Goal: Task Accomplishment & Management: Use online tool/utility

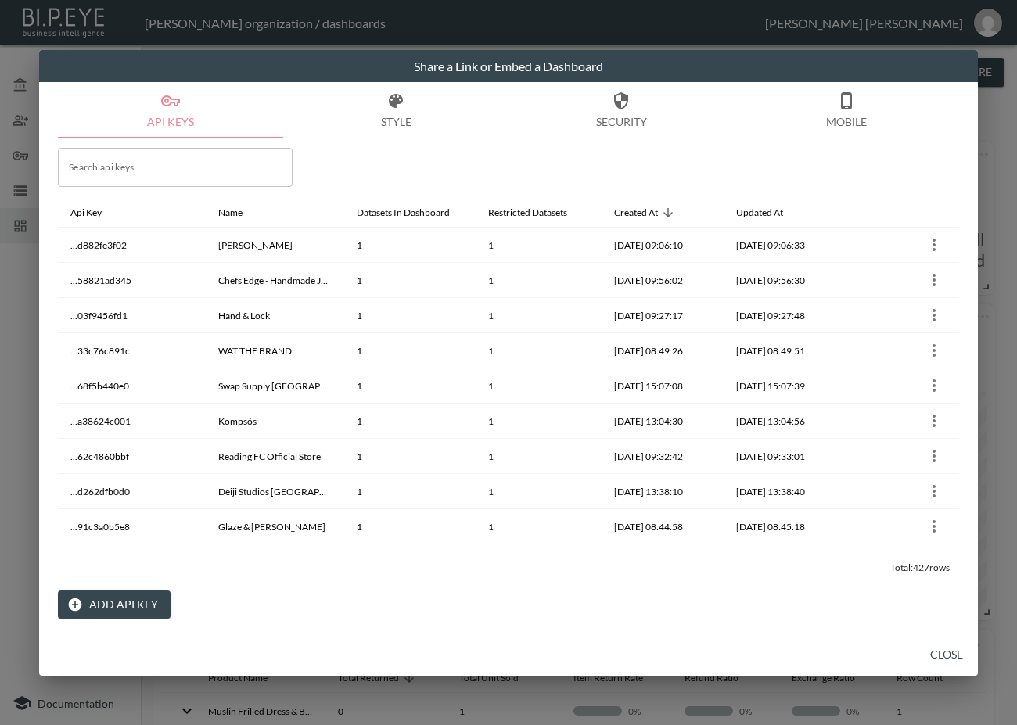
click at [954, 644] on button "Close" at bounding box center [947, 655] width 50 height 29
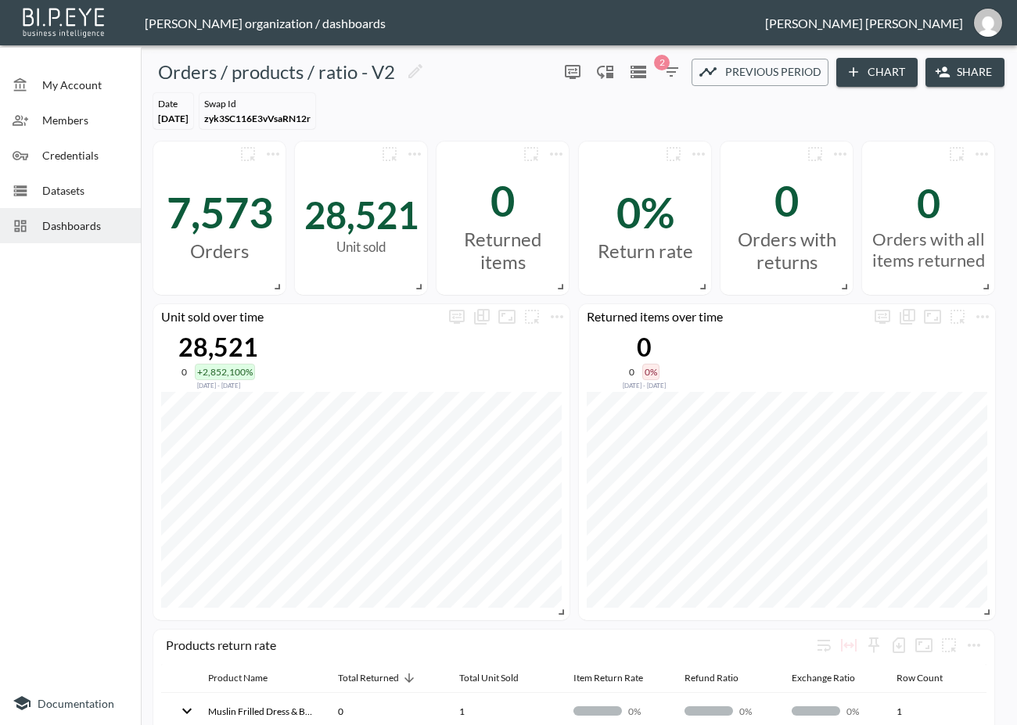
click at [46, 222] on span "Dashboards" at bounding box center [85, 225] width 86 height 16
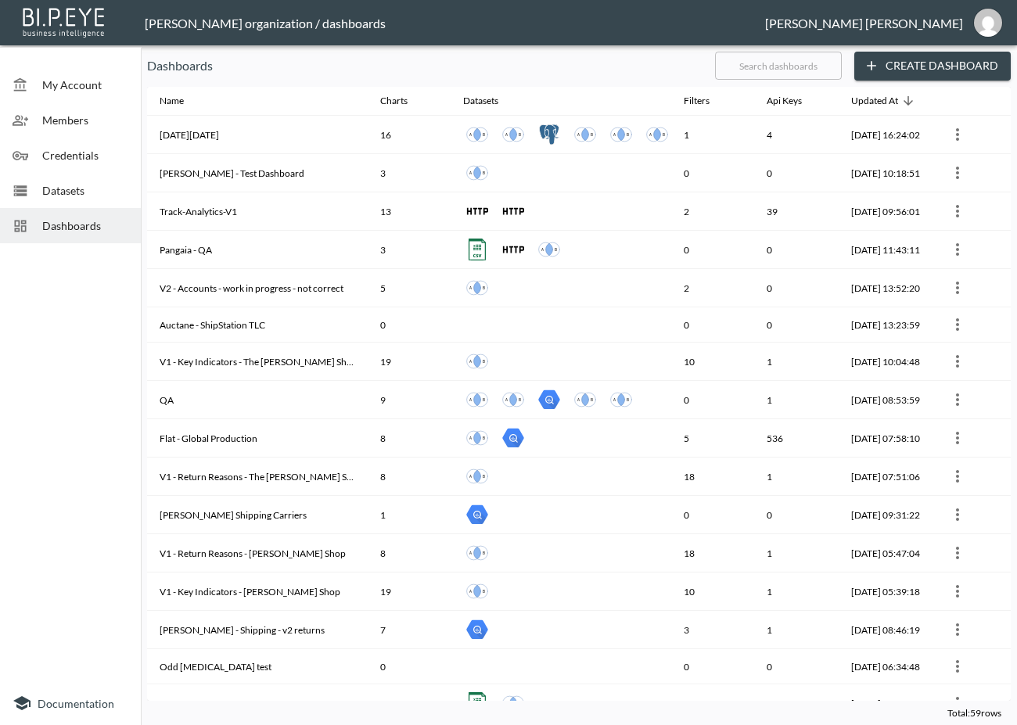
click at [807, 74] on input "text" at bounding box center [778, 65] width 127 height 39
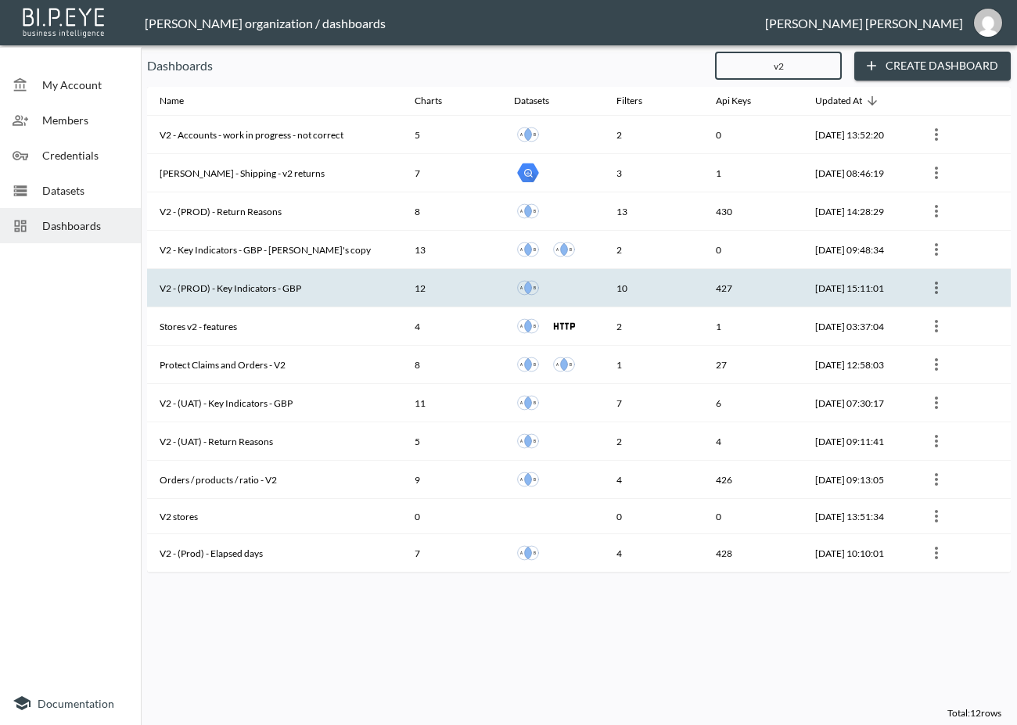
type input "v2"
click at [281, 291] on th "V2 - (PROD) - Key Indicators - GBP" at bounding box center [274, 288] width 255 height 38
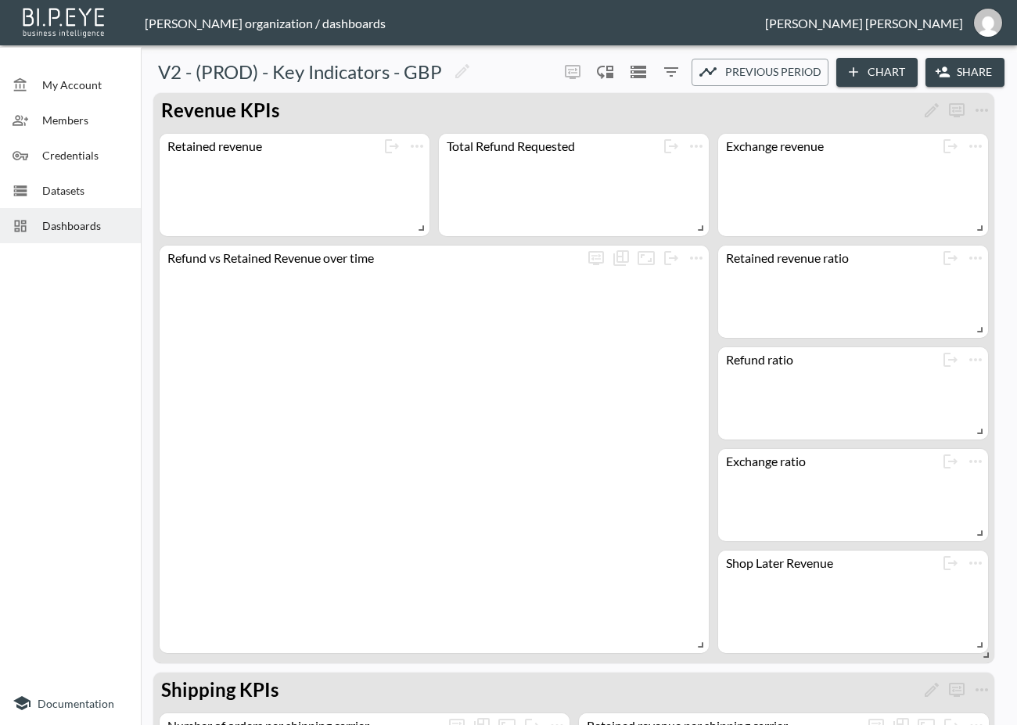
click at [942, 67] on icon "button" at bounding box center [943, 72] width 14 height 10
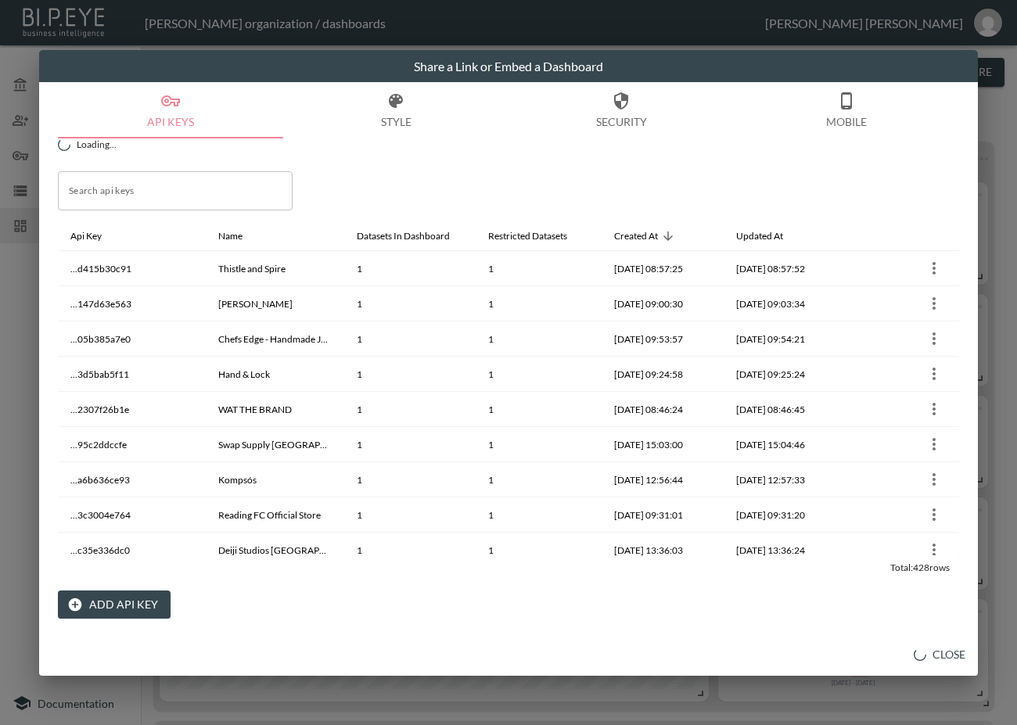
click at [99, 606] on button "Add API Key" at bounding box center [114, 605] width 113 height 29
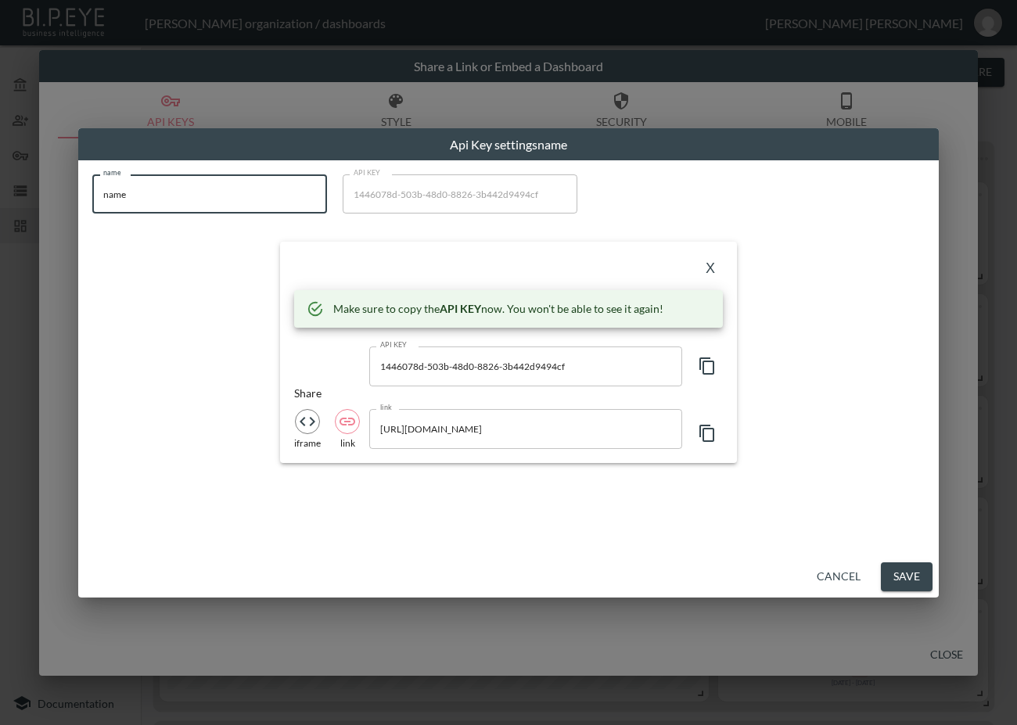
drag, startPoint x: 212, startPoint y: 210, endPoint x: 34, endPoint y: 207, distance: 178.4
click at [34, 207] on div "Api Key settings name name name name API KEY 1446078d-503b-48d0-8826-3b442d9494…" at bounding box center [508, 362] width 1017 height 725
paste input "NITE Watches UK"
type input "NITE Watches UK"
click at [703, 365] on icon "button" at bounding box center [706, 366] width 15 height 17
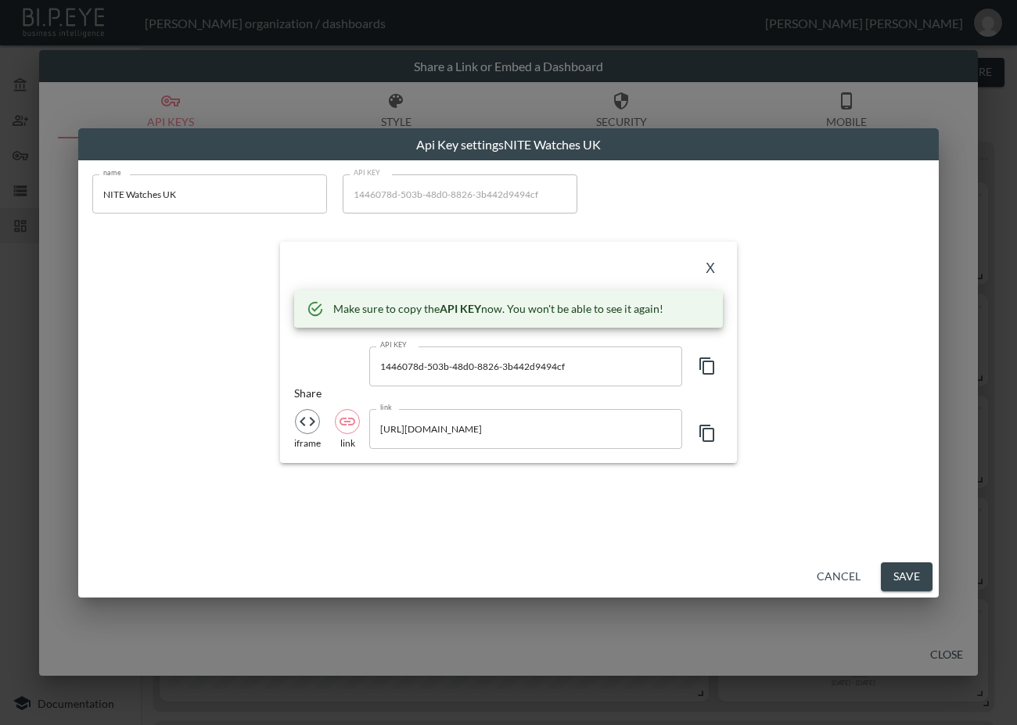
click at [358, 257] on div "X Make sure to copy the API KEY now. You won't be able to see it again! API KEY…" at bounding box center [508, 352] width 457 height 221
click at [709, 264] on button "X" at bounding box center [710, 268] width 25 height 25
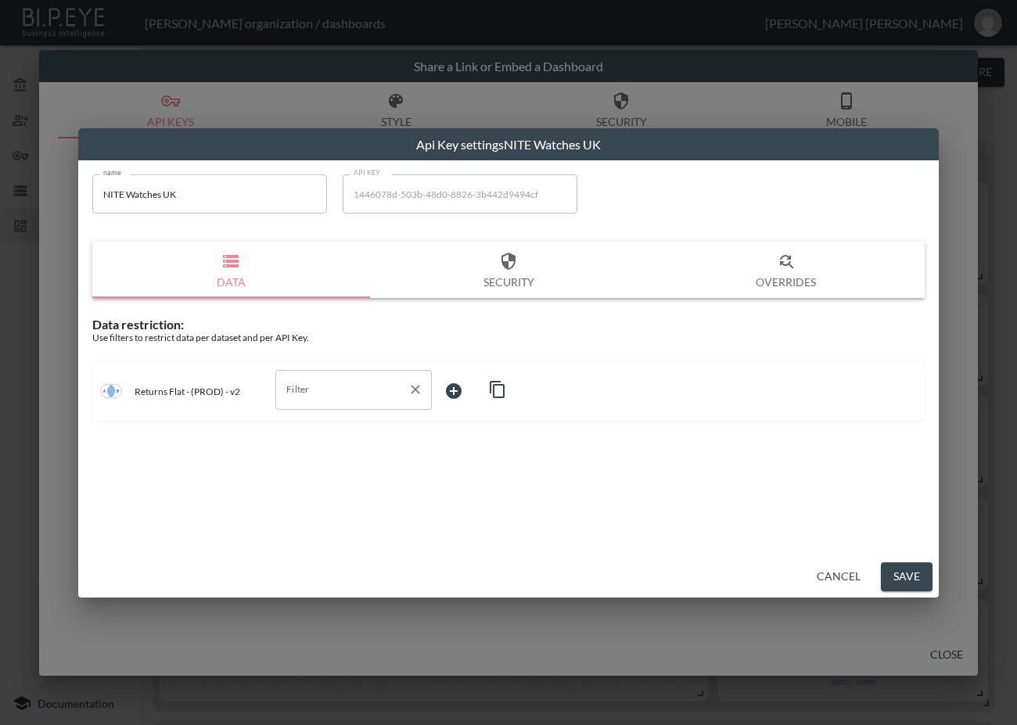
click at [356, 386] on input "Filter" at bounding box center [341, 389] width 119 height 25
click at [303, 472] on span "swap_id" at bounding box center [353, 475] width 131 height 14
type input "swap_id"
click at [476, 393] on body "BI.P.EYE, Interactive Analytics Dashboards - app [PERSON_NAME] organization / d…" at bounding box center [508, 362] width 1017 height 725
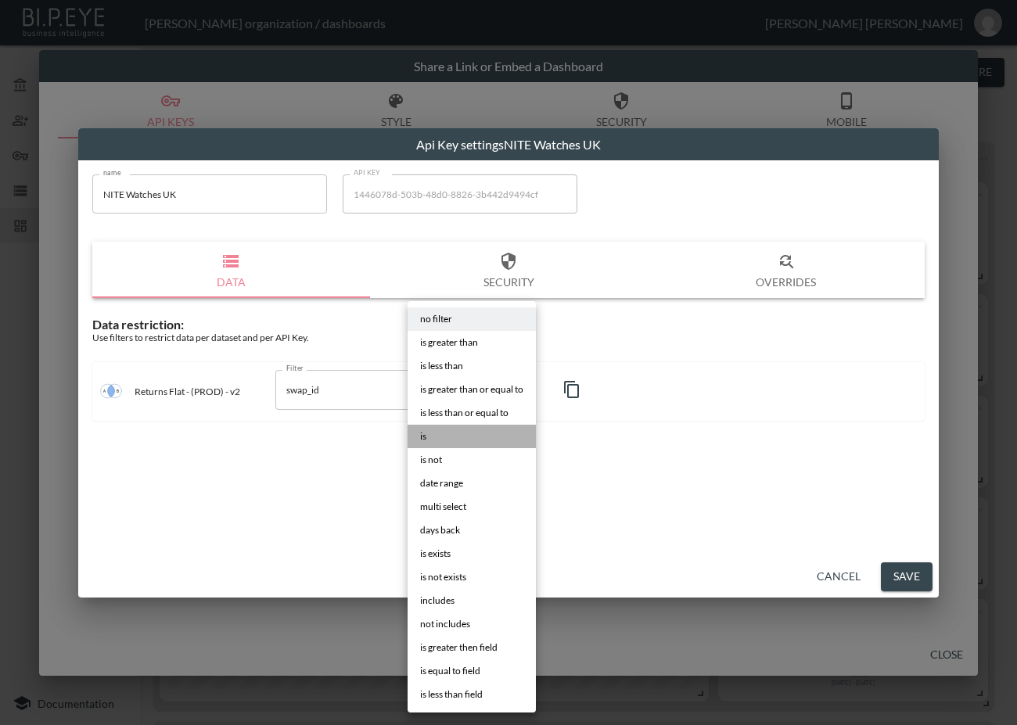
click at [467, 428] on li "is" at bounding box center [472, 436] width 128 height 23
type input "is"
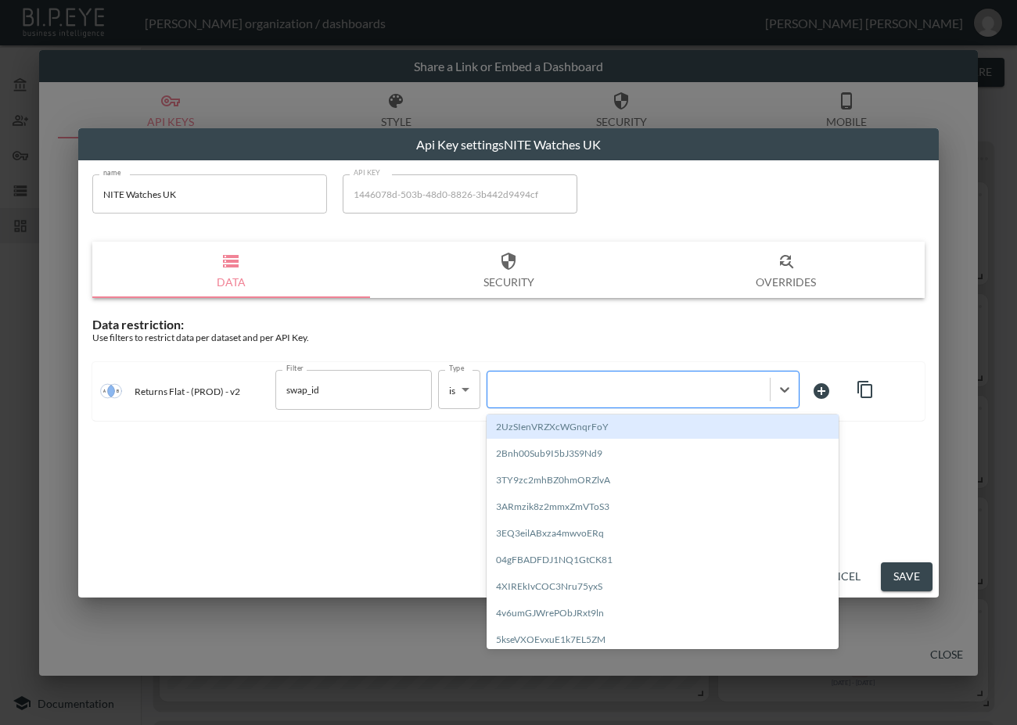
click at [640, 379] on div at bounding box center [628, 389] width 282 height 21
paste input "K4cBYNj2Ynrj8kCghPTu"
type input "K4cBYNj2Ynrj8kCghPTu"
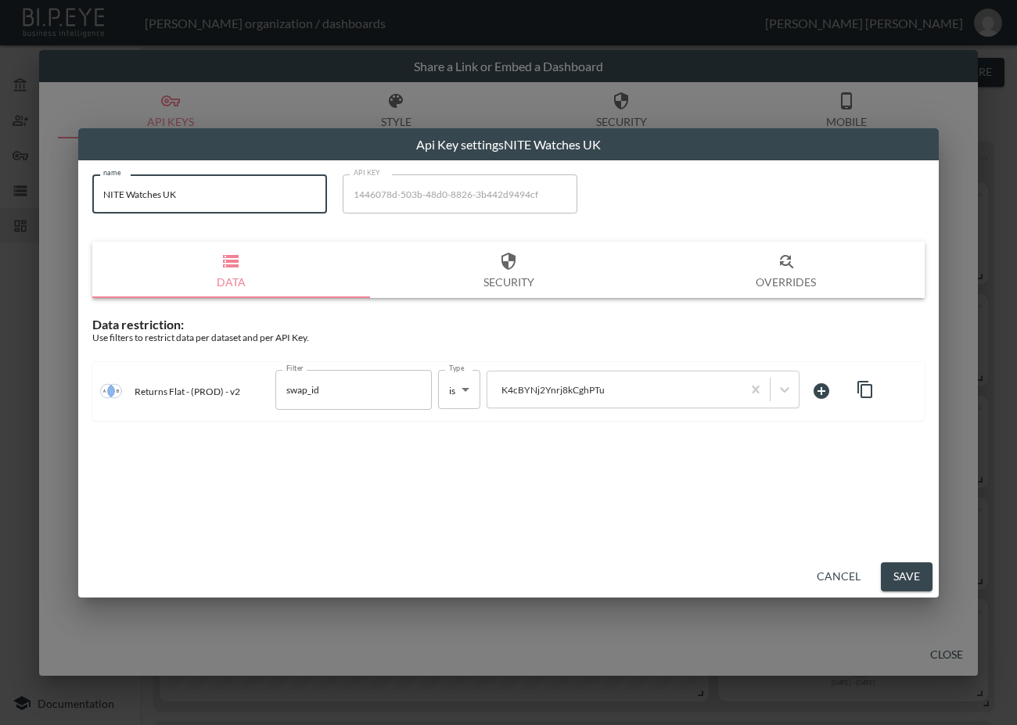
drag, startPoint x: 183, startPoint y: 190, endPoint x: -2, endPoint y: 210, distance: 186.5
click at [0, 210] on html "BI.P.EYE, Interactive Analytics Dashboards - app [PERSON_NAME] organization / d…" at bounding box center [508, 362] width 1017 height 725
click at [892, 569] on button "Save" at bounding box center [907, 577] width 52 height 29
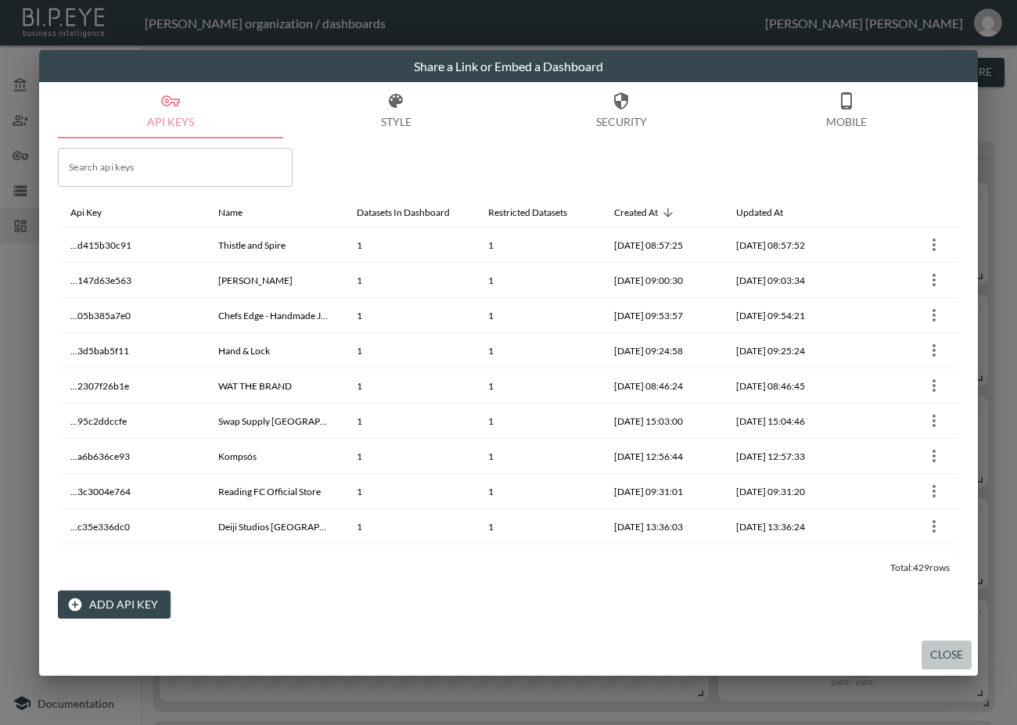
click at [960, 655] on button "Close" at bounding box center [947, 655] width 50 height 29
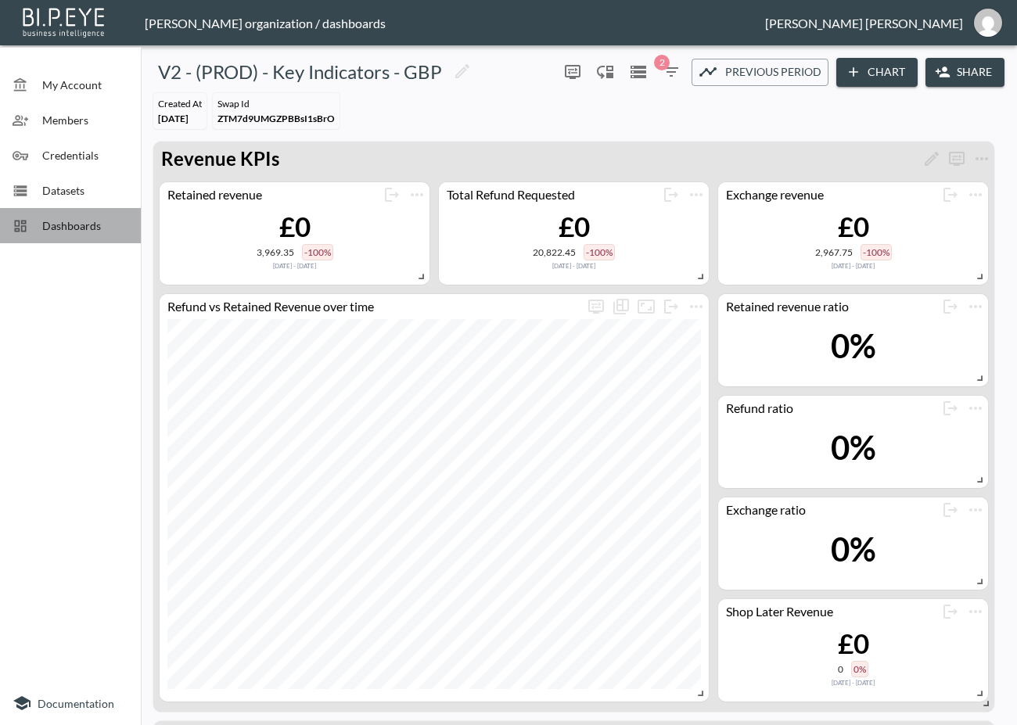
click at [86, 217] on span "Dashboards" at bounding box center [85, 225] width 86 height 16
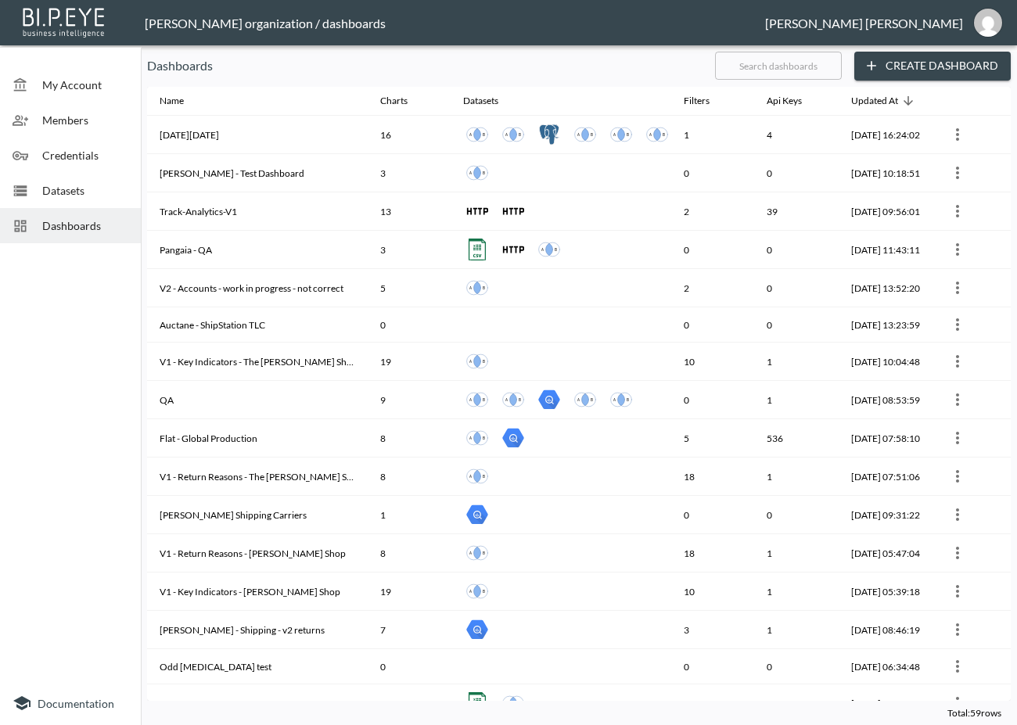
click at [782, 72] on input "text" at bounding box center [778, 65] width 127 height 39
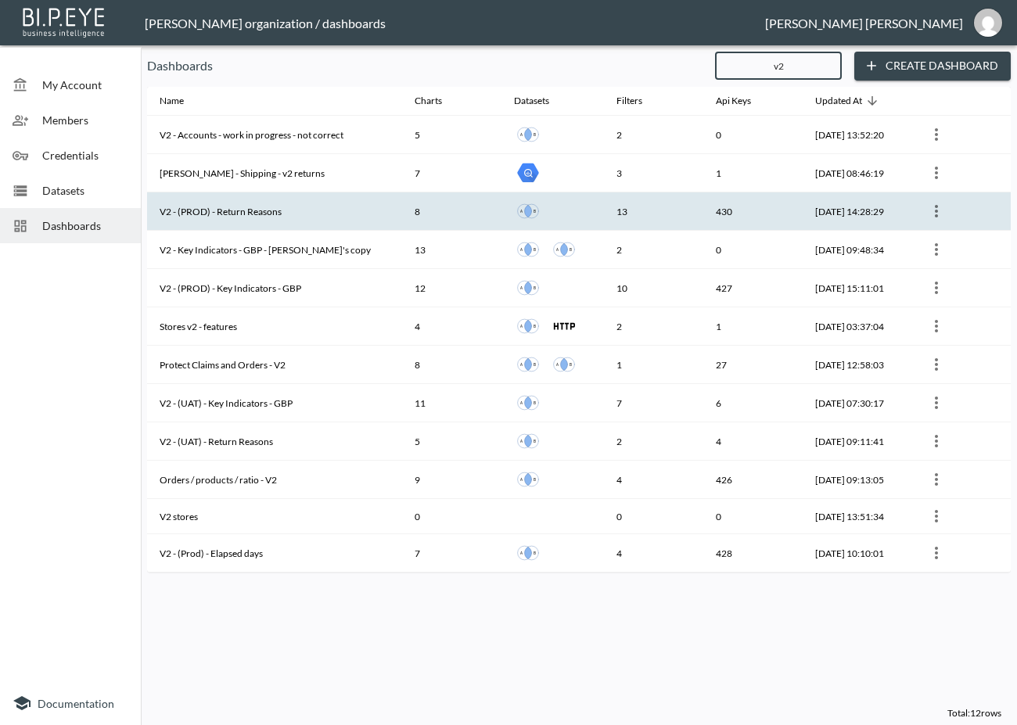
type input "v2"
click at [322, 213] on th "V2 - (PROD) - Return Reasons" at bounding box center [274, 211] width 255 height 38
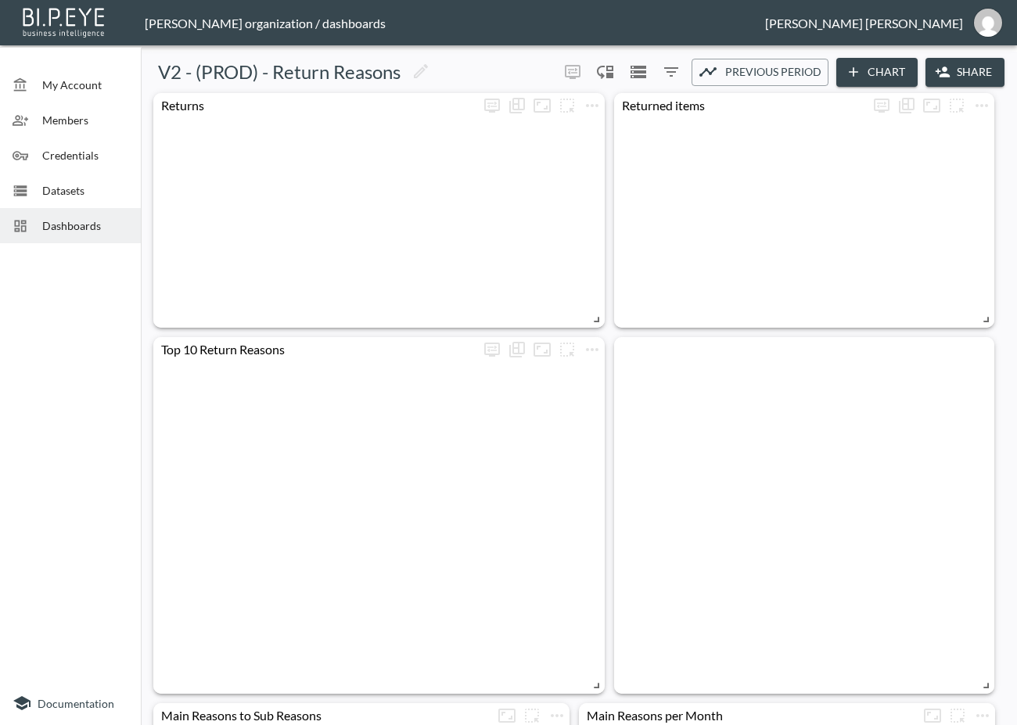
click at [970, 74] on button "Share" at bounding box center [965, 72] width 79 height 29
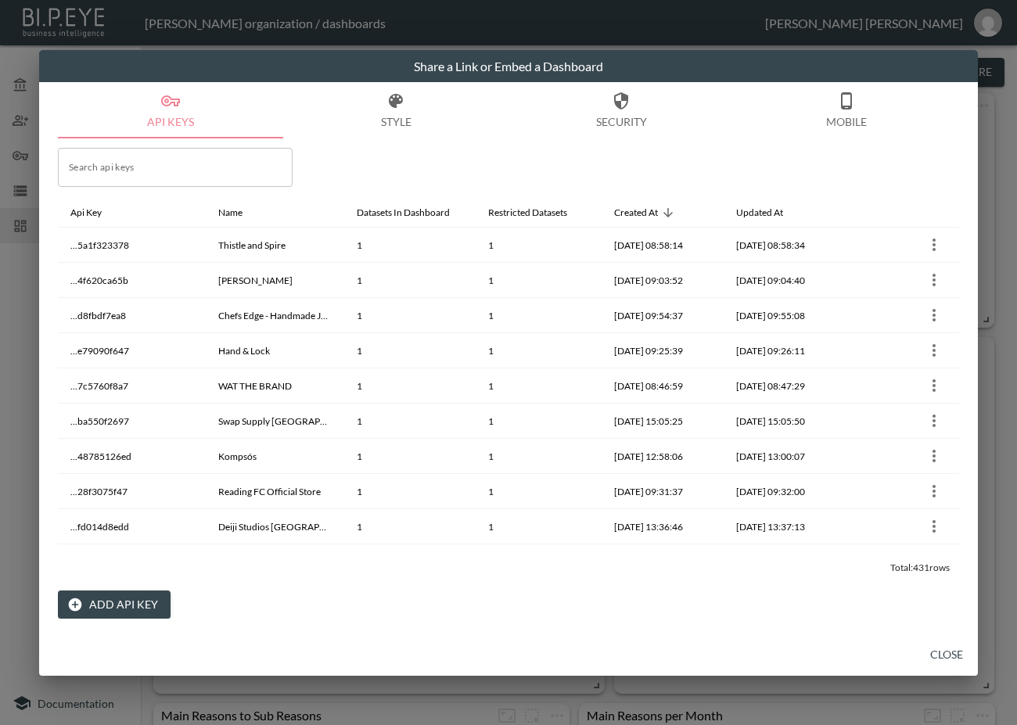
click at [146, 602] on button "Add API Key" at bounding box center [114, 605] width 113 height 29
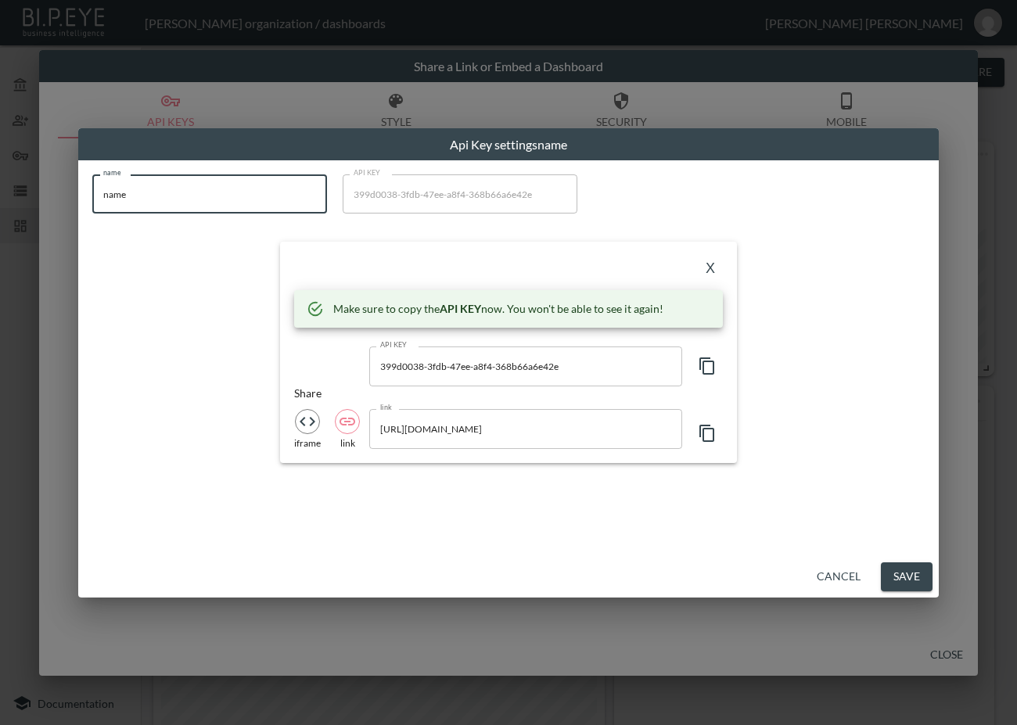
drag, startPoint x: 210, startPoint y: 199, endPoint x: -51, endPoint y: 243, distance: 265.0
click at [0, 243] on html "BI.P.EYE, Interactive Analytics Dashboards - app [PERSON_NAME] organization / d…" at bounding box center [508, 362] width 1017 height 725
paste input "NITE Watches UK"
type input "NITE Watches UK"
click at [700, 361] on icon "button" at bounding box center [706, 366] width 15 height 17
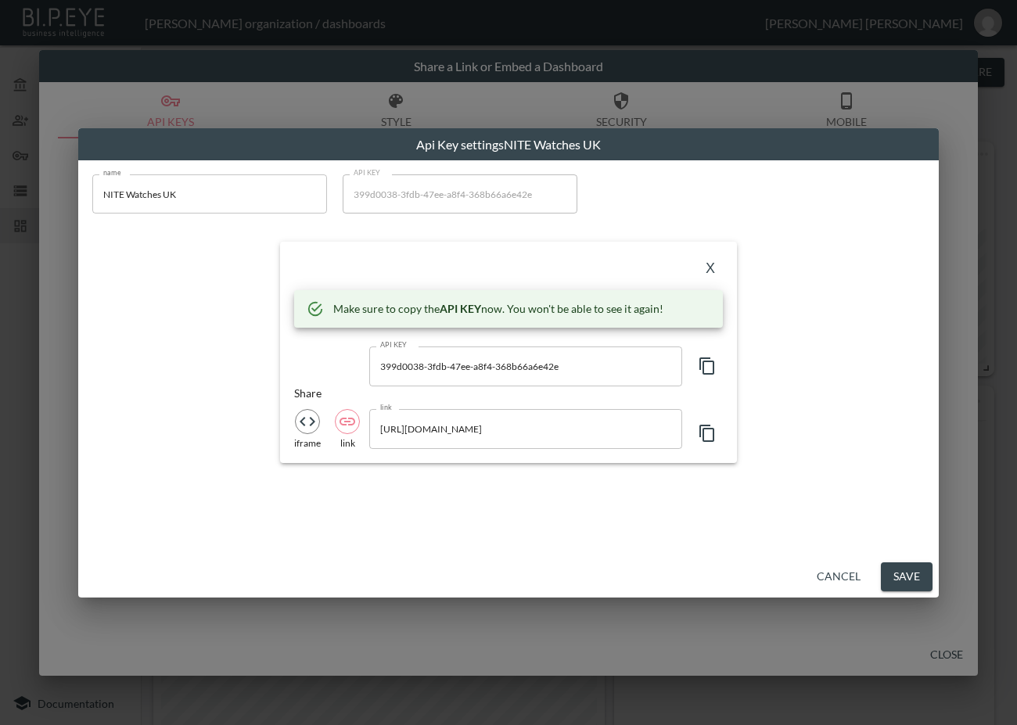
click at [347, 262] on div "X" at bounding box center [508, 268] width 429 height 25
click at [701, 268] on button "X" at bounding box center [710, 268] width 25 height 25
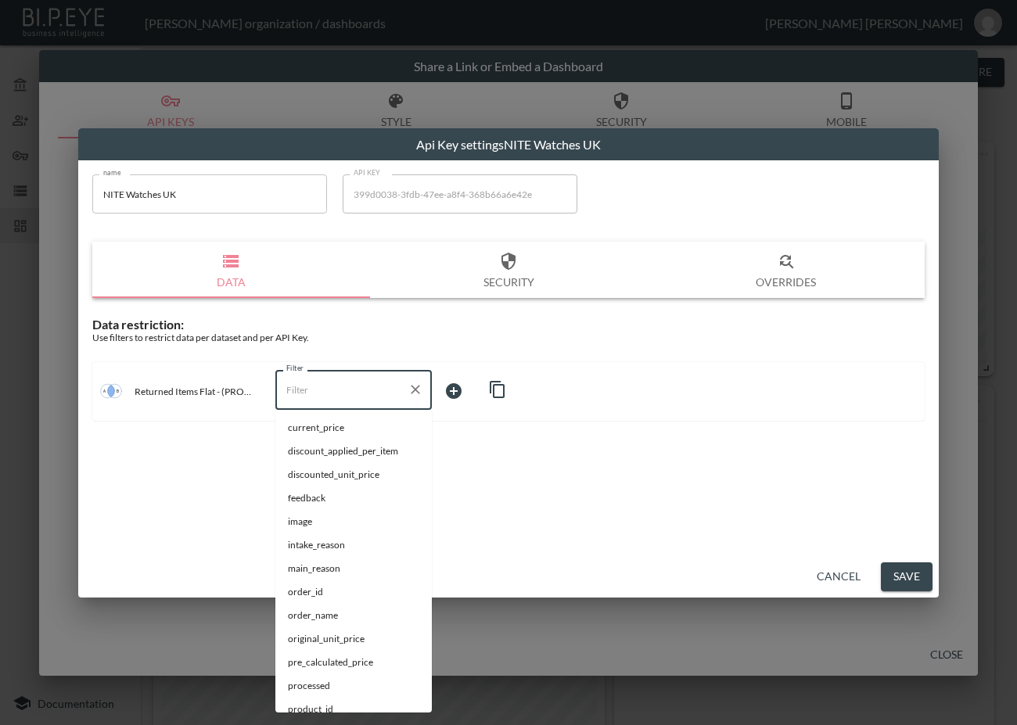
click at [304, 399] on input "Filter" at bounding box center [341, 389] width 119 height 25
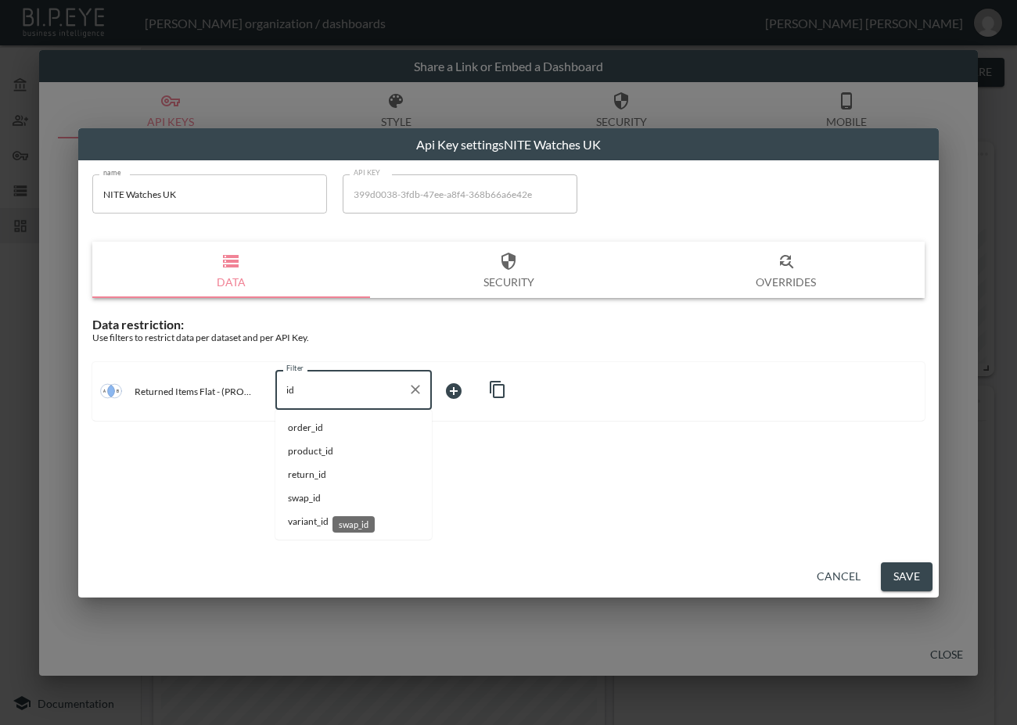
click at [324, 500] on span "swap_id" at bounding box center [353, 498] width 131 height 14
type input "swap_id"
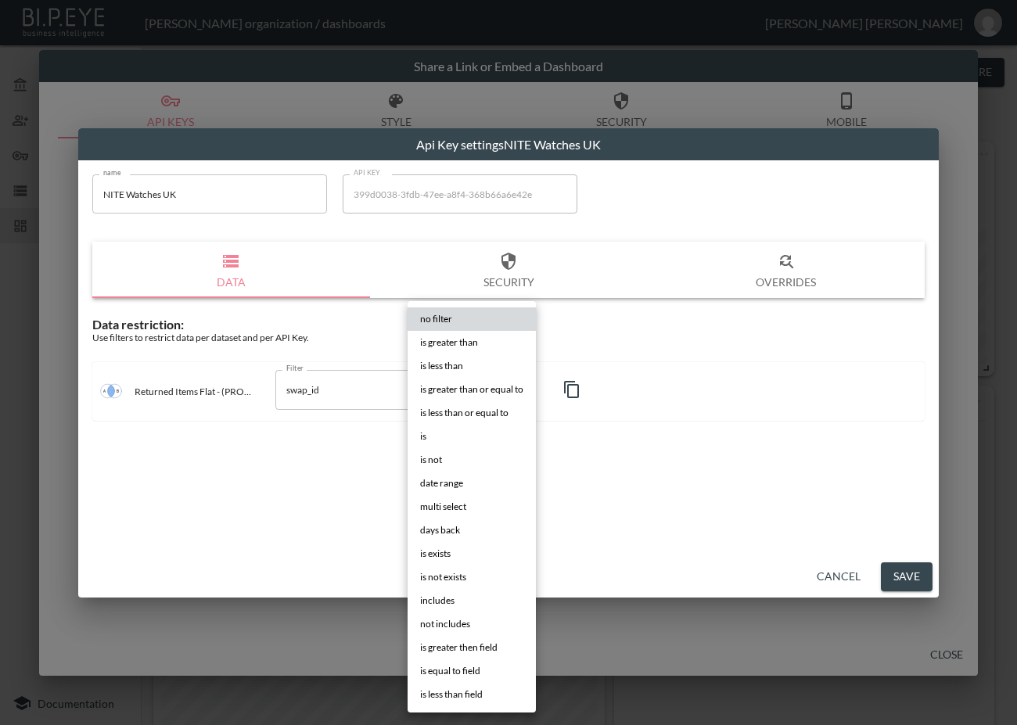
click at [483, 390] on body "BI.P.EYE, Interactive Analytics Dashboards - app [PERSON_NAME] organization / d…" at bounding box center [508, 362] width 1017 height 725
drag, startPoint x: 428, startPoint y: 433, endPoint x: 595, endPoint y: 399, distance: 170.2
click at [427, 433] on li "is" at bounding box center [472, 436] width 128 height 23
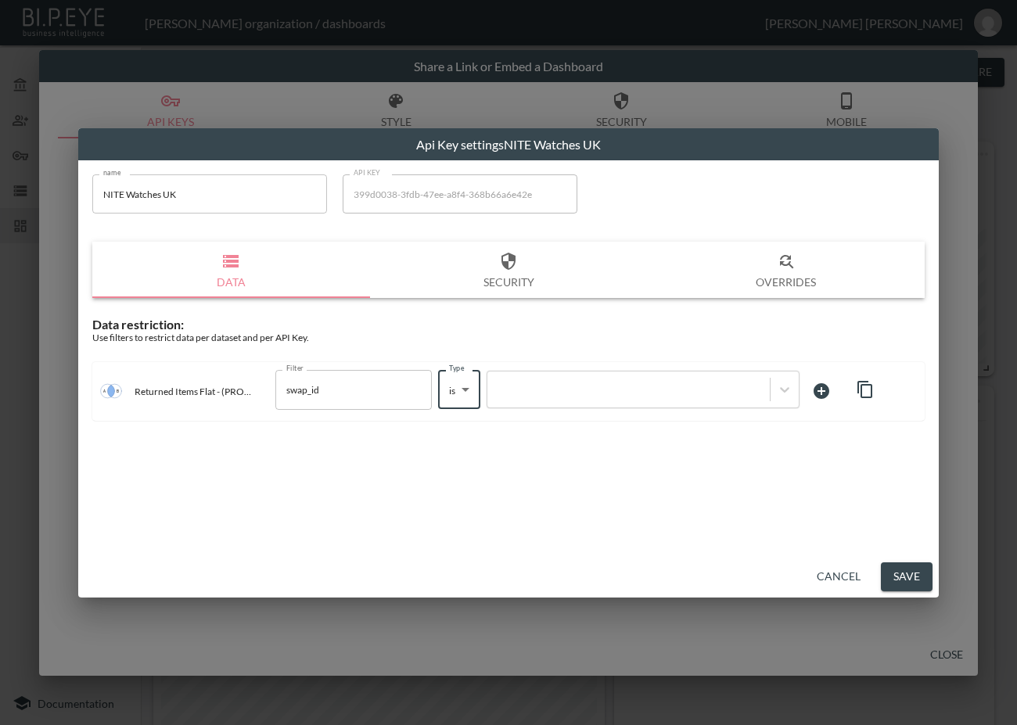
type input "is"
click at [602, 396] on div at bounding box center [628, 390] width 267 height 15
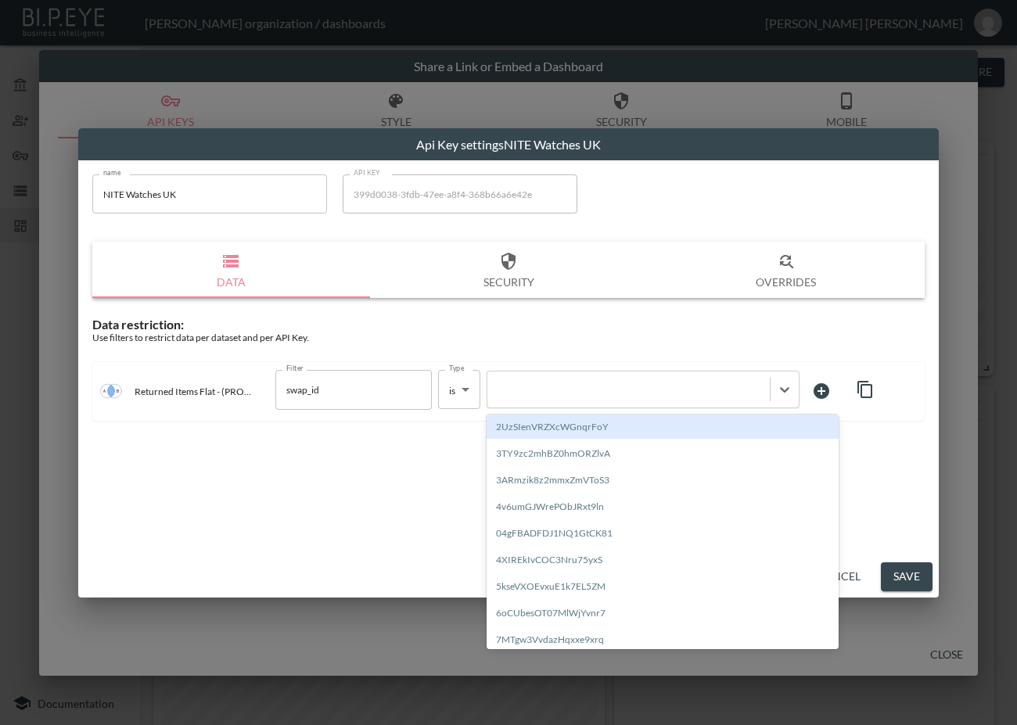
paste input "K4cBYNj2Ynrj8kCghPTu"
type input "K4cBYNj2Ynrj8kCghPTu"
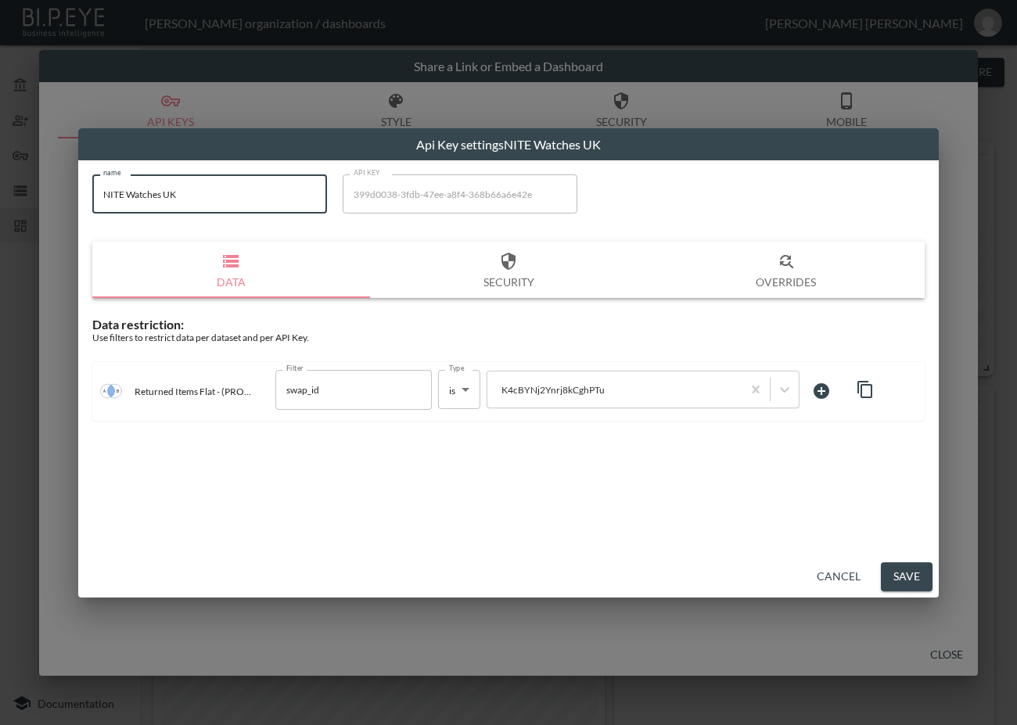
drag, startPoint x: 150, startPoint y: 202, endPoint x: 63, endPoint y: 215, distance: 88.6
click at [63, 214] on div "Api Key settings NITE Watches UK name NITE Watches UK name API KEY 399d0038-3fd…" at bounding box center [508, 362] width 1017 height 725
click at [910, 571] on button "Save" at bounding box center [907, 577] width 52 height 29
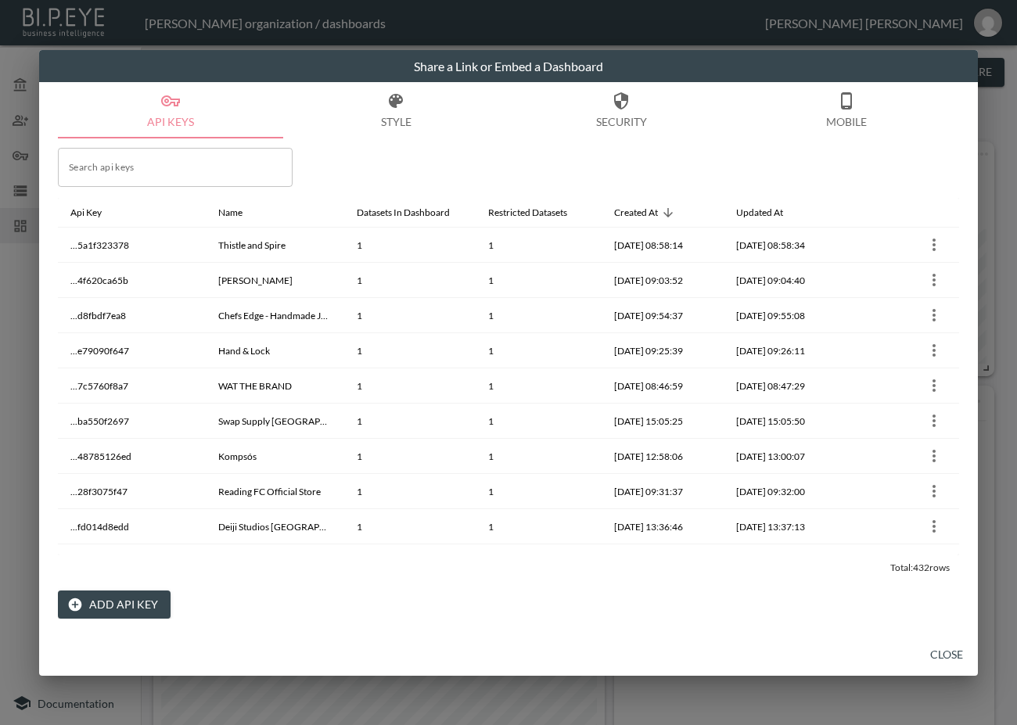
click at [961, 656] on button "Close" at bounding box center [947, 655] width 50 height 29
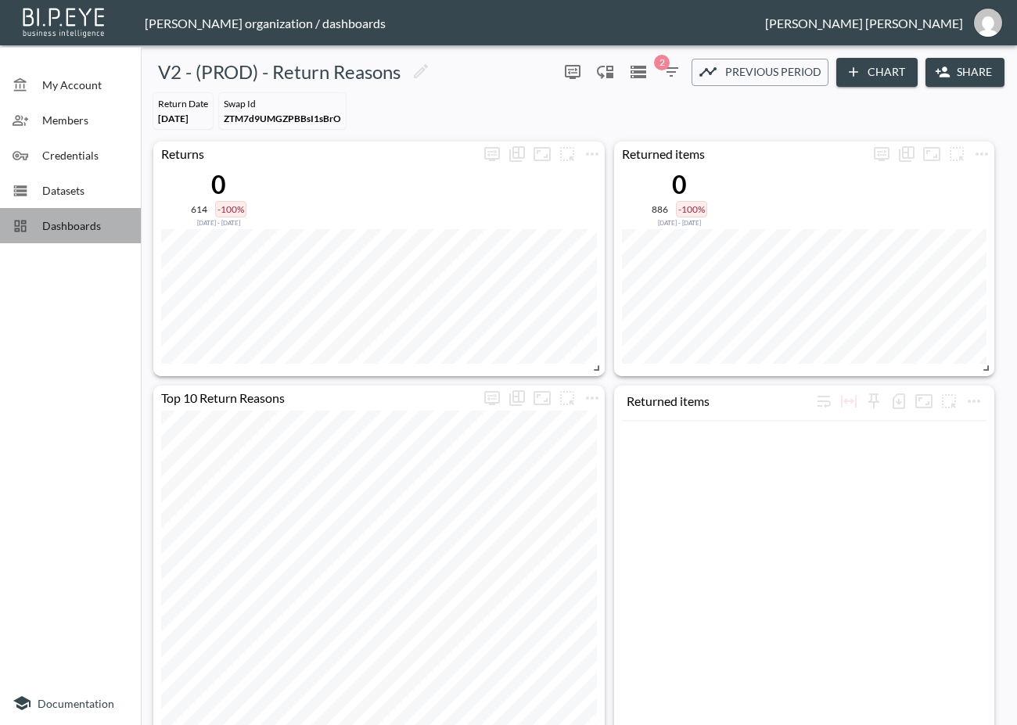
click at [91, 227] on span "Dashboards" at bounding box center [85, 225] width 86 height 16
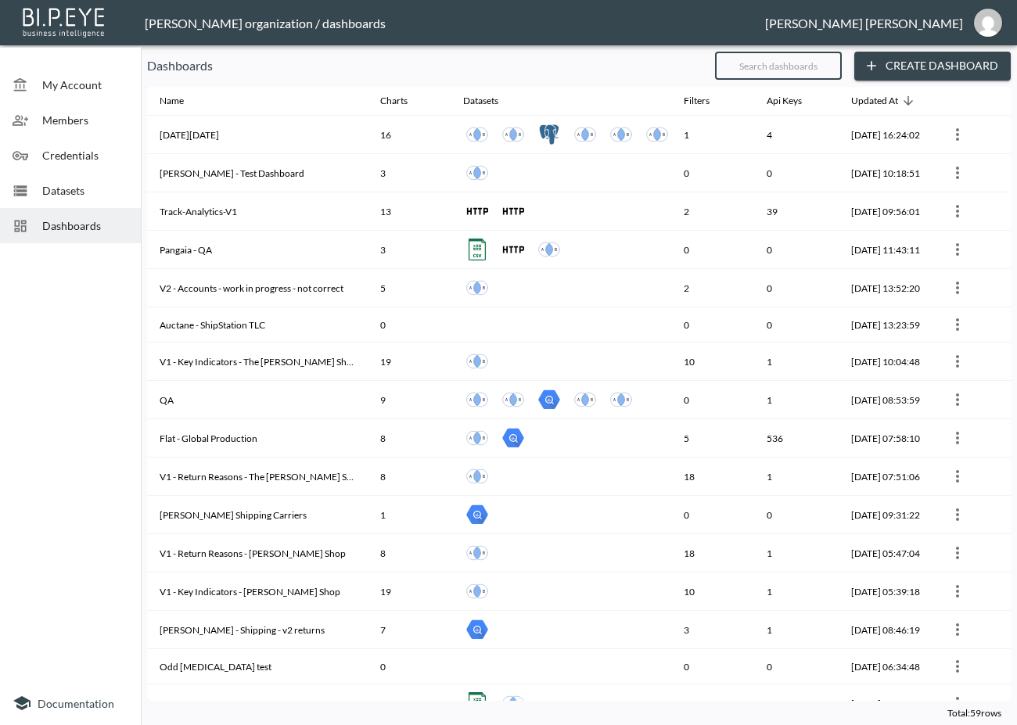
click at [800, 64] on input "text" at bounding box center [778, 65] width 127 height 39
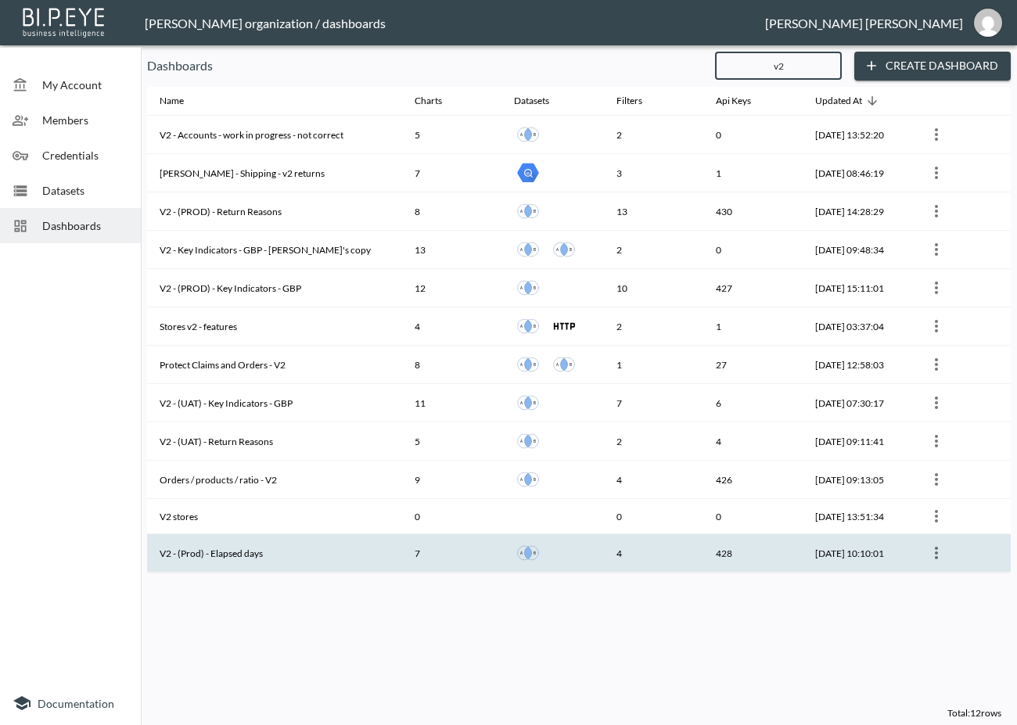
type input "v2"
click at [185, 549] on th "V2 - (Prod) - Elapsed days" at bounding box center [274, 553] width 255 height 38
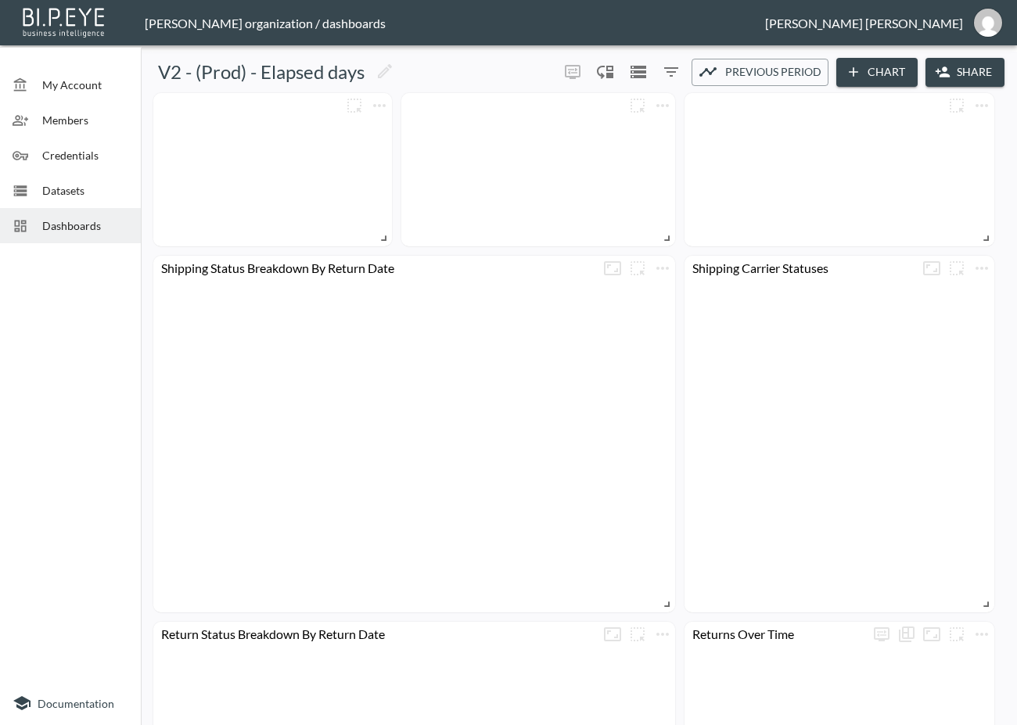
click at [951, 72] on button "Share" at bounding box center [965, 72] width 79 height 29
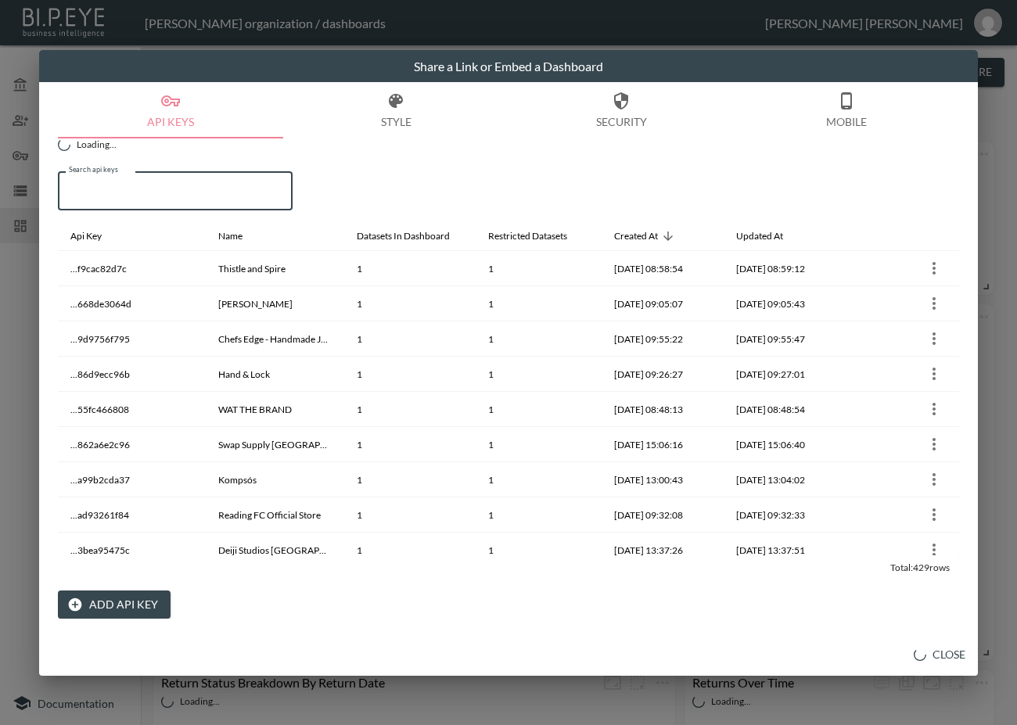
click at [224, 191] on input "Search api keys" at bounding box center [175, 190] width 235 height 39
click at [91, 602] on button "Add API Key" at bounding box center [114, 605] width 113 height 29
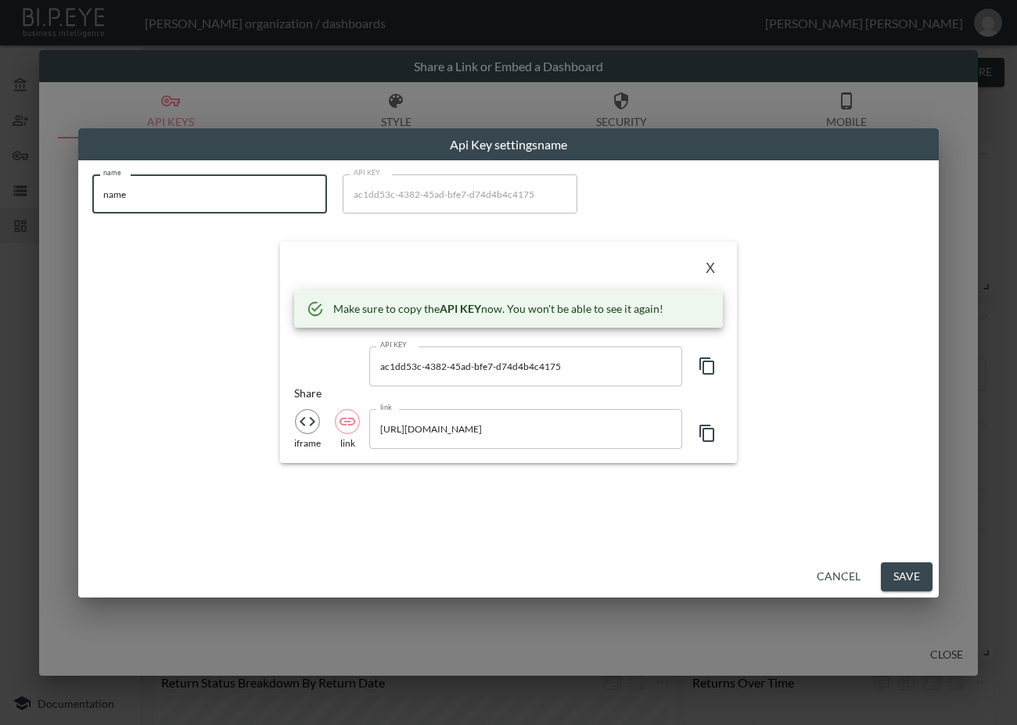
drag, startPoint x: 220, startPoint y: 196, endPoint x: -51, endPoint y: 212, distance: 271.2
click at [0, 212] on html "BI.P.EYE, Interactive Analytics Dashboards - app [PERSON_NAME] organization / d…" at bounding box center [508, 362] width 1017 height 725
paste input "NITE Watches UK"
type input "NITE Watches UK"
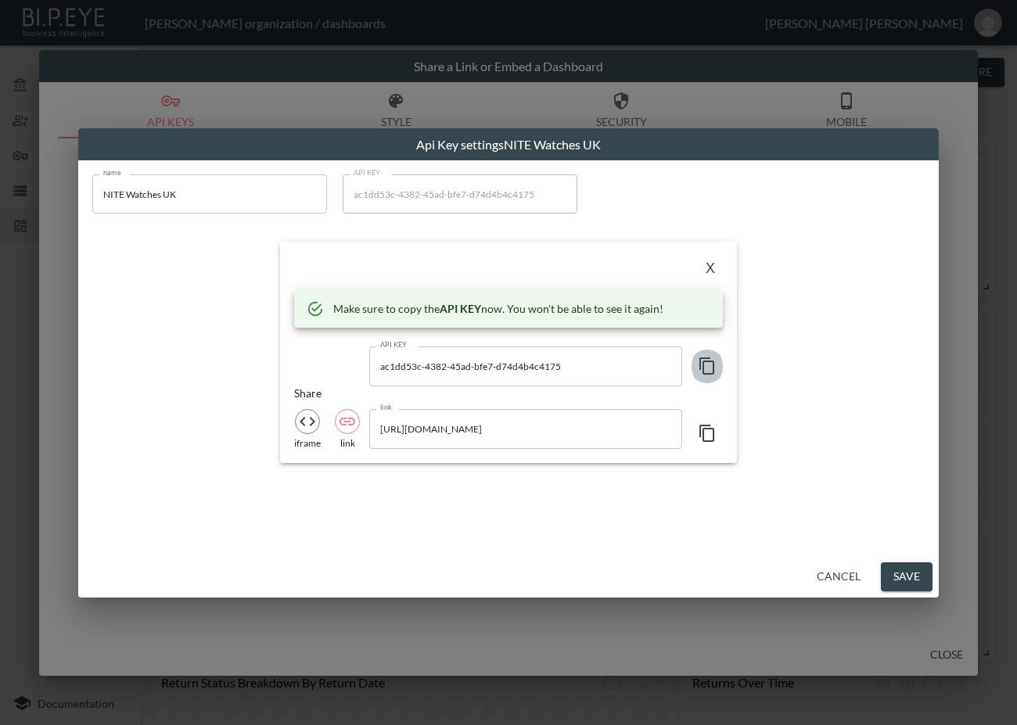
click at [713, 357] on icon "button" at bounding box center [707, 366] width 19 height 19
drag, startPoint x: 353, startPoint y: 279, endPoint x: 370, endPoint y: 280, distance: 17.3
click at [350, 279] on div "X" at bounding box center [508, 268] width 429 height 25
click at [710, 266] on button "X" at bounding box center [710, 268] width 25 height 25
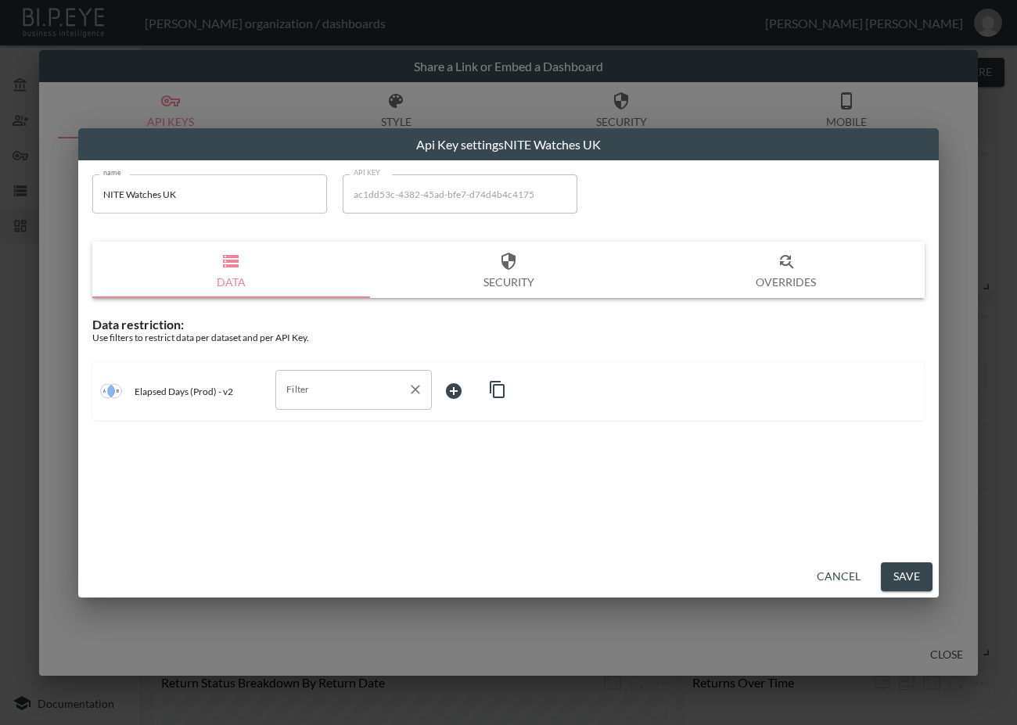
click at [333, 390] on input "Filter" at bounding box center [341, 389] width 119 height 25
click at [327, 449] on span "swap_id" at bounding box center [353, 451] width 131 height 14
type input "swap_id"
click at [475, 383] on body "BI.P.EYE, Interactive Analytics Dashboards - app [PERSON_NAME] organization / d…" at bounding box center [508, 362] width 1017 height 725
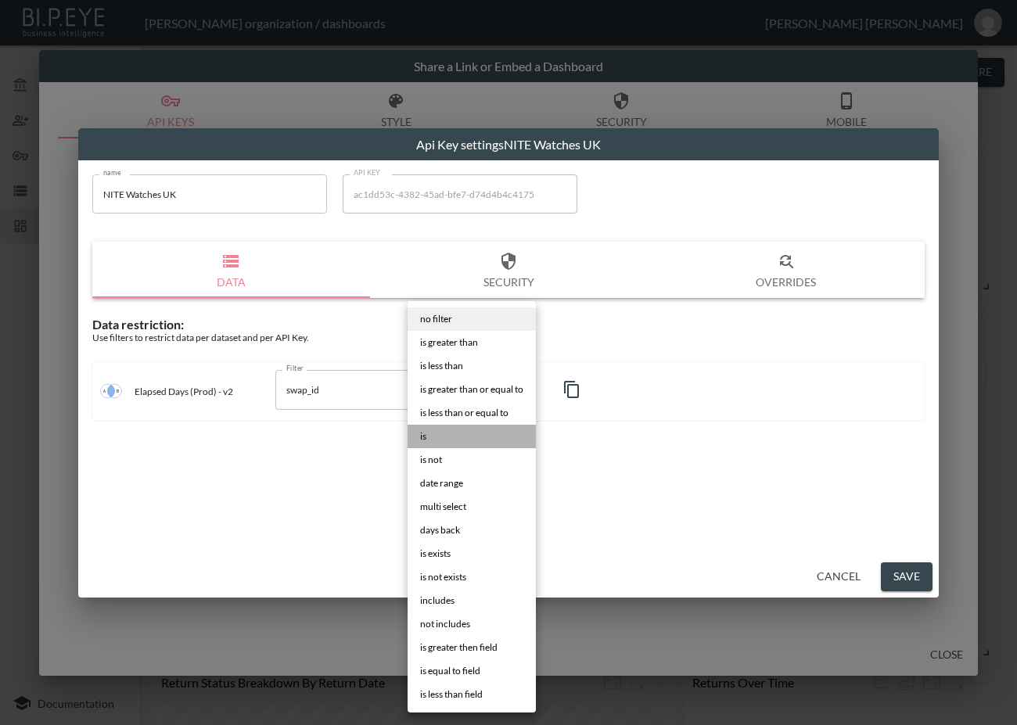
click at [452, 431] on li "is" at bounding box center [472, 436] width 128 height 23
type input "is"
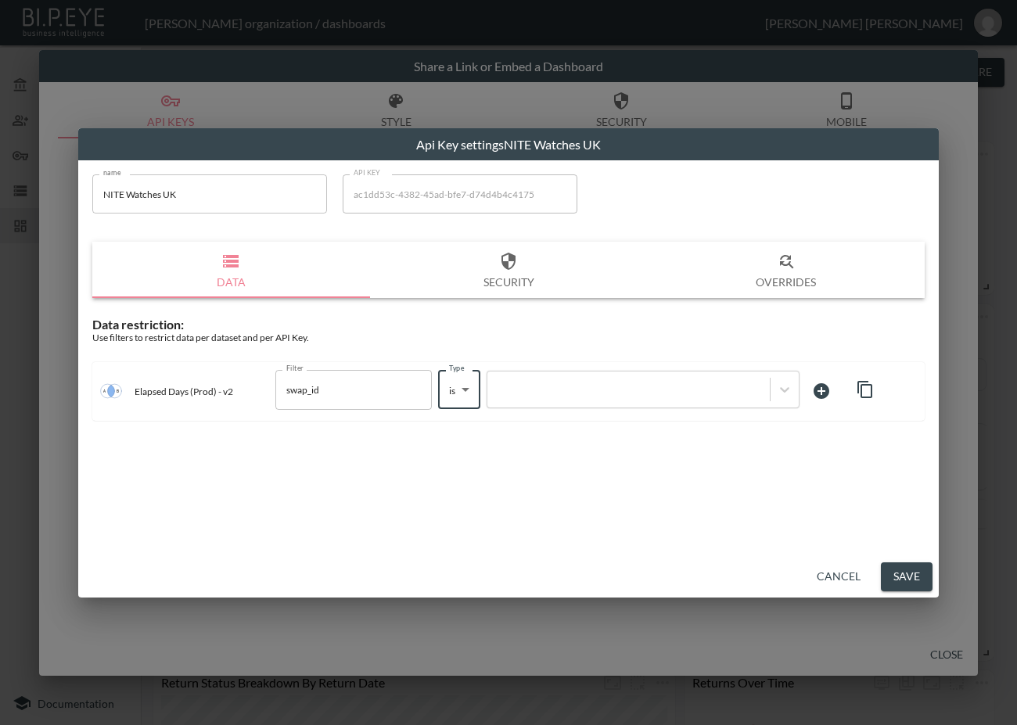
click at [602, 383] on div at bounding box center [628, 390] width 267 height 15
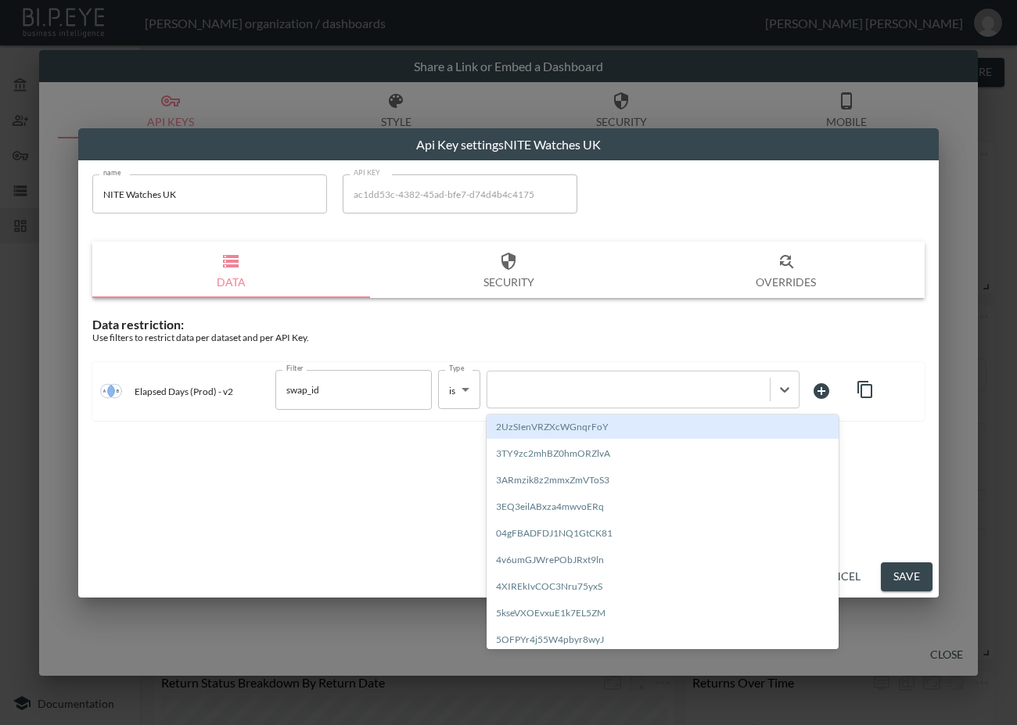
paste input "K4cBYNj2Ynrj8kCghPTu"
type input "K4cBYNj2Ynrj8kCghPTu"
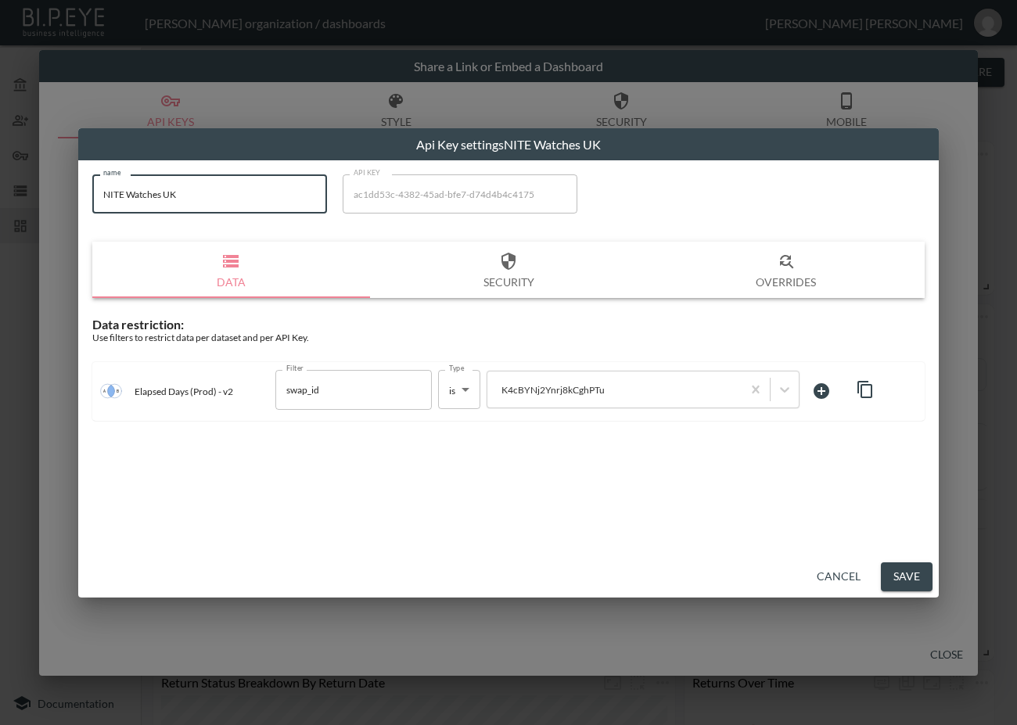
drag, startPoint x: 232, startPoint y: 194, endPoint x: 47, endPoint y: 207, distance: 185.8
click at [47, 207] on div "Api Key settings NITE Watches UK name NITE Watches UK name API KEY ac1dd53c-438…" at bounding box center [508, 362] width 1017 height 725
click at [923, 576] on button "Save" at bounding box center [907, 577] width 52 height 29
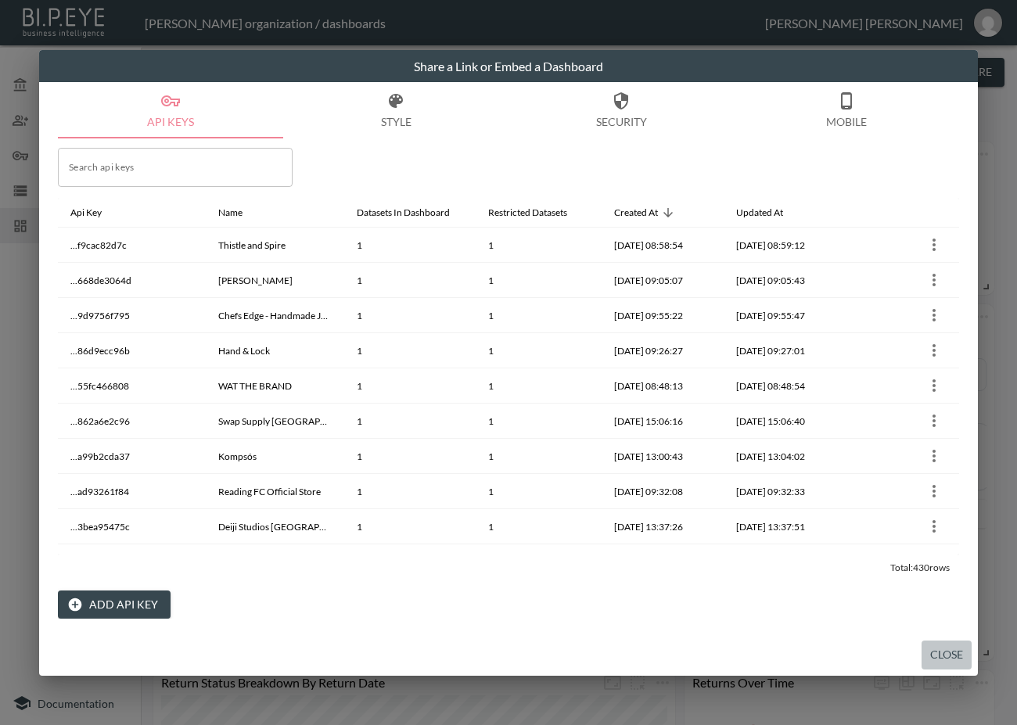
click at [938, 658] on button "Close" at bounding box center [947, 655] width 50 height 29
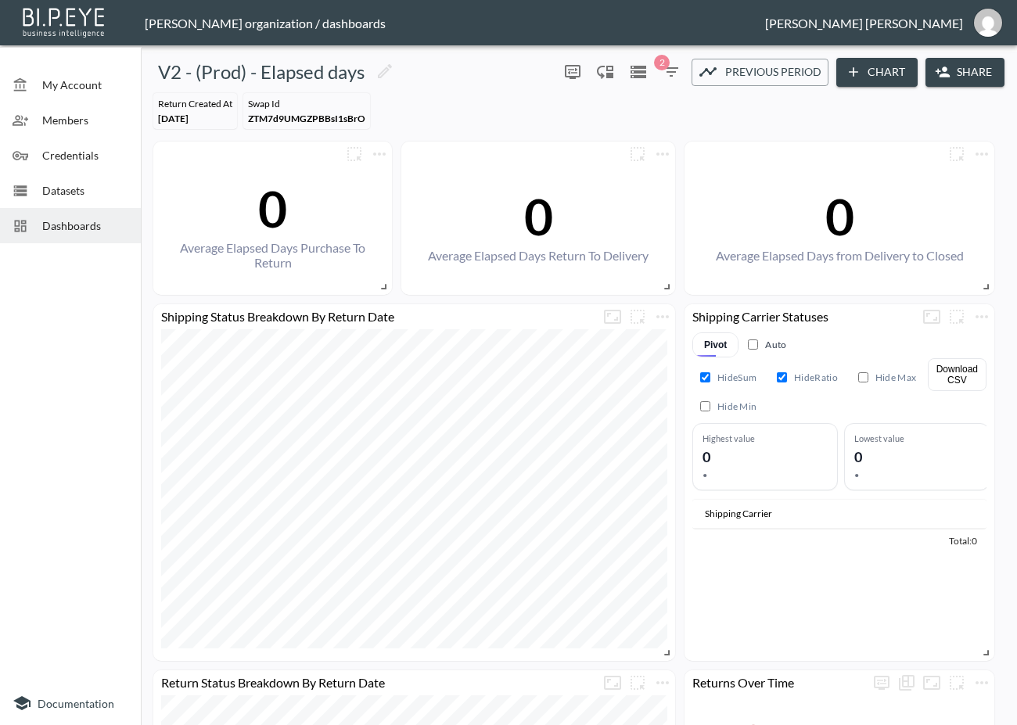
click at [102, 224] on span "Dashboards" at bounding box center [85, 225] width 86 height 16
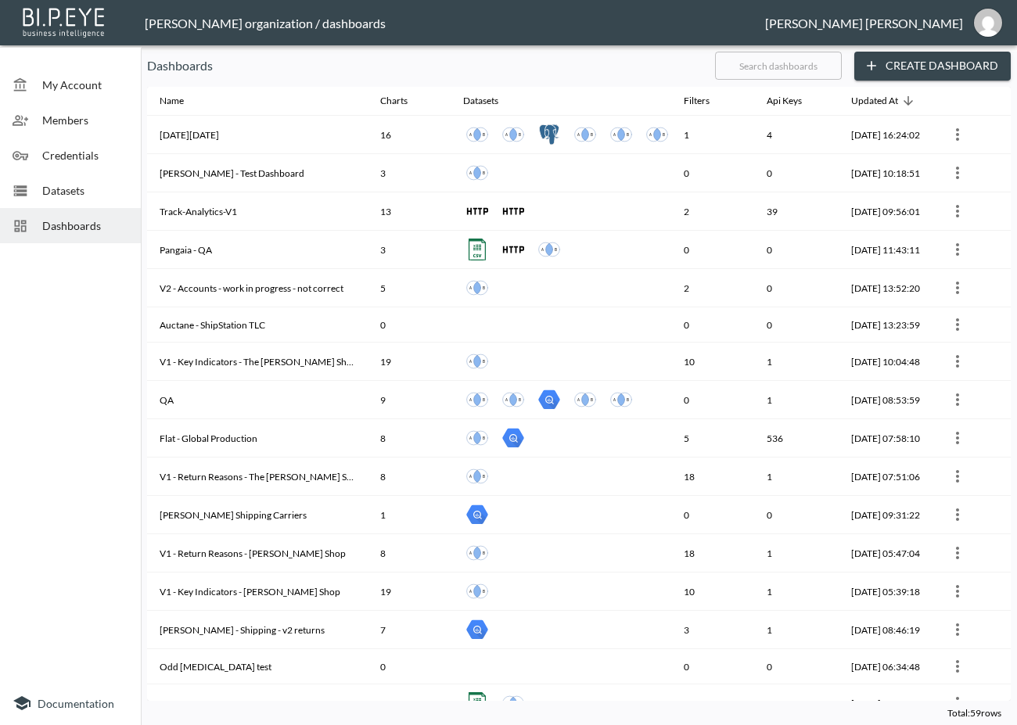
click at [807, 74] on input "text" at bounding box center [778, 65] width 127 height 39
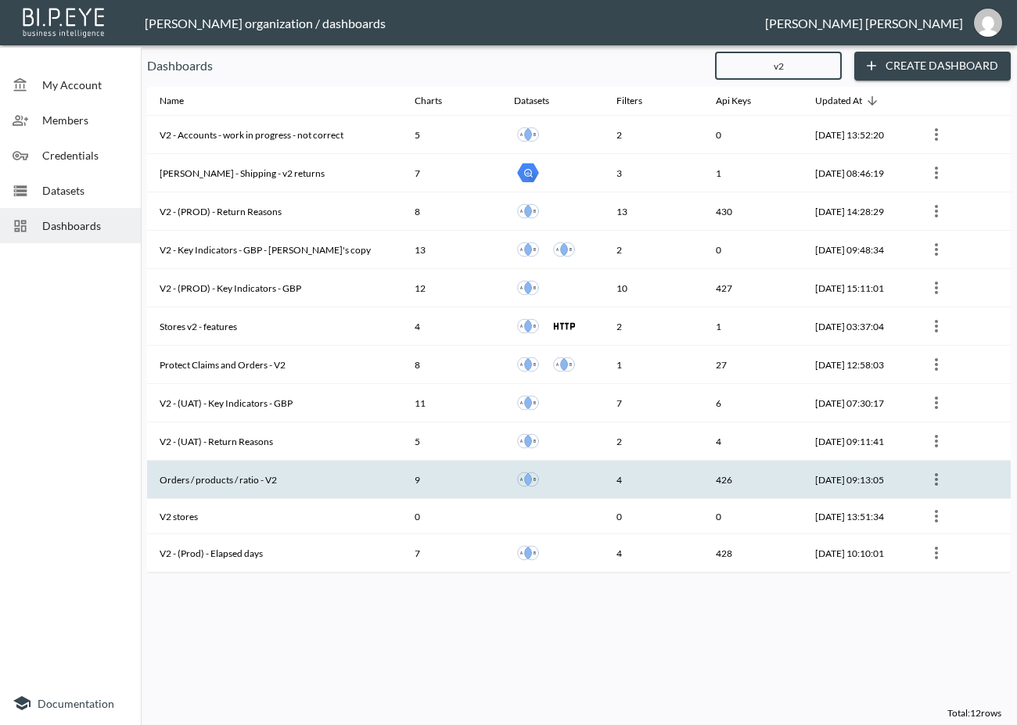
type input "v2"
click at [307, 479] on th "Orders / products / ratio - V2" at bounding box center [274, 480] width 255 height 38
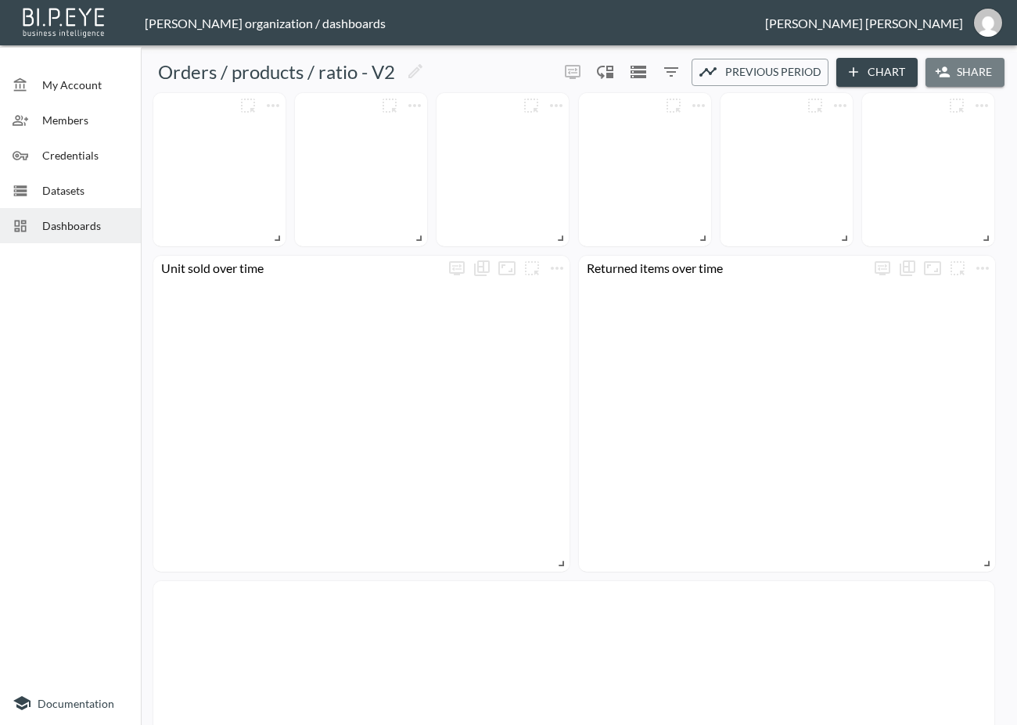
click at [960, 70] on button "Share" at bounding box center [965, 72] width 79 height 29
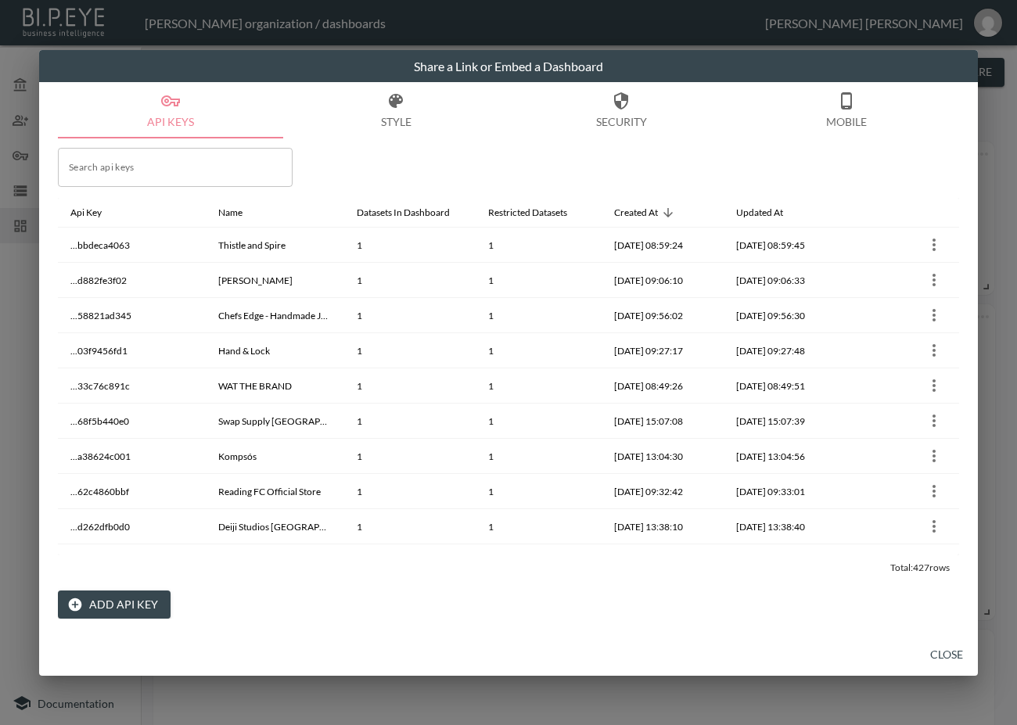
click at [88, 609] on button "Add API Key" at bounding box center [114, 605] width 113 height 29
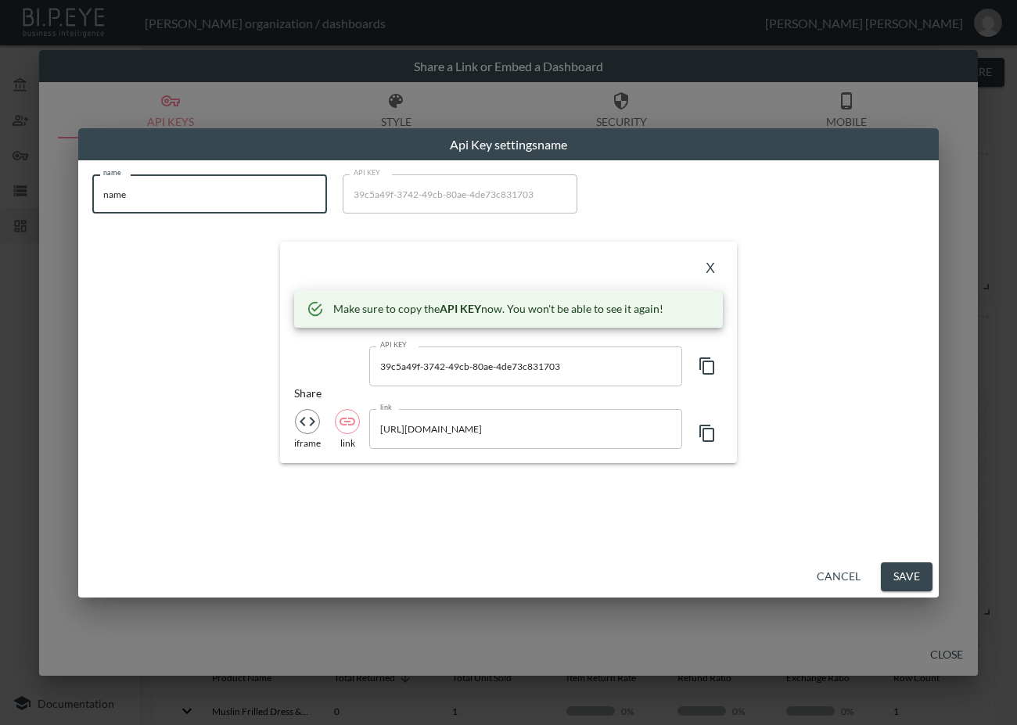
drag, startPoint x: 128, startPoint y: 191, endPoint x: -34, endPoint y: 210, distance: 162.3
click at [0, 210] on html "BI.P.EYE, Interactive Analytics Dashboards - app [PERSON_NAME] organization / d…" at bounding box center [508, 362] width 1017 height 725
paste input "NITE Watches UK"
type input "NITE Watches UK"
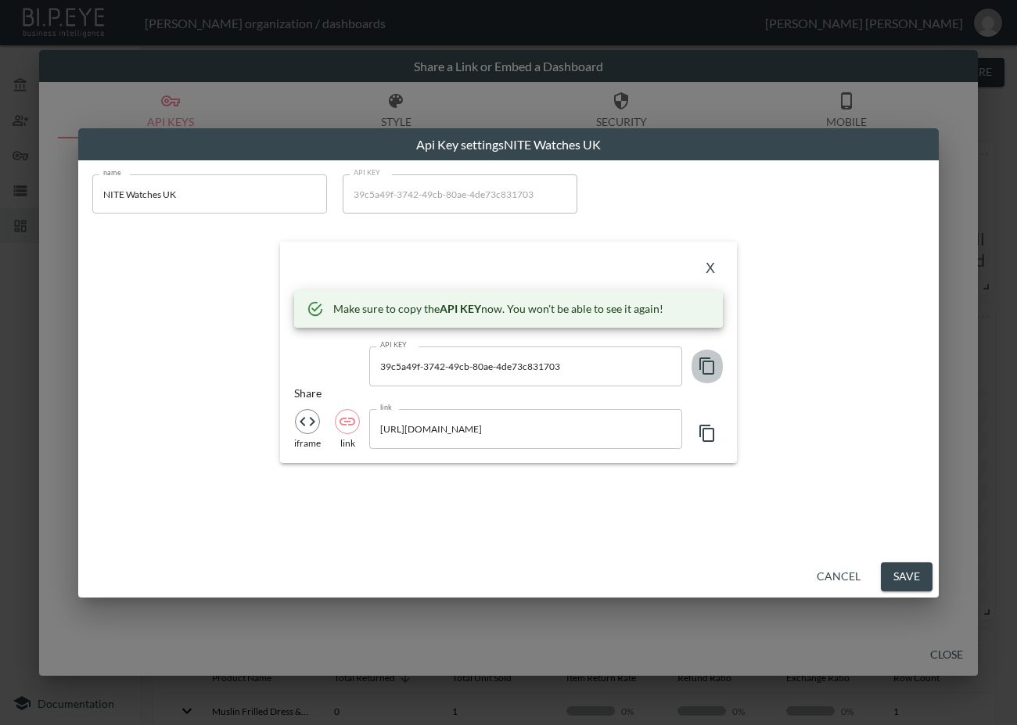
click at [705, 371] on icon "button" at bounding box center [707, 366] width 19 height 19
click at [384, 257] on div "X" at bounding box center [508, 268] width 429 height 25
click at [716, 260] on button "X" at bounding box center [710, 268] width 25 height 25
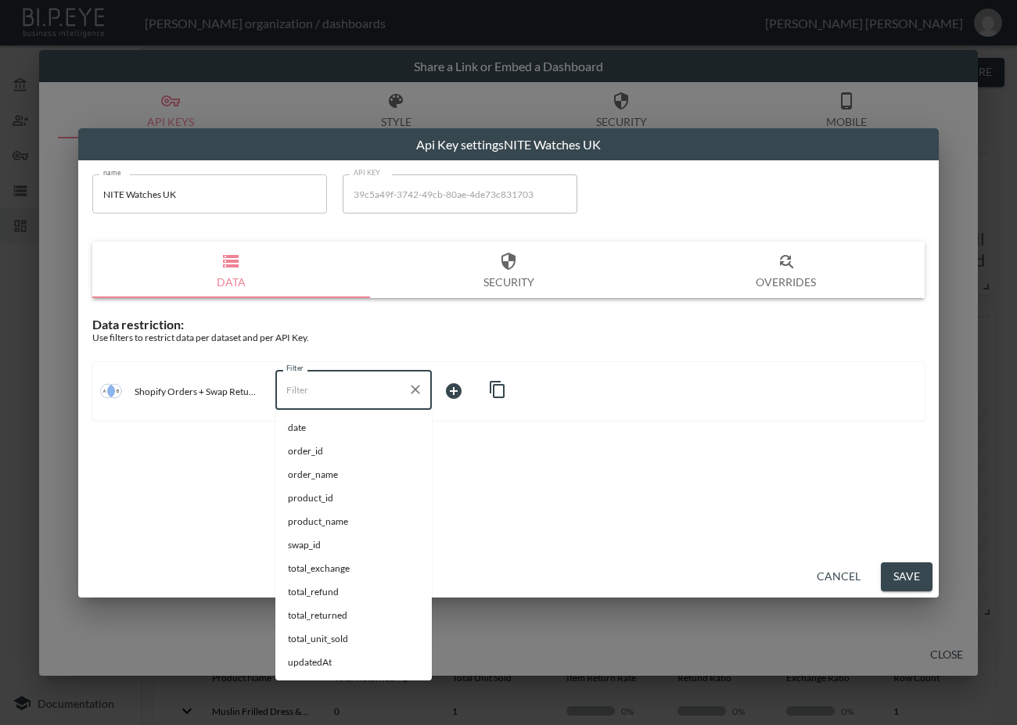
drag, startPoint x: 329, startPoint y: 393, endPoint x: 118, endPoint y: 418, distance: 212.7
click at [118, 418] on div "Shopify Orders + Swap Returns V2 Filter Filter" at bounding box center [508, 391] width 832 height 58
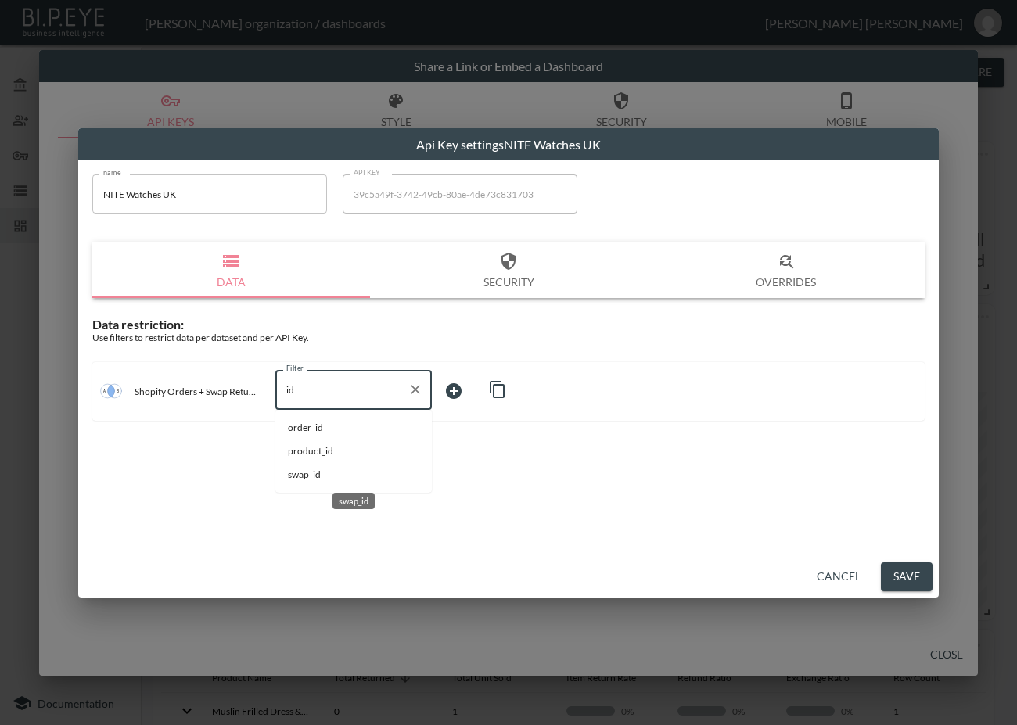
click at [332, 473] on span "swap_id" at bounding box center [353, 475] width 131 height 14
type input "swap_id"
click at [483, 386] on body "BI.P.EYE, Interactive Analytics Dashboards - app [PERSON_NAME] organization / d…" at bounding box center [508, 362] width 1017 height 725
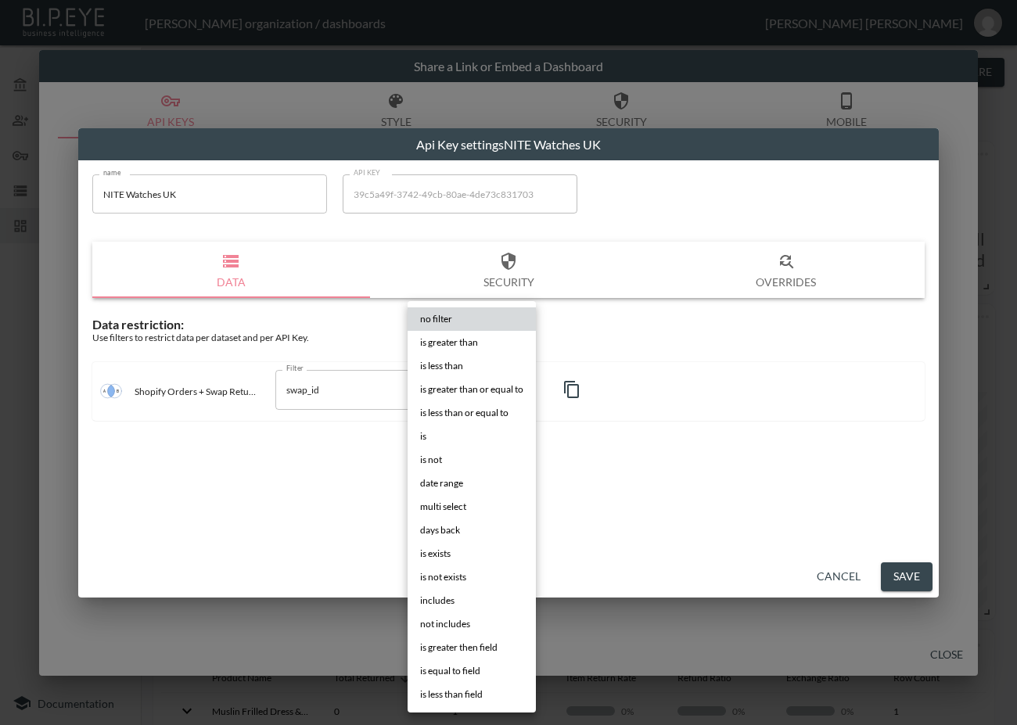
click at [419, 426] on li "is" at bounding box center [472, 436] width 128 height 23
type input "is"
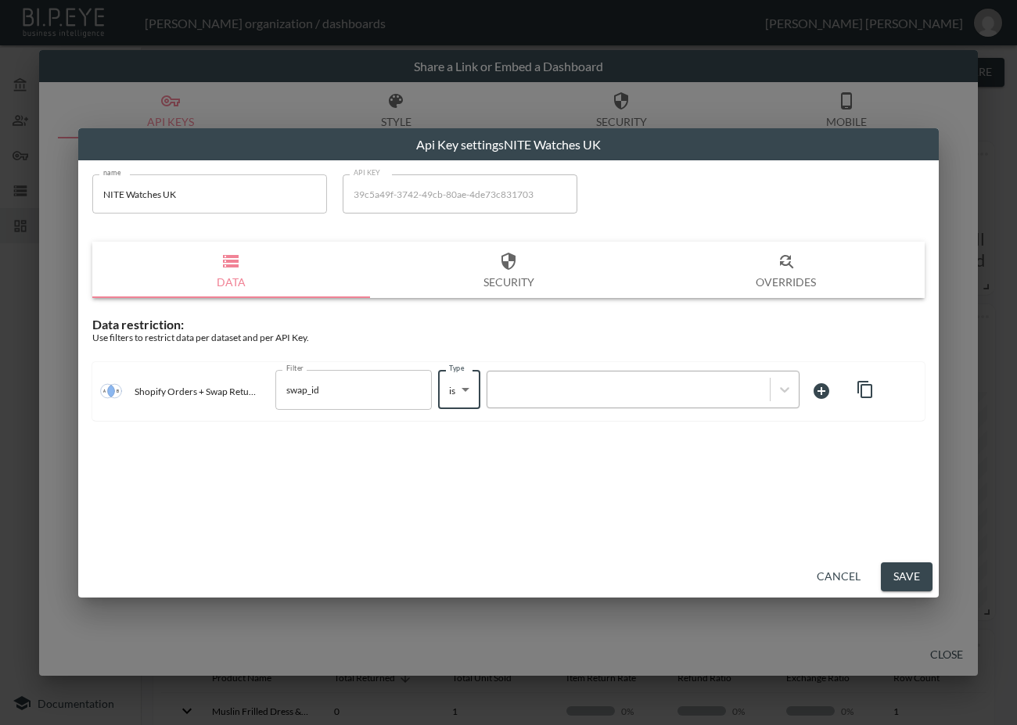
click at [580, 392] on div at bounding box center [628, 390] width 267 height 15
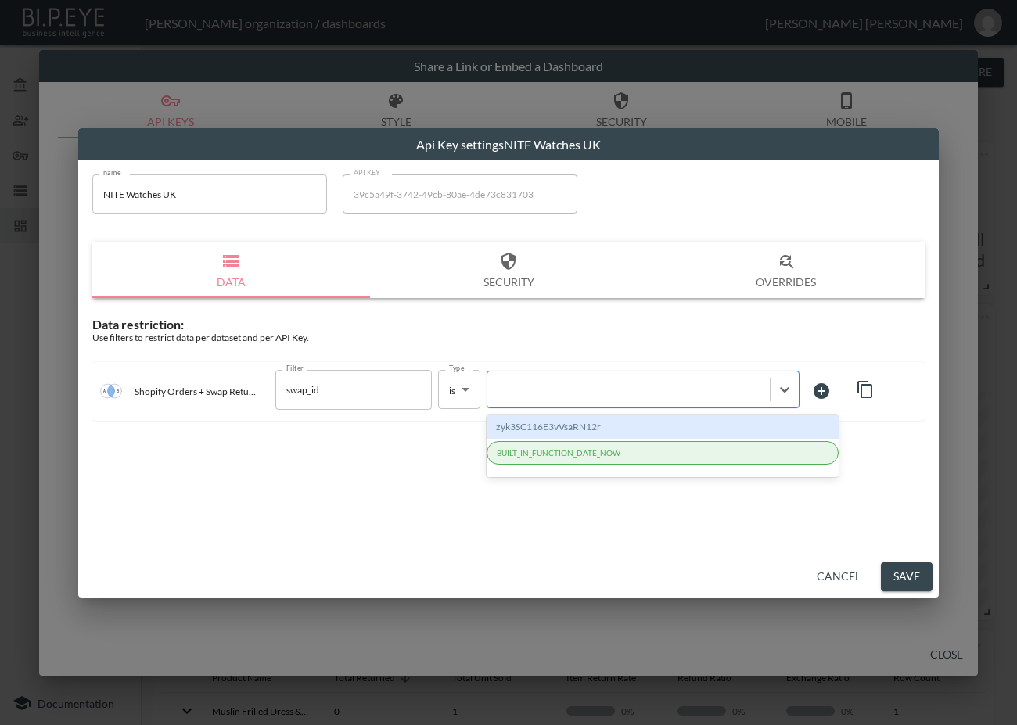
paste input "K4cBYNj2Ynrj8kCghPTu"
type input "K4cBYNj2Ynrj8kCghPTu"
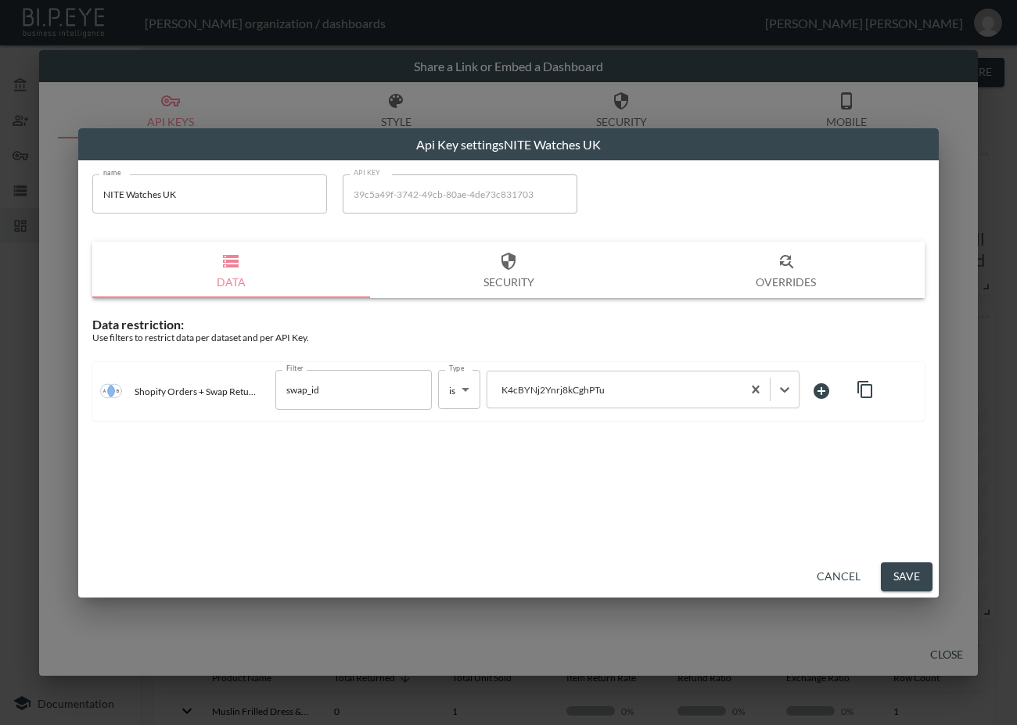
click at [904, 578] on button "Save" at bounding box center [907, 577] width 52 height 29
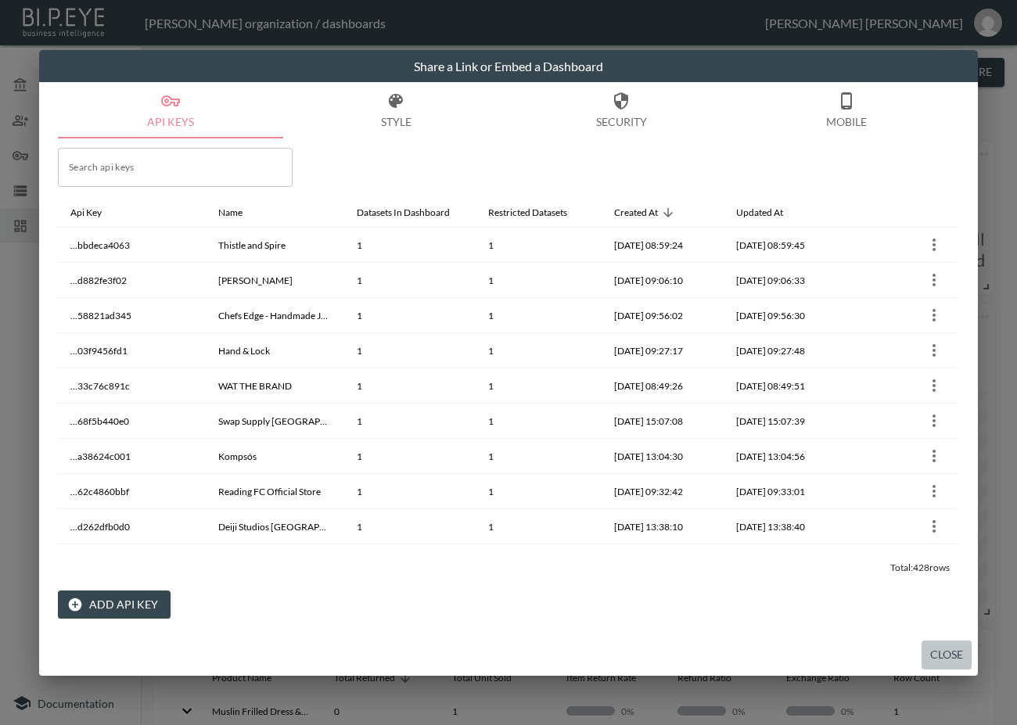
click at [948, 651] on button "Close" at bounding box center [947, 655] width 50 height 29
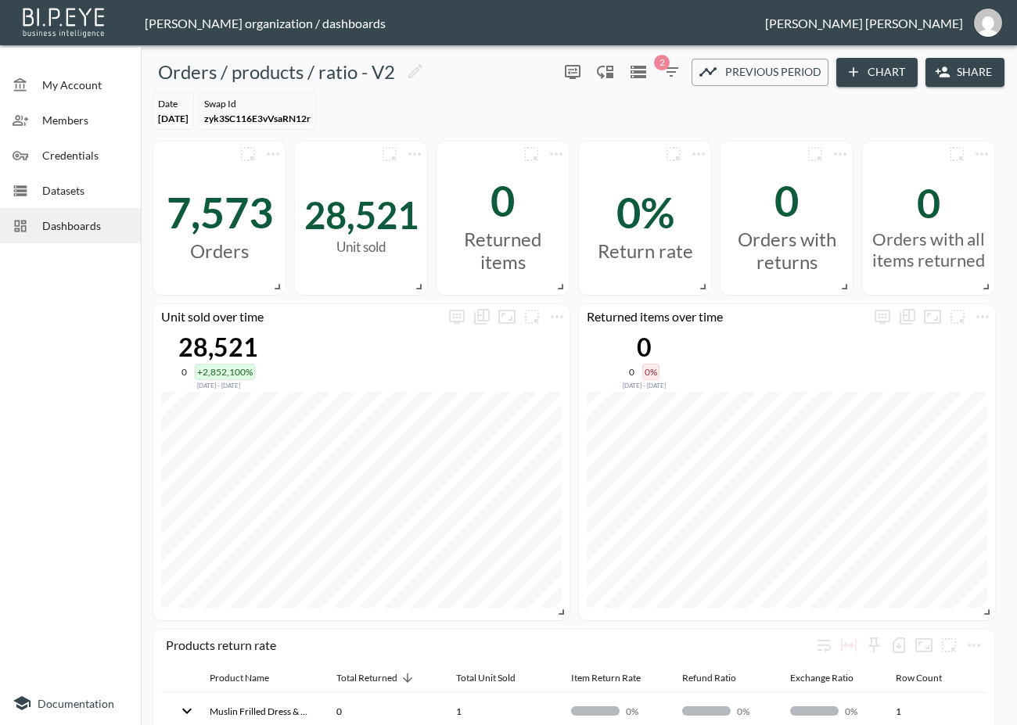
click at [96, 232] on span "Dashboards" at bounding box center [85, 225] width 86 height 16
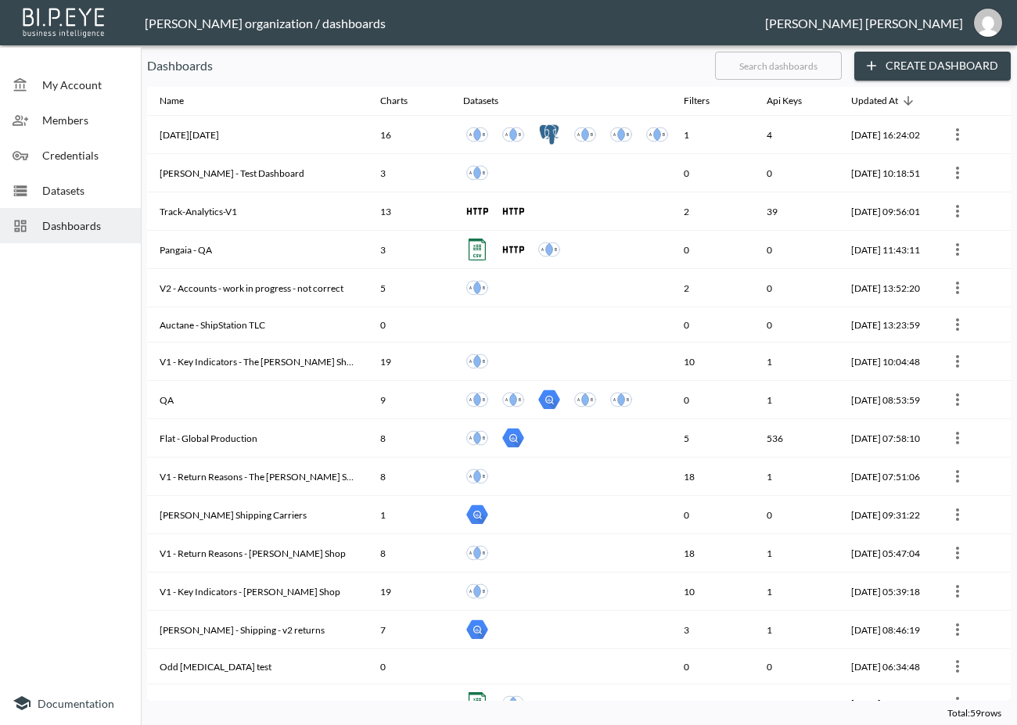
click at [801, 60] on input "text" at bounding box center [778, 65] width 127 height 39
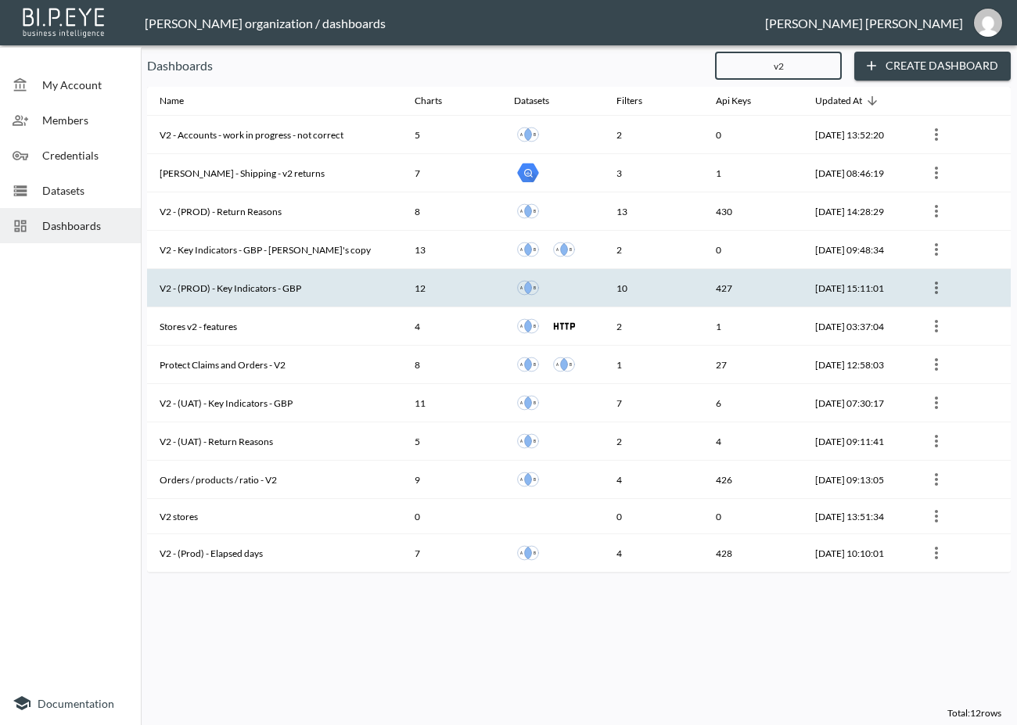
type input "v2"
click at [315, 279] on th "V2 - (PROD) - Key Indicators - GBP" at bounding box center [274, 288] width 255 height 38
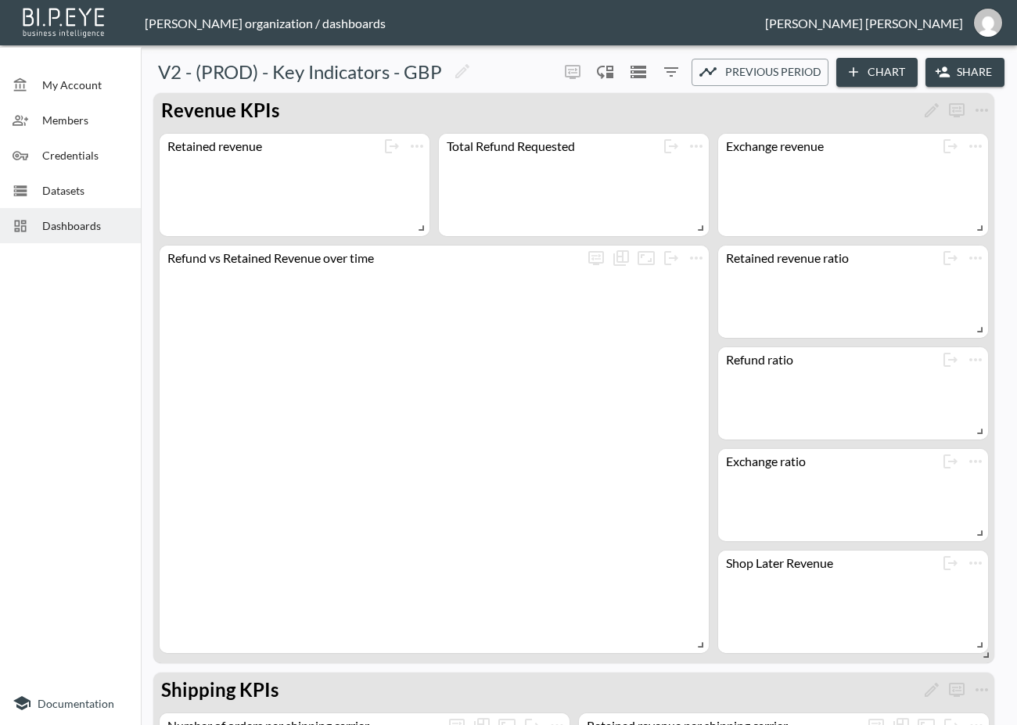
click at [958, 75] on button "Share" at bounding box center [965, 72] width 79 height 29
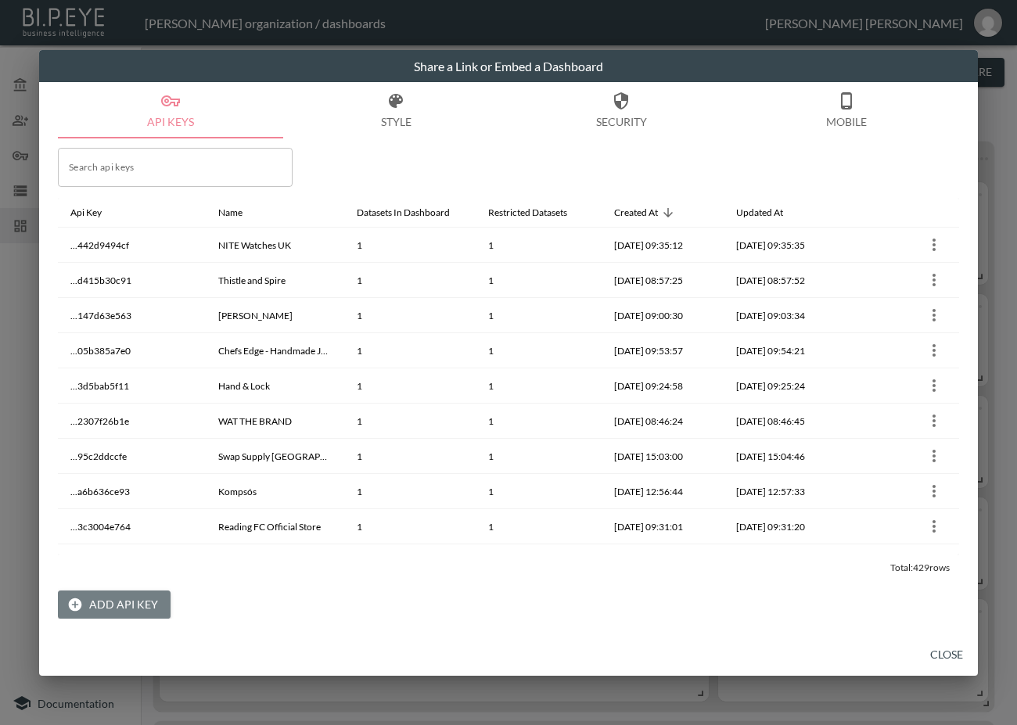
click at [130, 613] on button "Add API Key" at bounding box center [114, 605] width 113 height 29
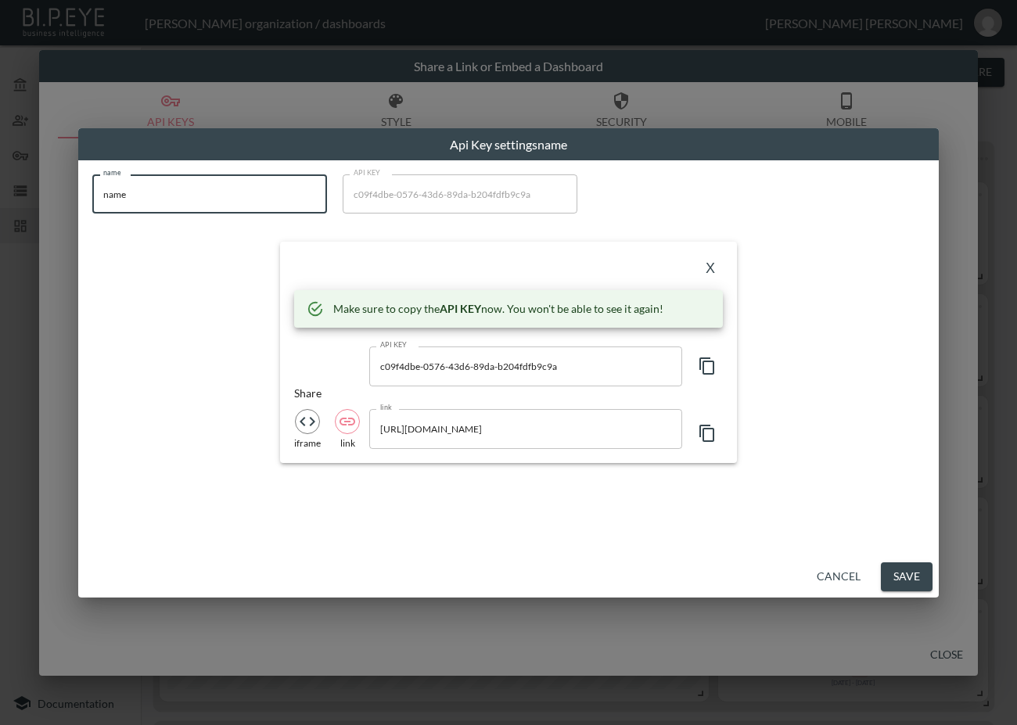
drag, startPoint x: 232, startPoint y: 185, endPoint x: -14, endPoint y: 232, distance: 250.0
click at [0, 232] on html "BI.P.EYE, Interactive Analytics Dashboards - app [PERSON_NAME] organization / d…" at bounding box center [508, 362] width 1017 height 725
paste input "Odd Mus"
type input "Odd [MEDICAL_DATA]"
click at [696, 365] on button "button" at bounding box center [707, 366] width 31 height 39
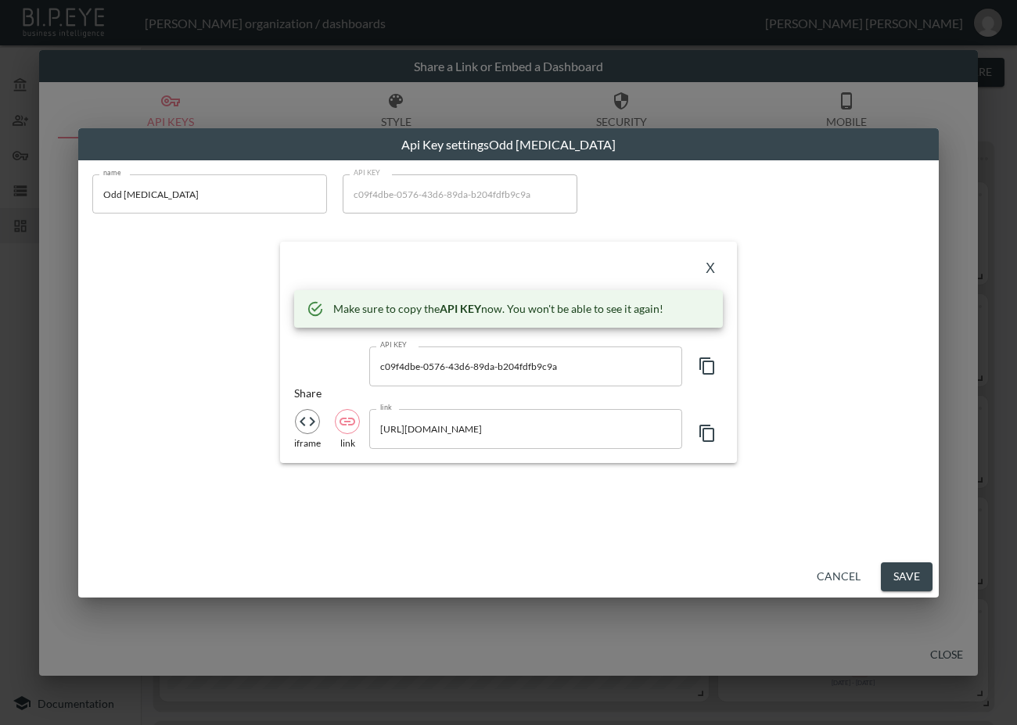
drag, startPoint x: 296, startPoint y: 263, endPoint x: 349, endPoint y: 273, distance: 54.2
click at [297, 263] on div "X" at bounding box center [508, 268] width 429 height 25
click at [711, 268] on button "X" at bounding box center [710, 268] width 25 height 25
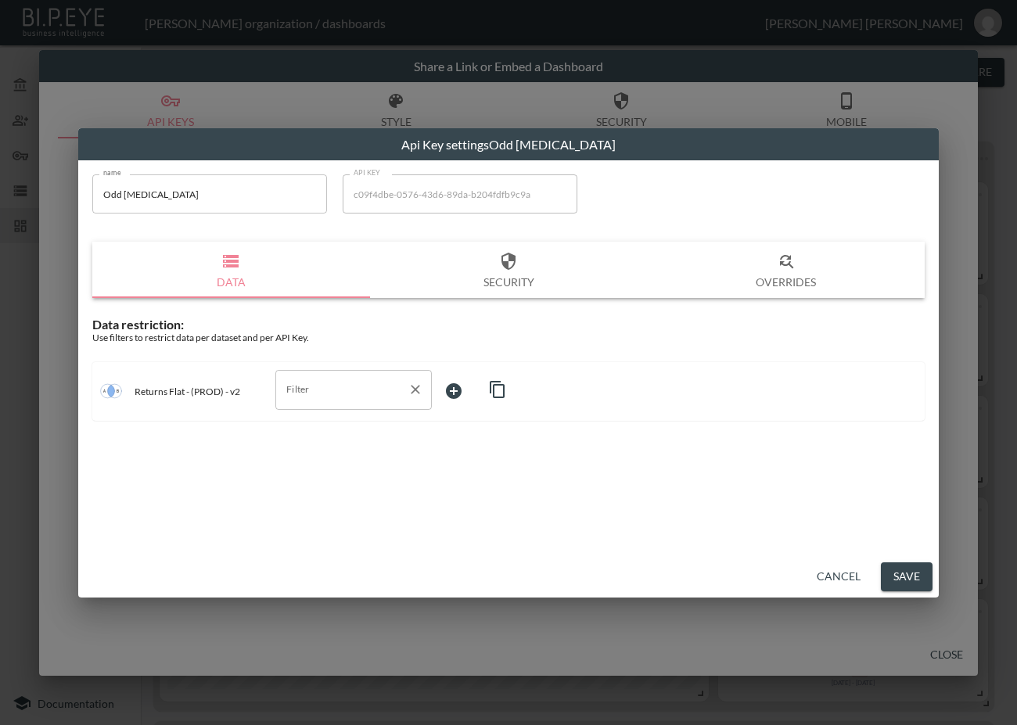
click at [311, 388] on input "Filter" at bounding box center [341, 389] width 119 height 25
click at [327, 471] on span "swap_id" at bounding box center [353, 475] width 131 height 14
type input "swap_id"
click at [481, 395] on body "BI.P.EYE, Interactive Analytics Dashboards - app [PERSON_NAME] organization / d…" at bounding box center [508, 362] width 1017 height 725
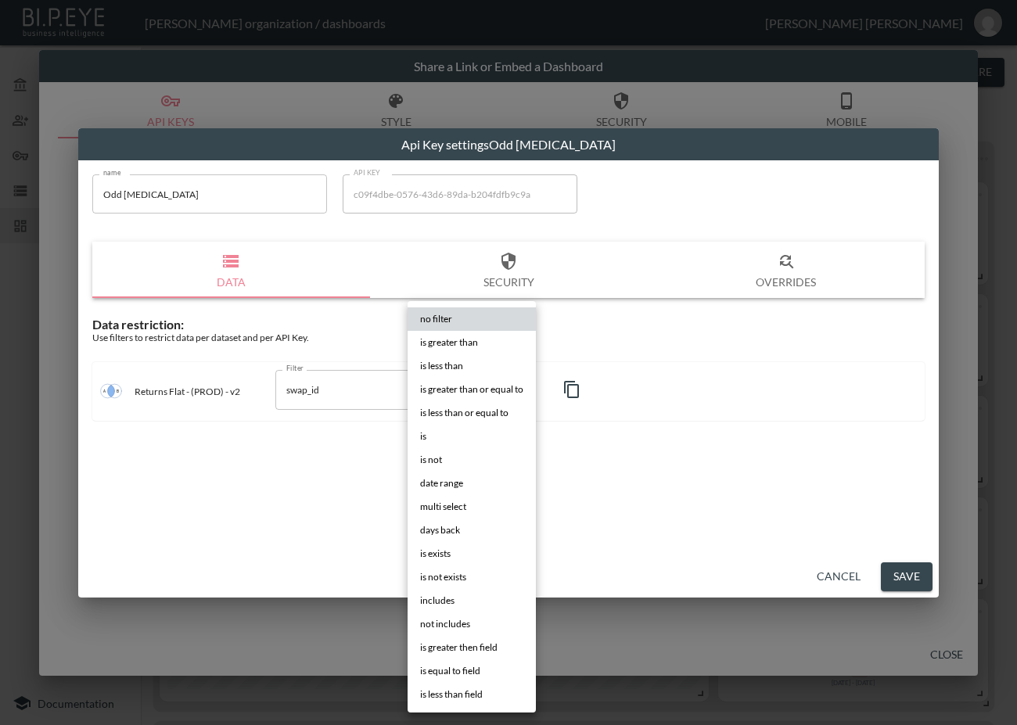
click at [464, 431] on li "is" at bounding box center [472, 436] width 128 height 23
type input "is"
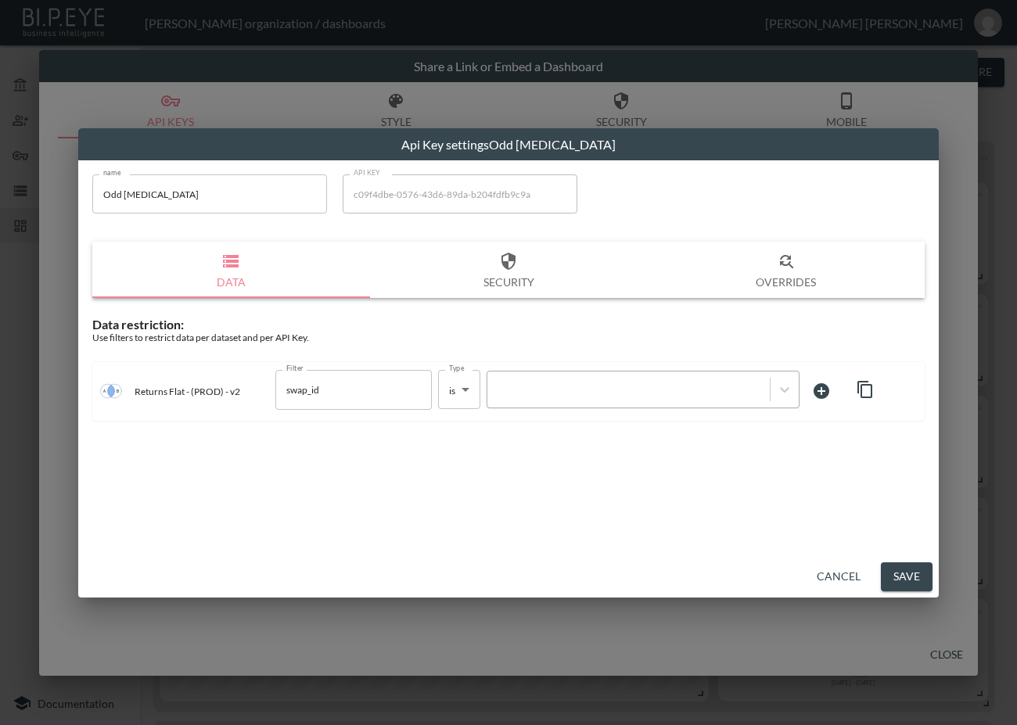
click at [566, 386] on div at bounding box center [628, 390] width 267 height 15
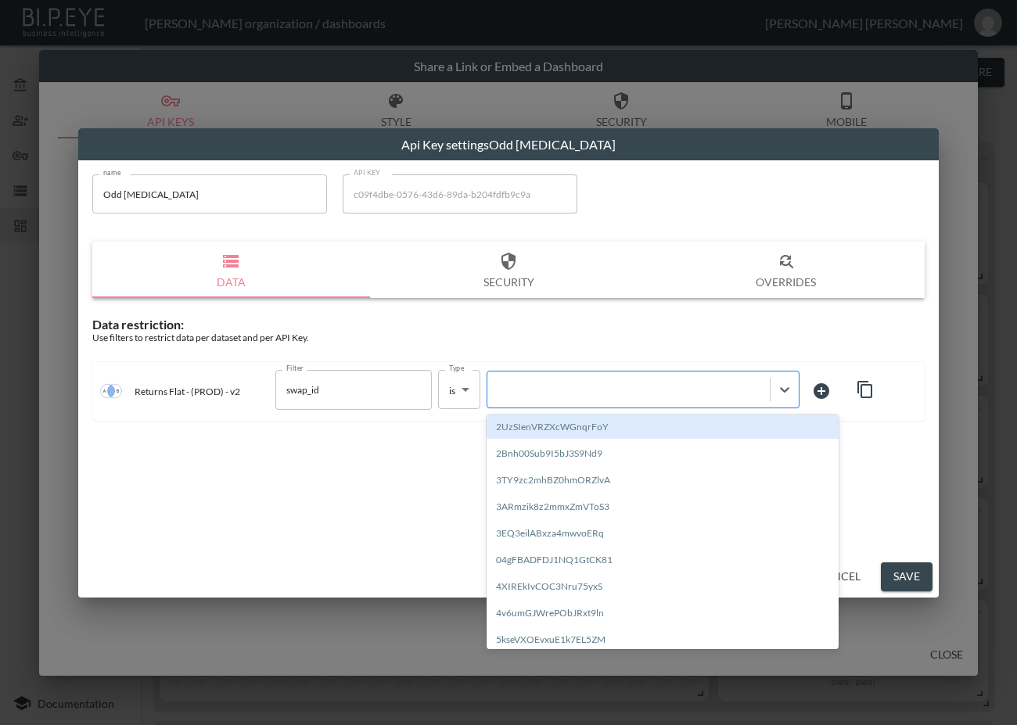
paste input "TGYxgFmen7PVJtRlQ8PC"
type input "TGYxgFmen7PVJtRlQ8PC"
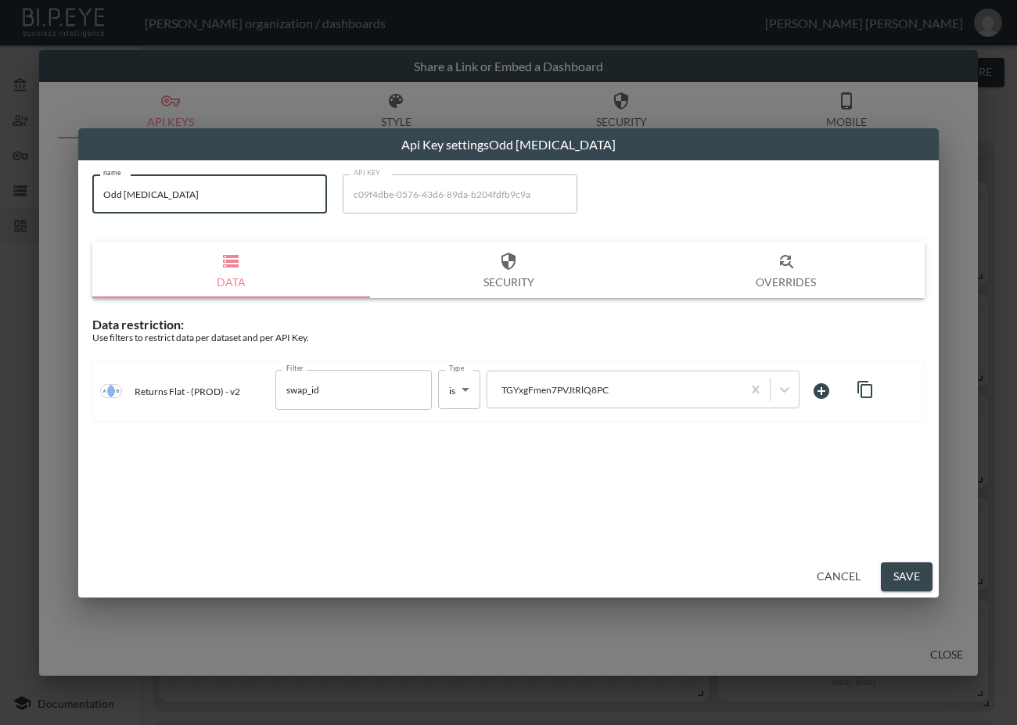
drag, startPoint x: 167, startPoint y: 192, endPoint x: 66, endPoint y: 217, distance: 103.4
click at [68, 216] on div "Api Key settings Odd [MEDICAL_DATA] name Odd [MEDICAL_DATA] name API KEY c09f4d…" at bounding box center [508, 362] width 1017 height 725
click at [890, 572] on button "Save" at bounding box center [907, 577] width 52 height 29
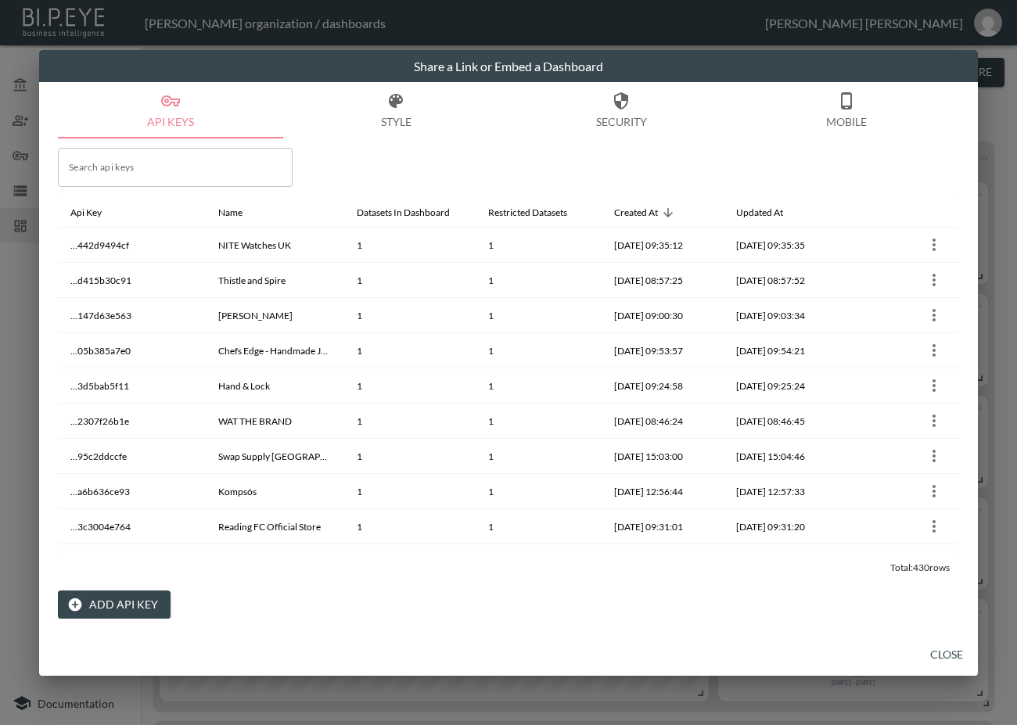
click at [953, 656] on button "Close" at bounding box center [947, 655] width 50 height 29
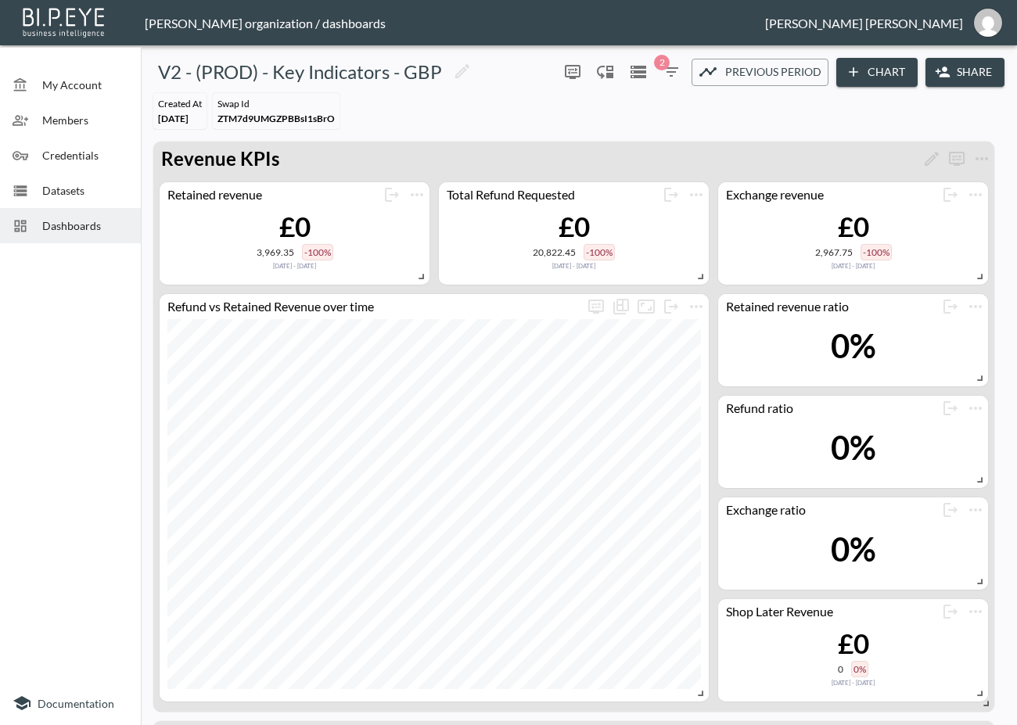
click at [71, 225] on span "Dashboards" at bounding box center [85, 225] width 86 height 16
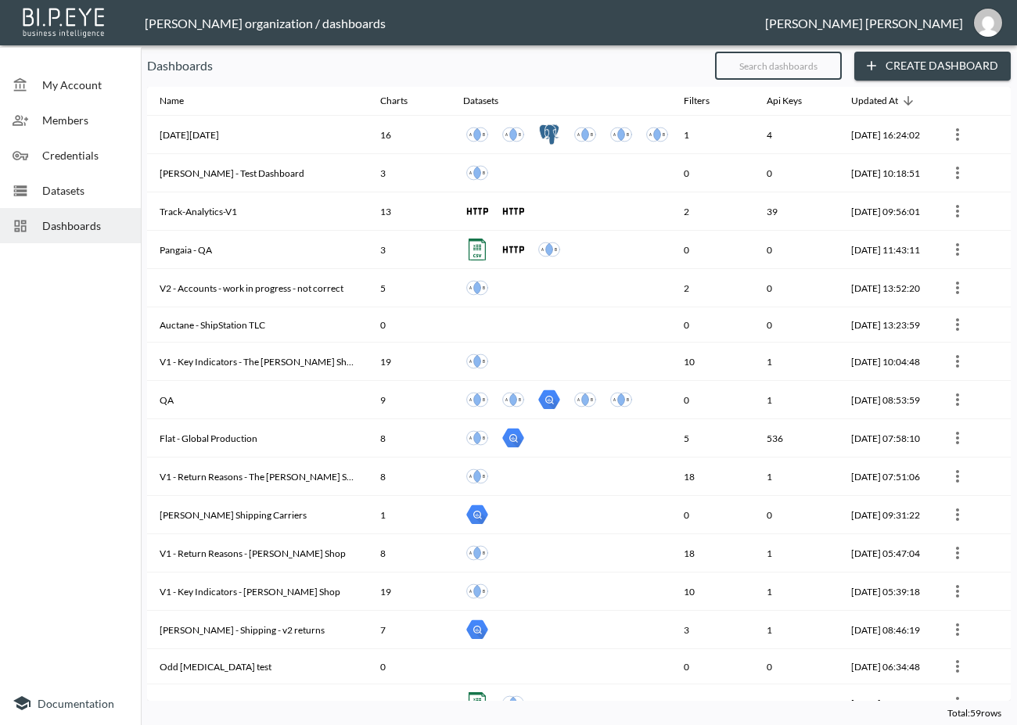
click at [807, 69] on input "text" at bounding box center [778, 65] width 127 height 39
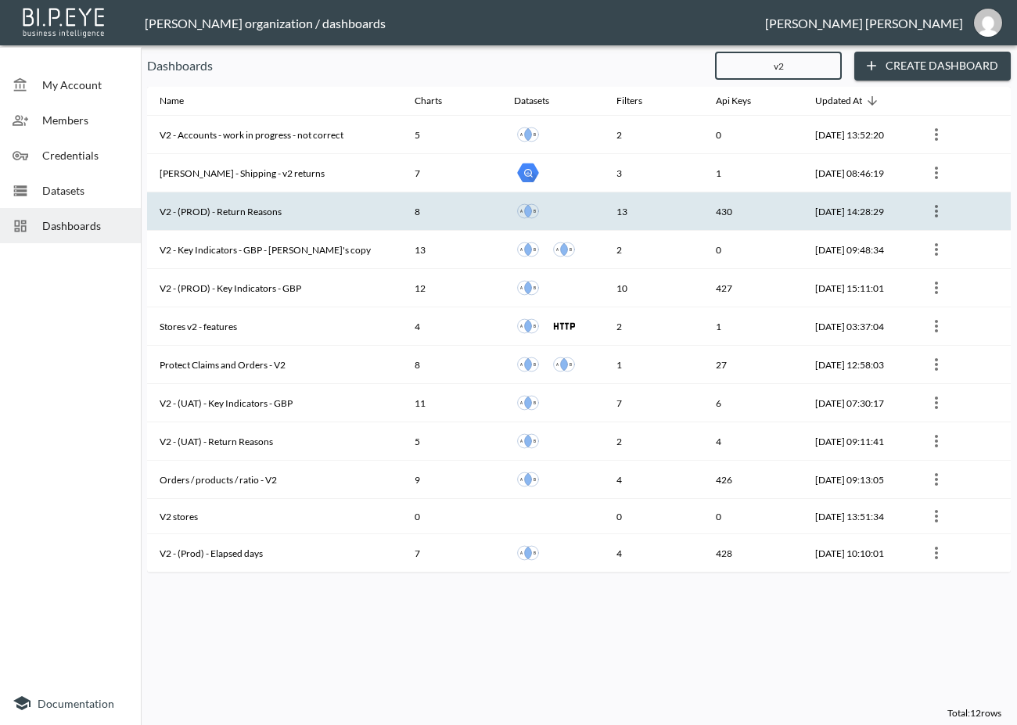
type input "v2"
click at [347, 216] on th "V2 - (PROD) - Return Reasons" at bounding box center [274, 211] width 255 height 38
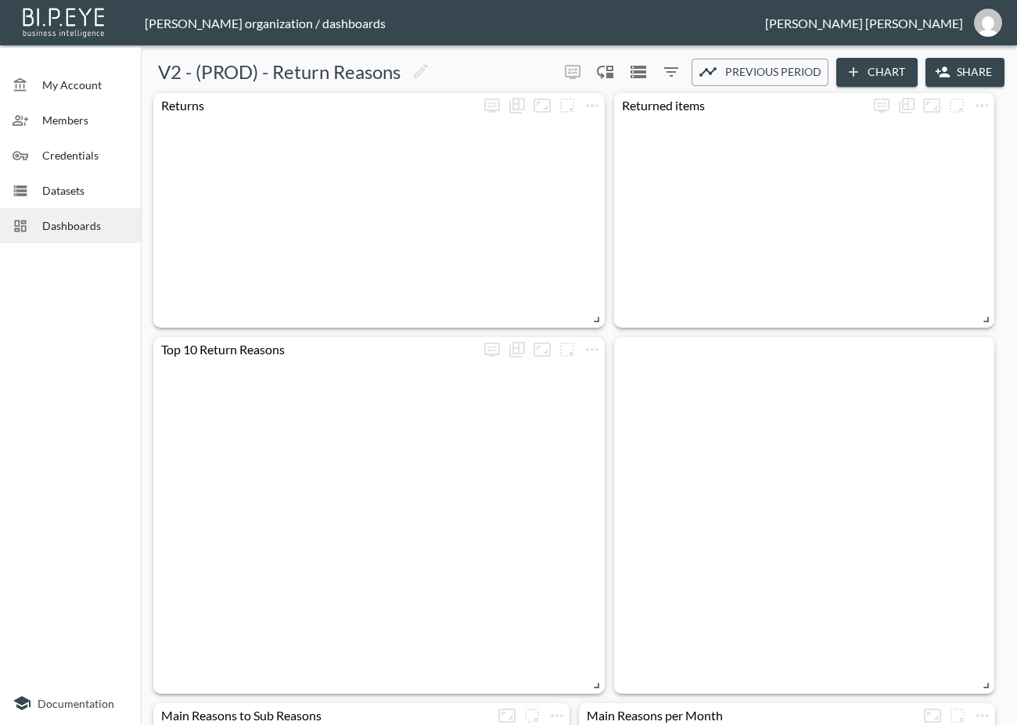
click at [950, 68] on button "Share" at bounding box center [965, 72] width 79 height 29
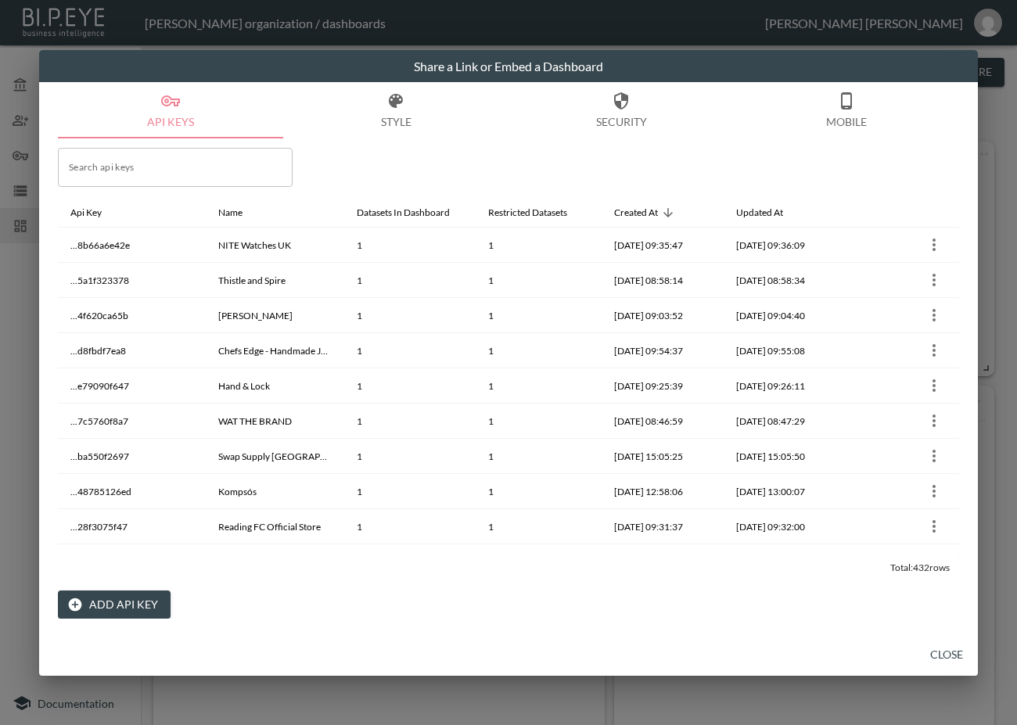
click at [126, 605] on button "Add API Key" at bounding box center [114, 605] width 113 height 29
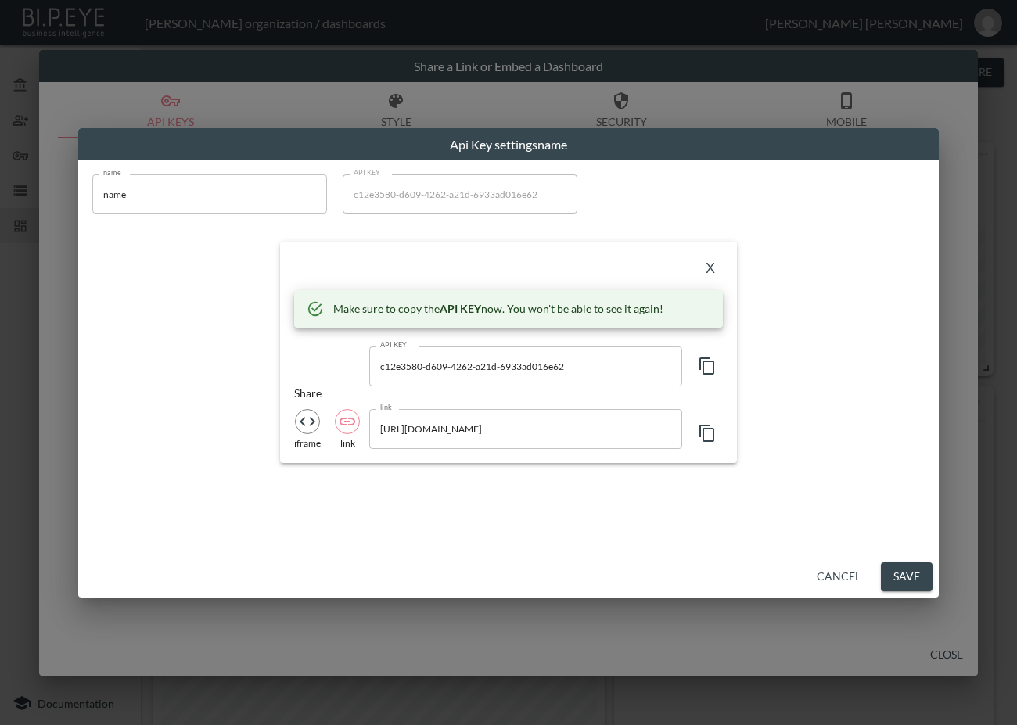
drag, startPoint x: 156, startPoint y: 196, endPoint x: 6, endPoint y: 207, distance: 150.6
click at [6, 207] on div "Api Key settings name name name name API KEY c12e3580-d609-4262-a21d-6933ad016e…" at bounding box center [508, 362] width 1017 height 725
paste input "Odd Mus"
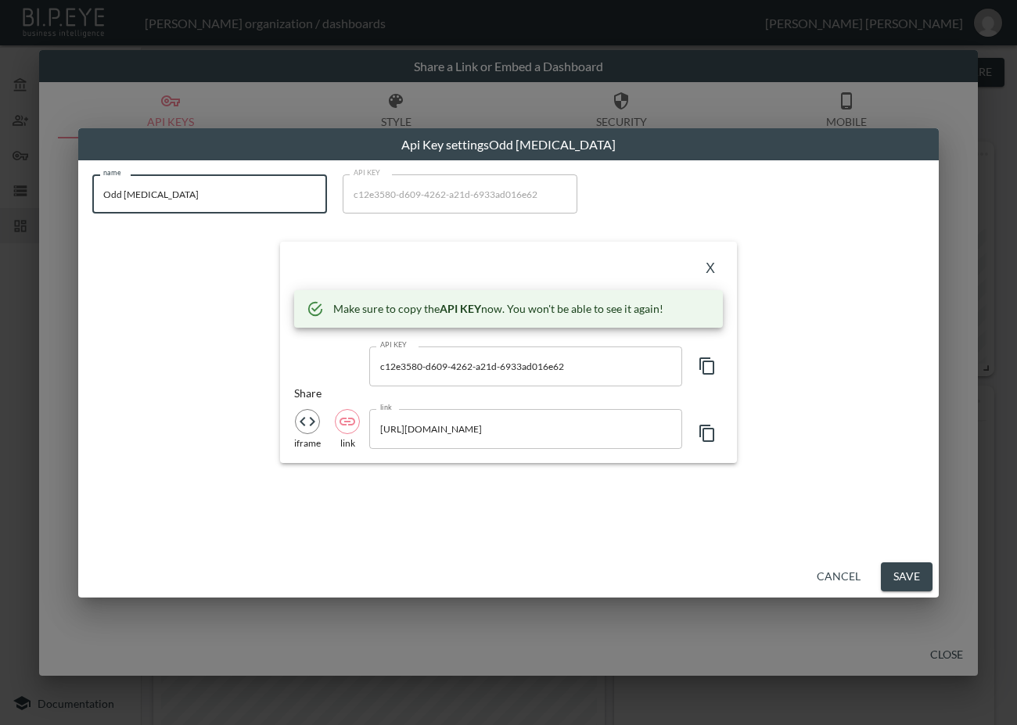
type input "Odd [MEDICAL_DATA]"
click at [710, 370] on icon "button" at bounding box center [707, 366] width 19 height 19
drag, startPoint x: 378, startPoint y: 262, endPoint x: 629, endPoint y: 286, distance: 252.2
click at [379, 262] on div "X" at bounding box center [508, 268] width 429 height 25
click at [706, 268] on button "X" at bounding box center [710, 268] width 25 height 25
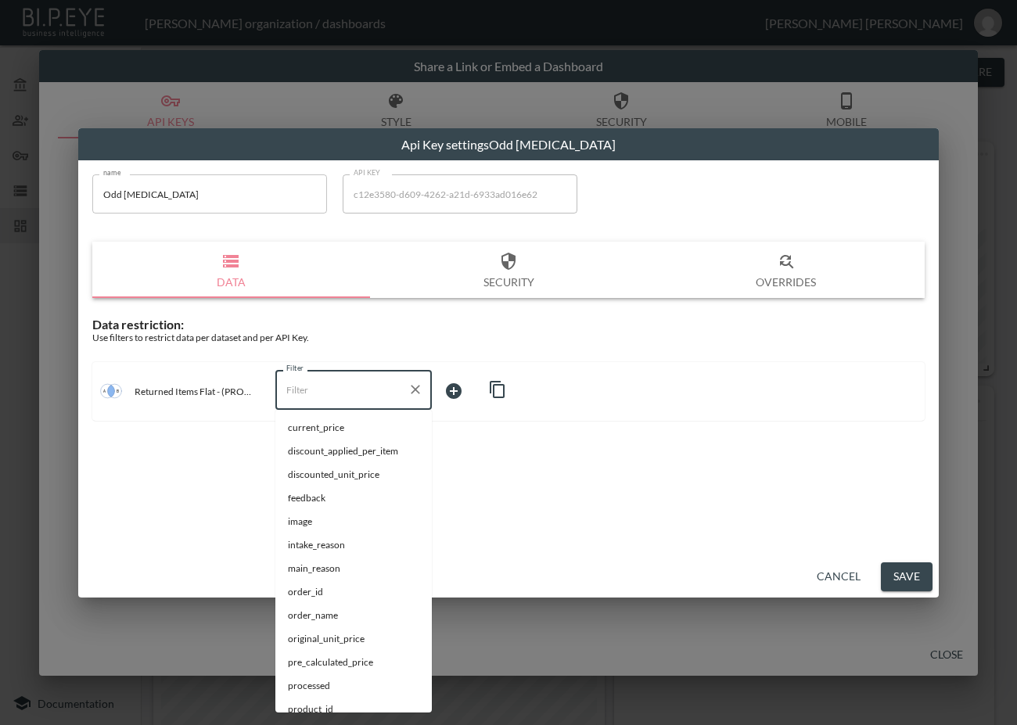
click at [343, 386] on input "Filter" at bounding box center [341, 389] width 119 height 25
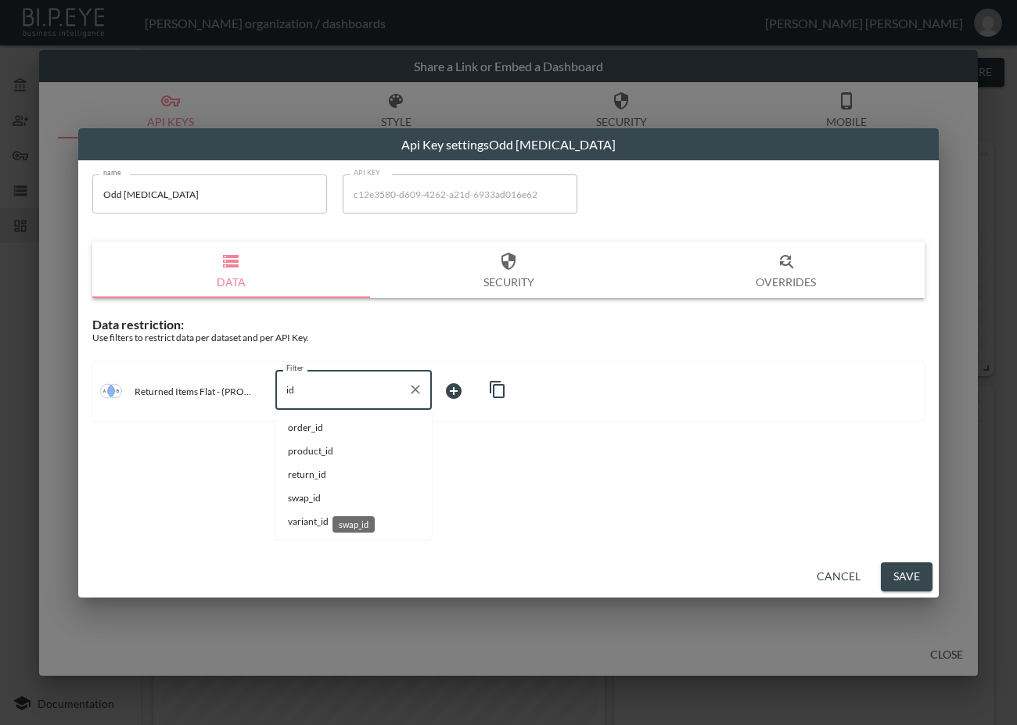
click at [296, 496] on span "swap_id" at bounding box center [353, 498] width 131 height 14
type input "swap_id"
click at [484, 389] on body "BI.P.EYE, Interactive Analytics Dashboards - app [PERSON_NAME] organization / d…" at bounding box center [508, 362] width 1017 height 725
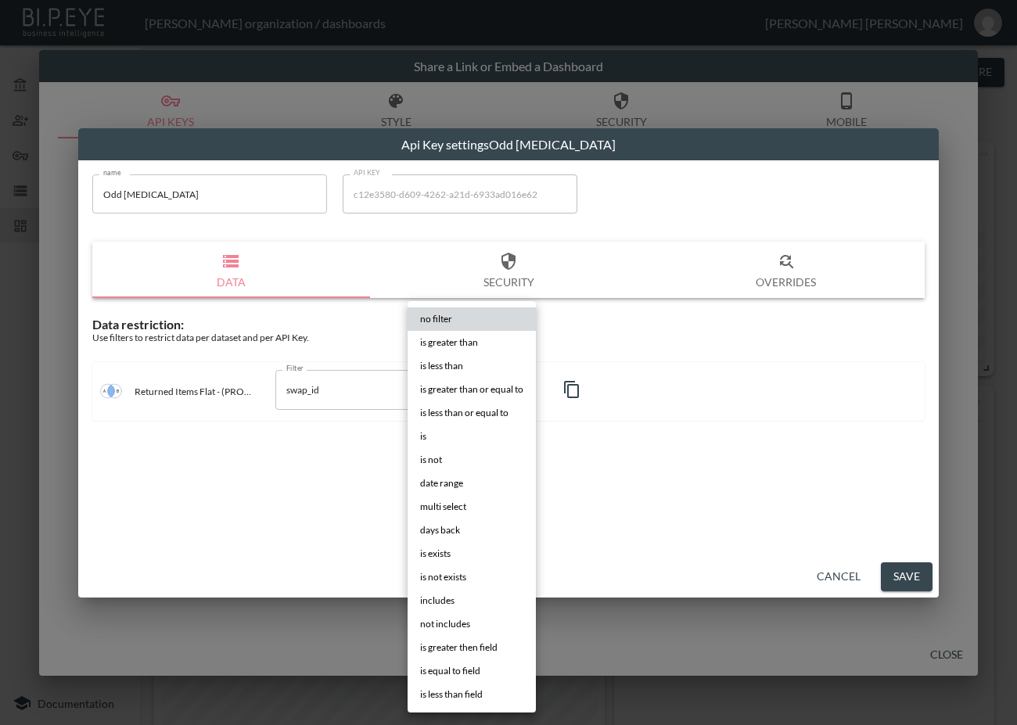
click at [467, 437] on li "is" at bounding box center [472, 436] width 128 height 23
type input "is"
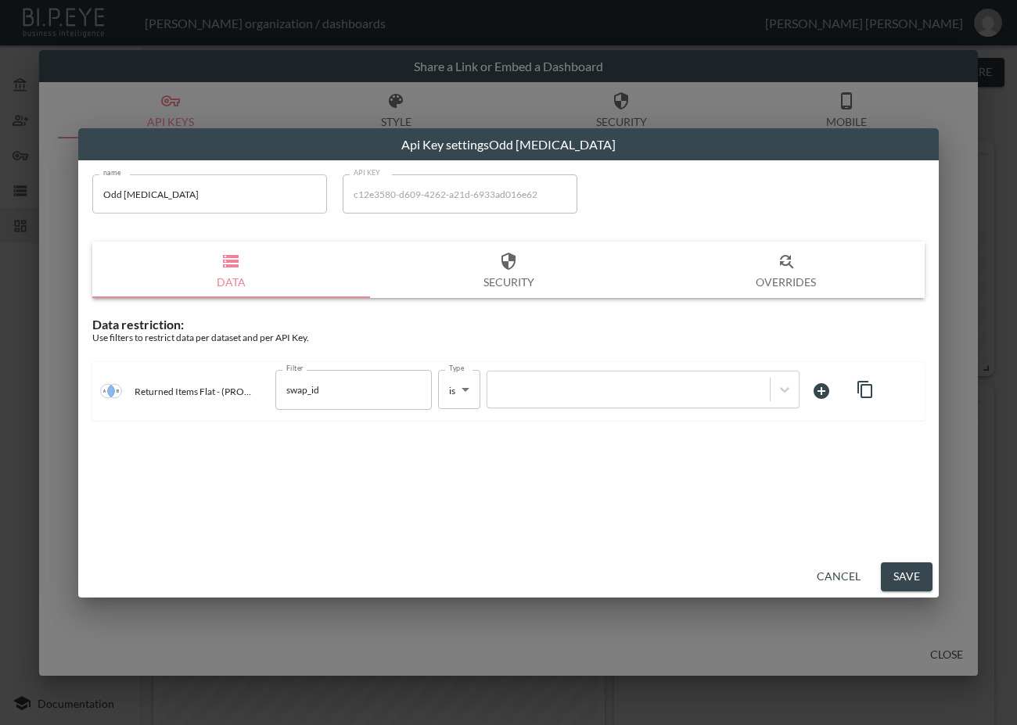
click at [605, 389] on div at bounding box center [628, 390] width 267 height 15
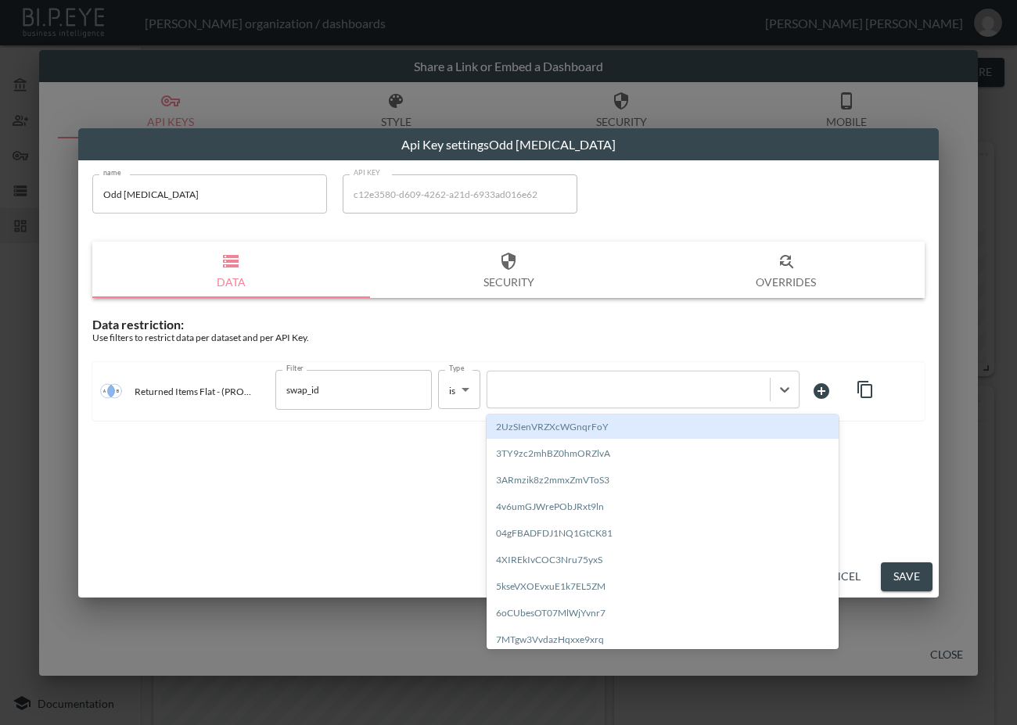
paste input "TGYxgFmen7PVJtRlQ8PC"
type input "TGYxgFmen7PVJtRlQ8PC"
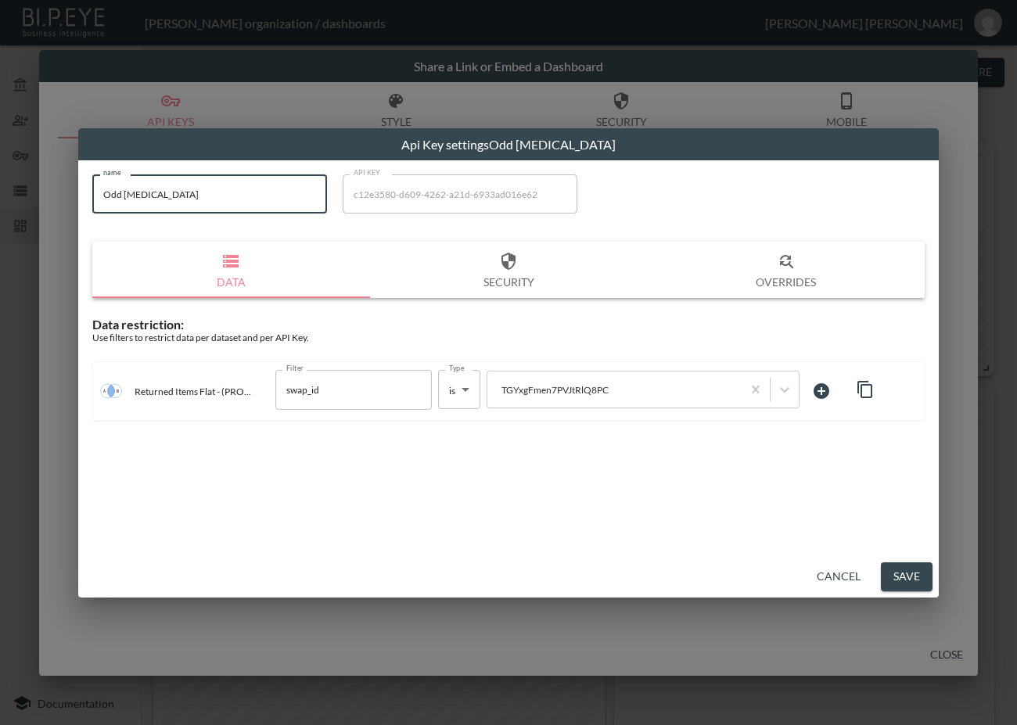
drag, startPoint x: 172, startPoint y: 197, endPoint x: 45, endPoint y: 217, distance: 129.0
click at [45, 211] on div "Api Key settings Odd [MEDICAL_DATA] name Odd [MEDICAL_DATA] name API KEY c12e35…" at bounding box center [508, 362] width 1017 height 725
click at [904, 573] on button "Save" at bounding box center [907, 577] width 52 height 29
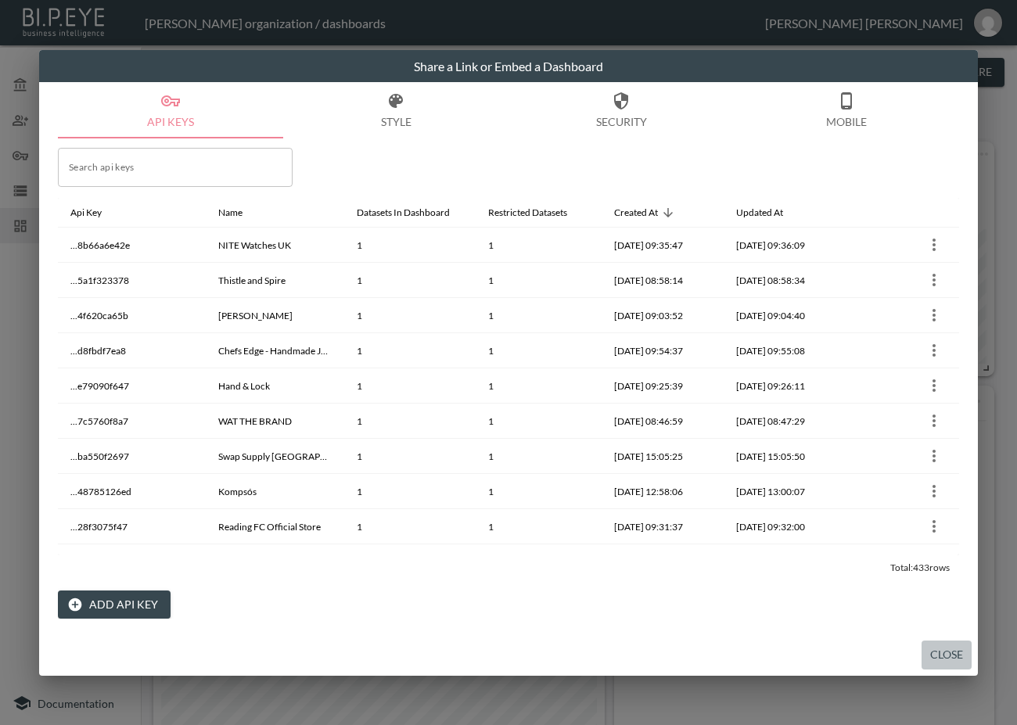
click at [948, 660] on button "Close" at bounding box center [947, 655] width 50 height 29
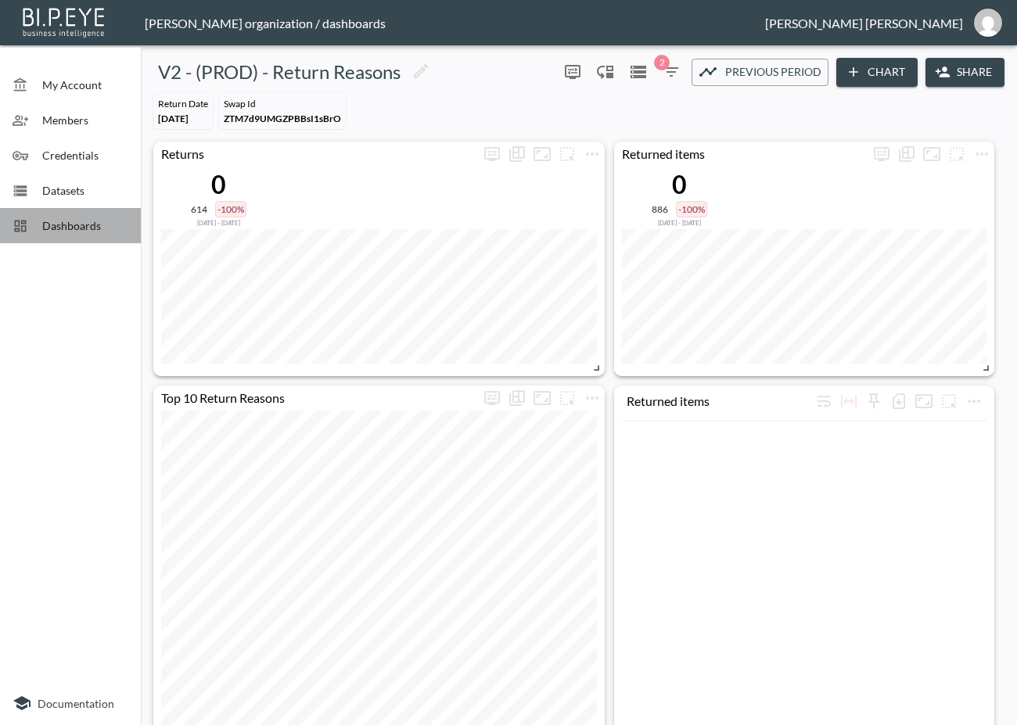
click at [77, 222] on span "Dashboards" at bounding box center [85, 225] width 86 height 16
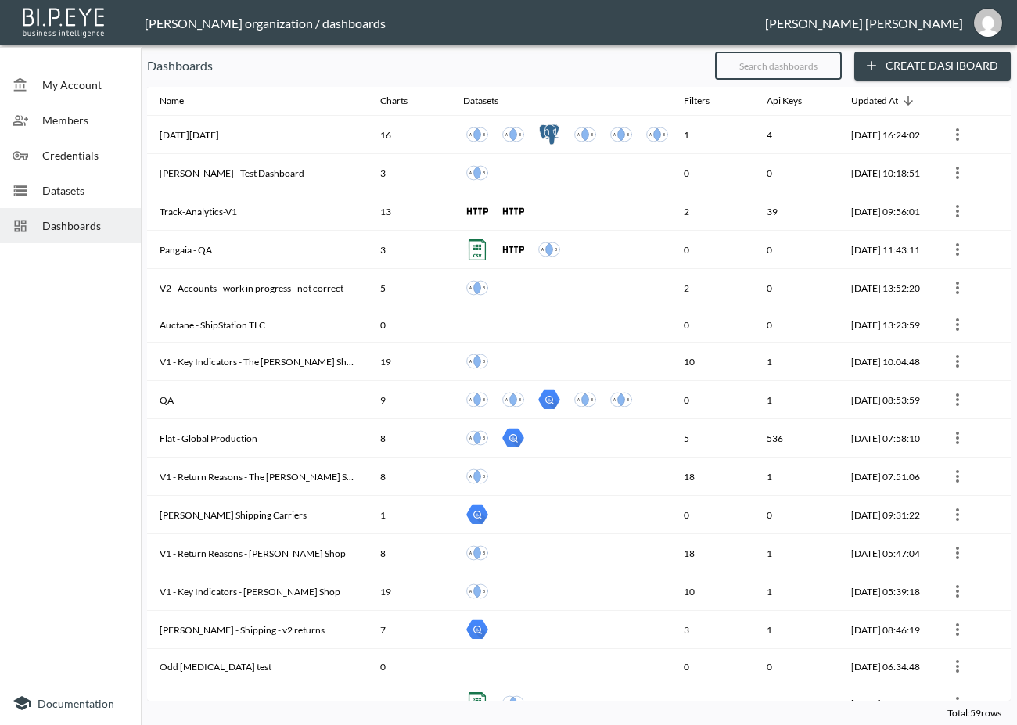
click at [810, 80] on input "text" at bounding box center [778, 65] width 127 height 39
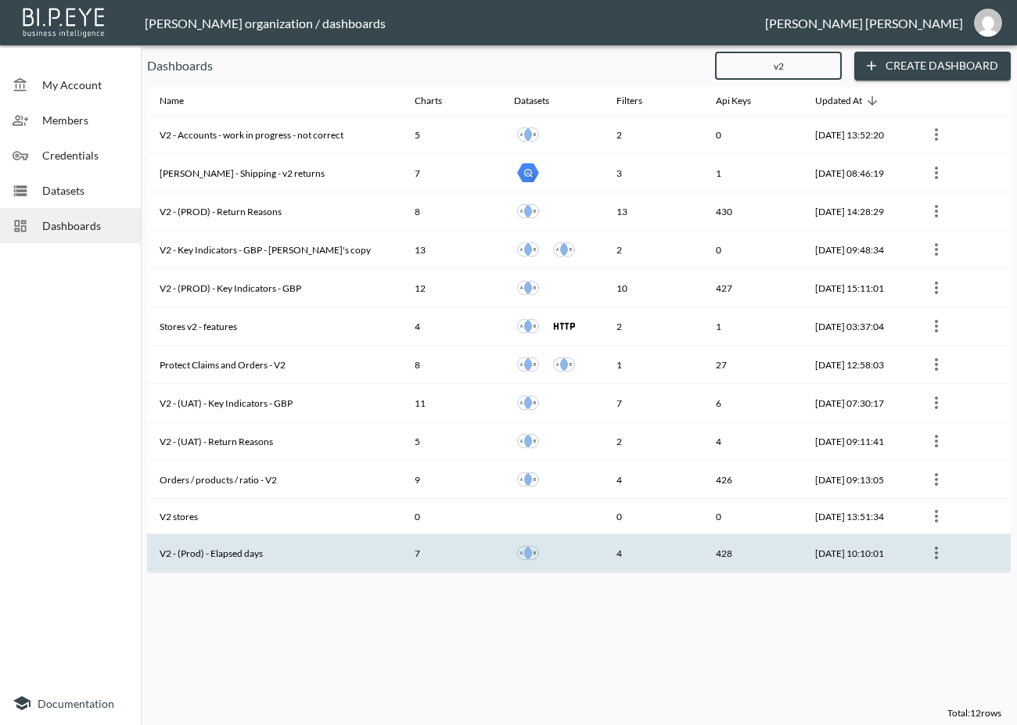
type input "v2"
click at [296, 552] on th "V2 - (Prod) - Elapsed days" at bounding box center [274, 553] width 255 height 38
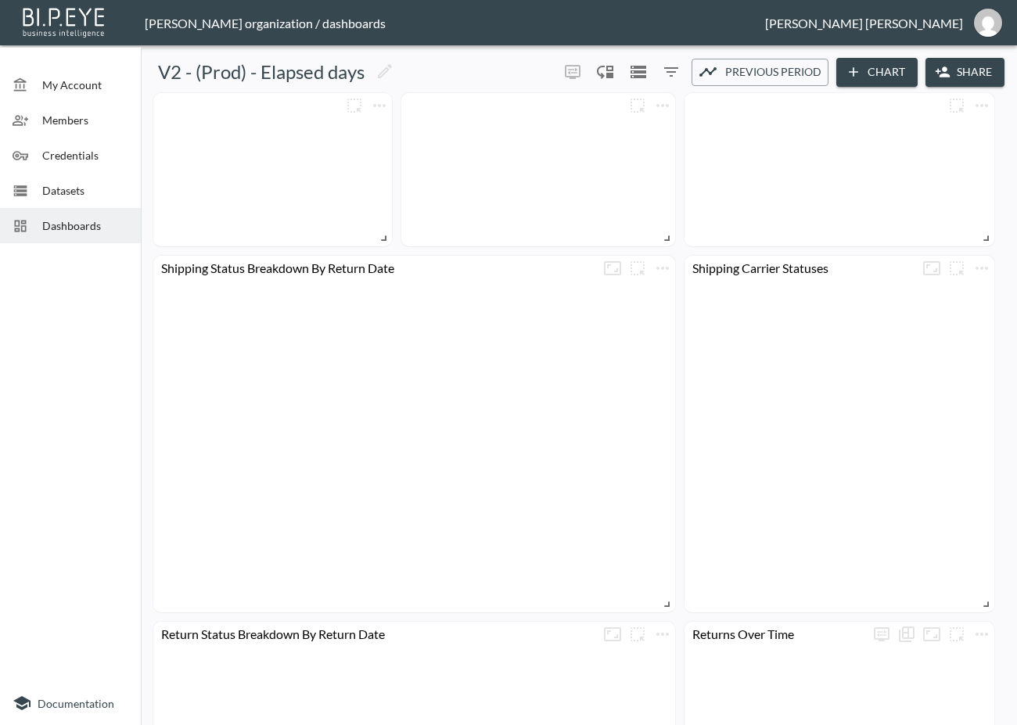
click at [964, 77] on button "Share" at bounding box center [965, 72] width 79 height 29
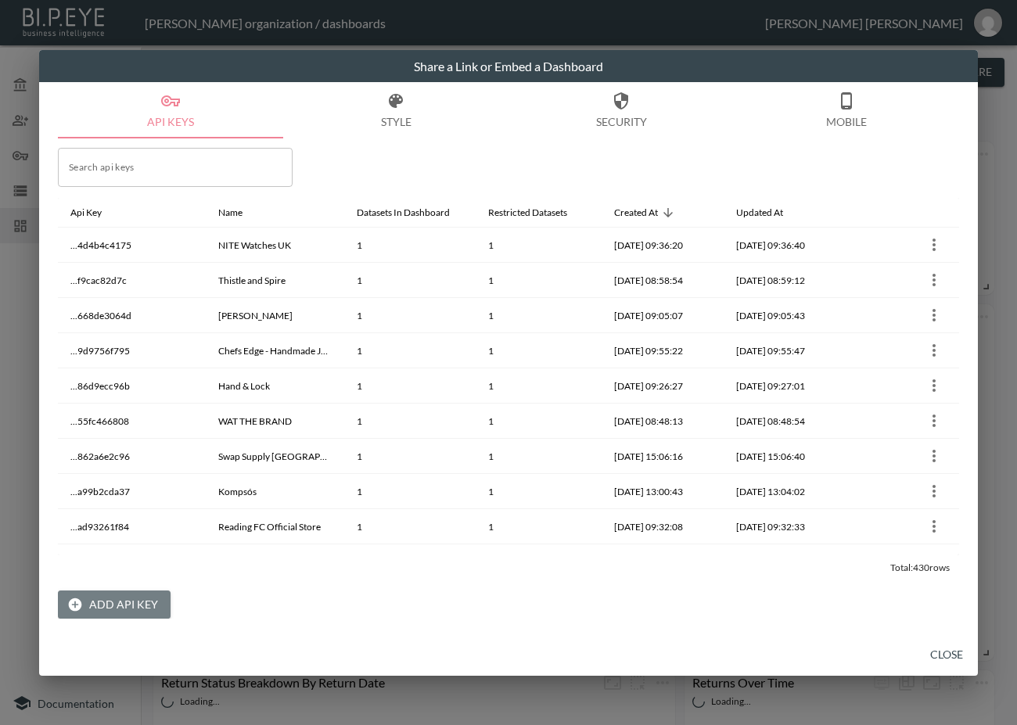
click at [131, 606] on button "Add API Key" at bounding box center [114, 605] width 113 height 29
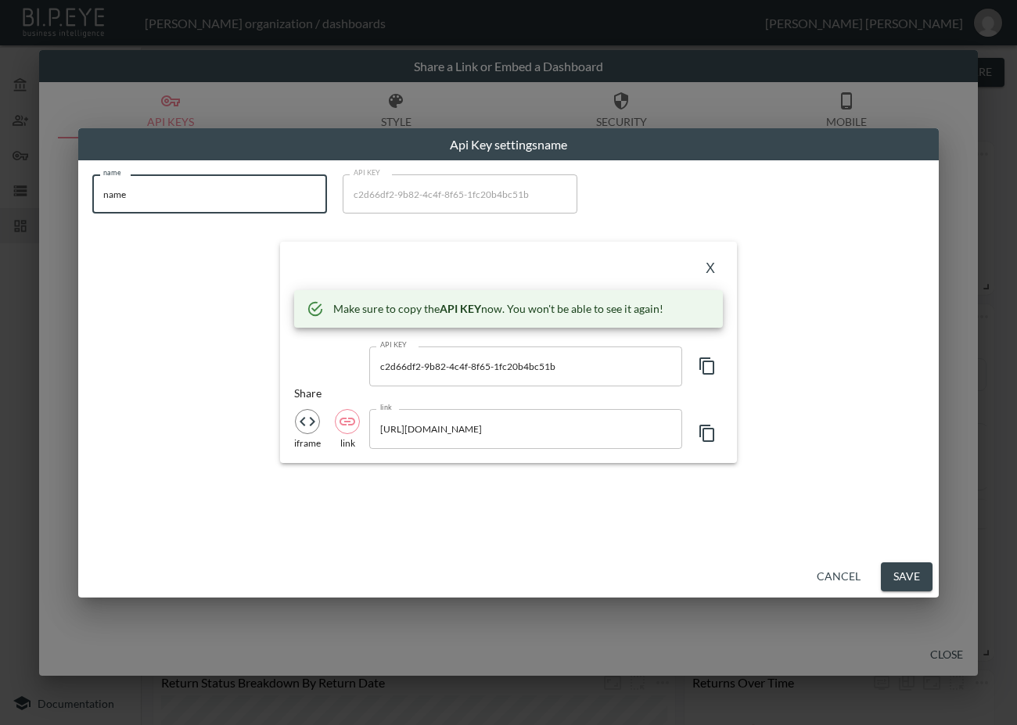
drag, startPoint x: 59, startPoint y: 195, endPoint x: -8, endPoint y: 204, distance: 67.9
click at [0, 204] on html "BI.P.EYE, Interactive Analytics Dashboards - app [PERSON_NAME] organization / d…" at bounding box center [508, 362] width 1017 height 725
paste input "Odd Mus"
type input "Odd [MEDICAL_DATA]"
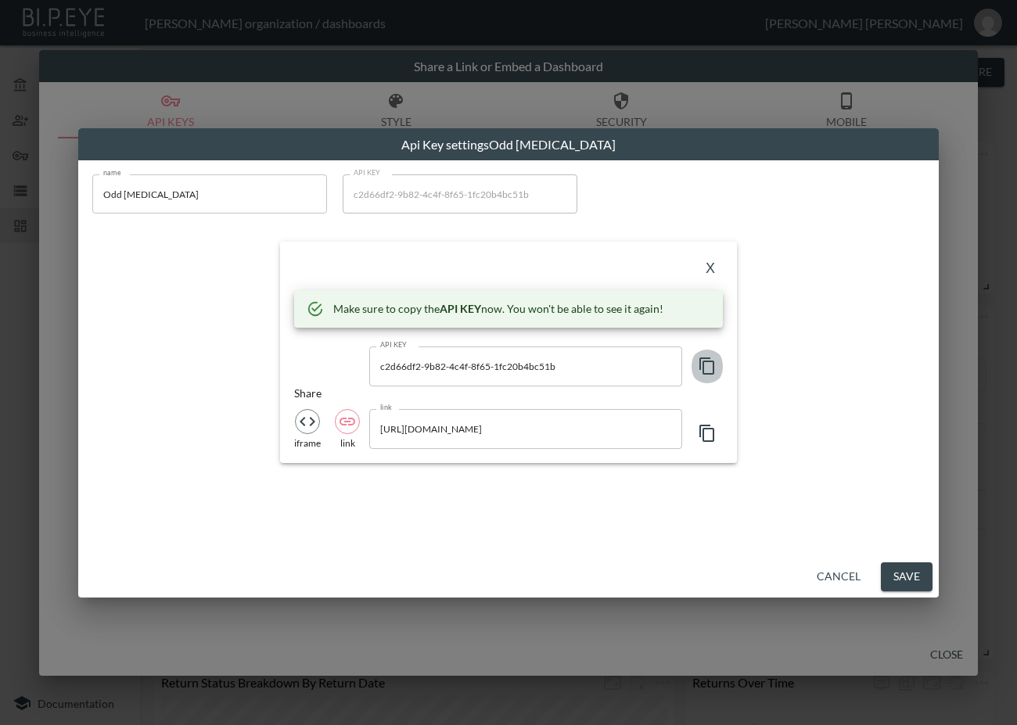
click at [706, 366] on icon "button" at bounding box center [707, 366] width 19 height 19
drag, startPoint x: 400, startPoint y: 257, endPoint x: 470, endPoint y: 259, distance: 70.5
click at [399, 257] on div "X" at bounding box center [508, 268] width 429 height 25
click at [706, 262] on button "X" at bounding box center [710, 268] width 25 height 25
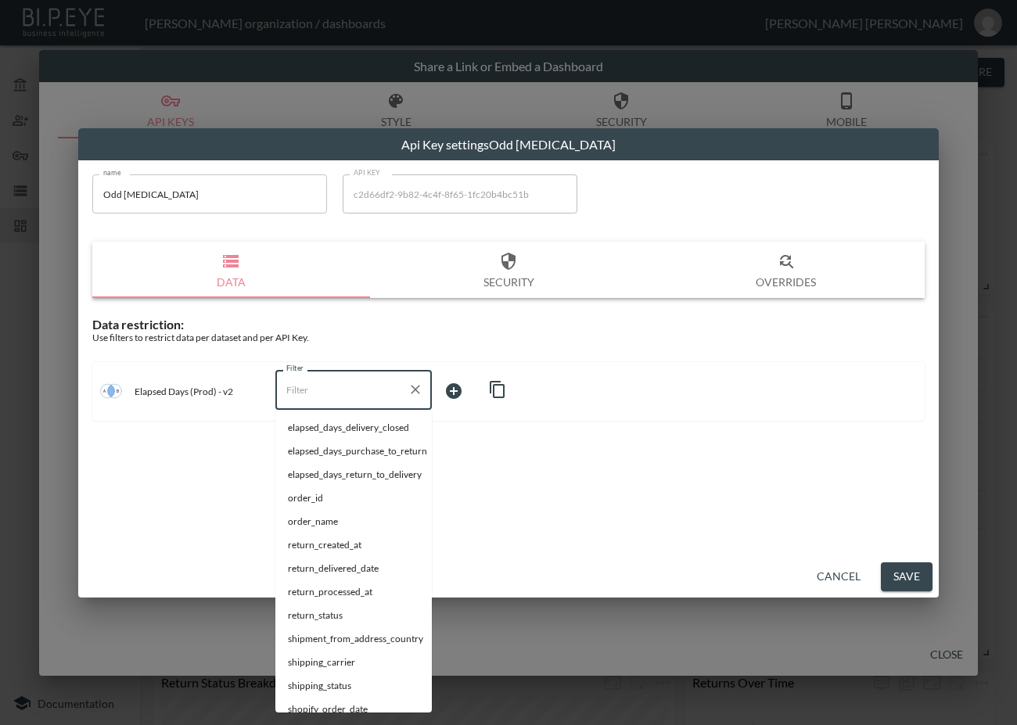
click at [337, 394] on input "Filter" at bounding box center [341, 389] width 119 height 25
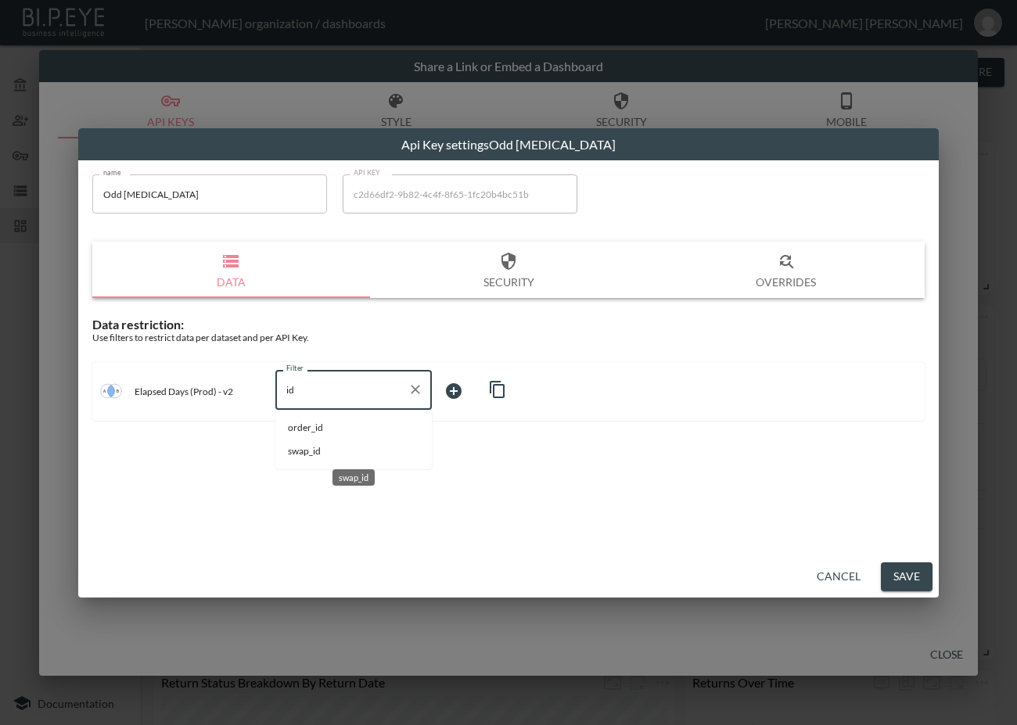
click at [330, 451] on span "swap_id" at bounding box center [353, 451] width 131 height 14
type input "swap_id"
click at [461, 388] on body "BI.P.EYE, Interactive Analytics Dashboards - app [PERSON_NAME] organization / d…" at bounding box center [508, 362] width 1017 height 725
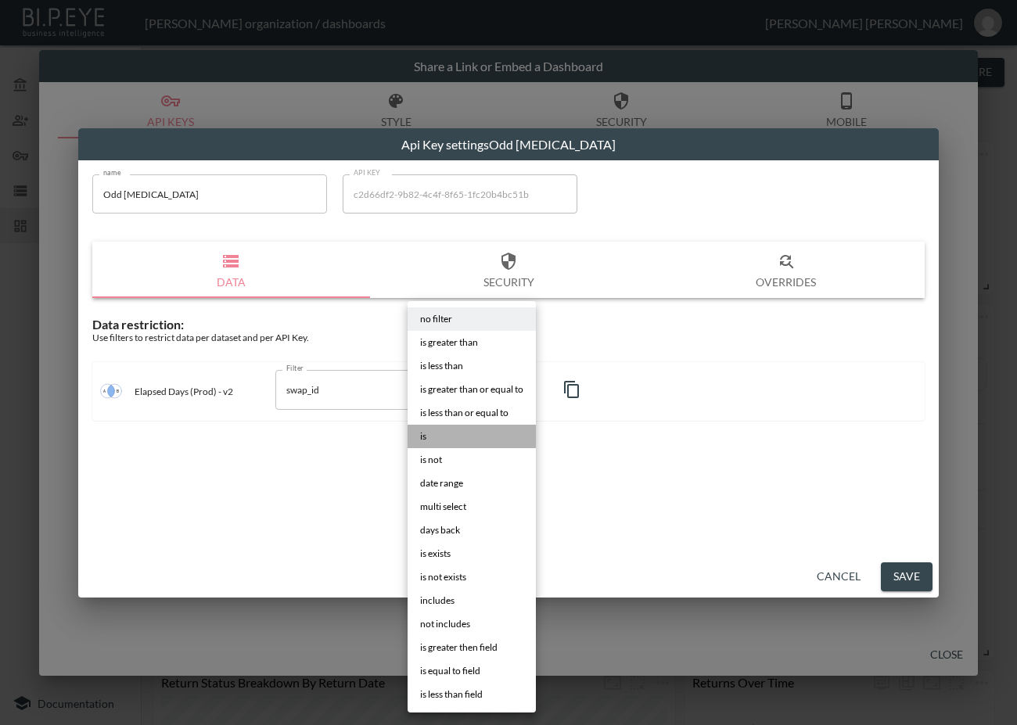
click at [458, 437] on li "is" at bounding box center [472, 436] width 128 height 23
type input "is"
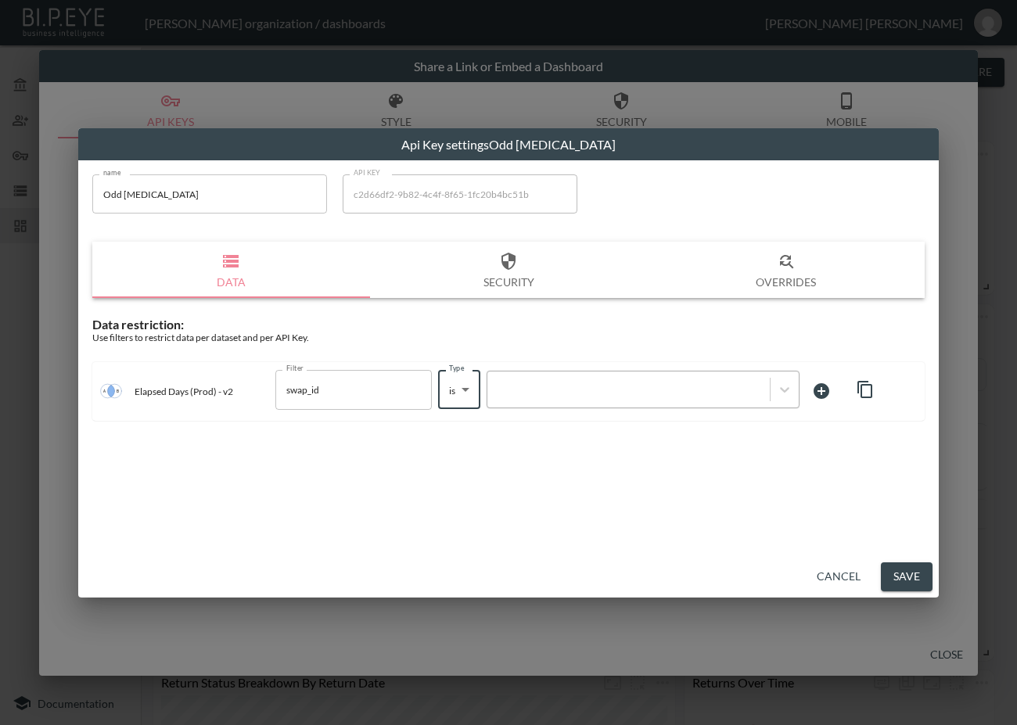
click at [631, 386] on div at bounding box center [628, 390] width 267 height 15
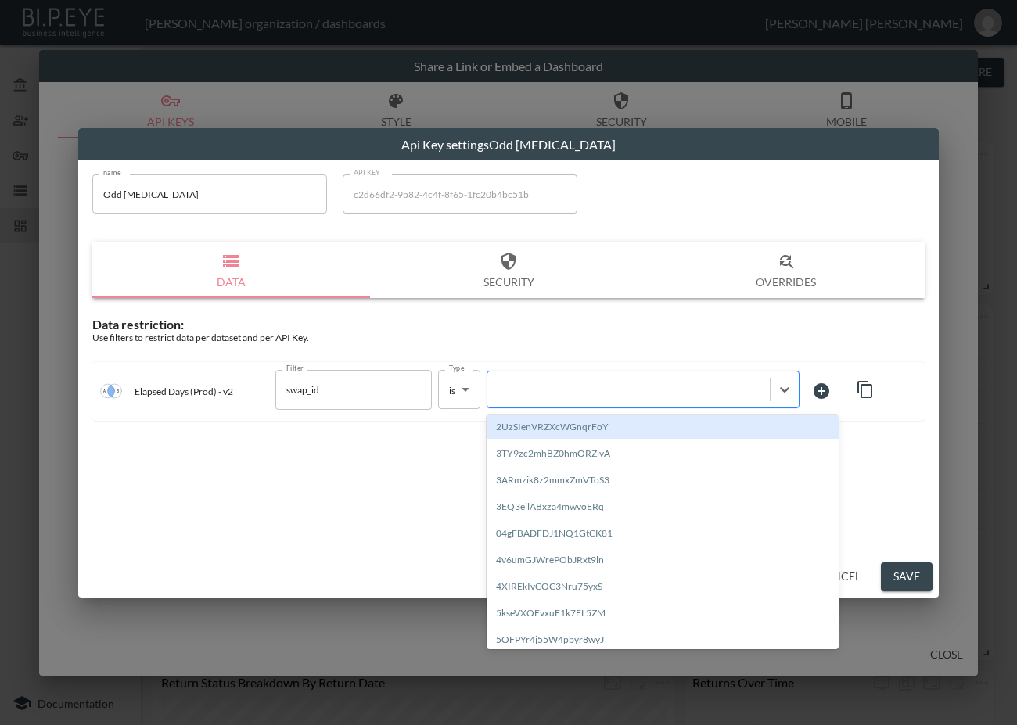
paste input "TGYxgFmen7PVJtRlQ8PC"
type input "TGYxgFmen7PVJtRlQ8PC"
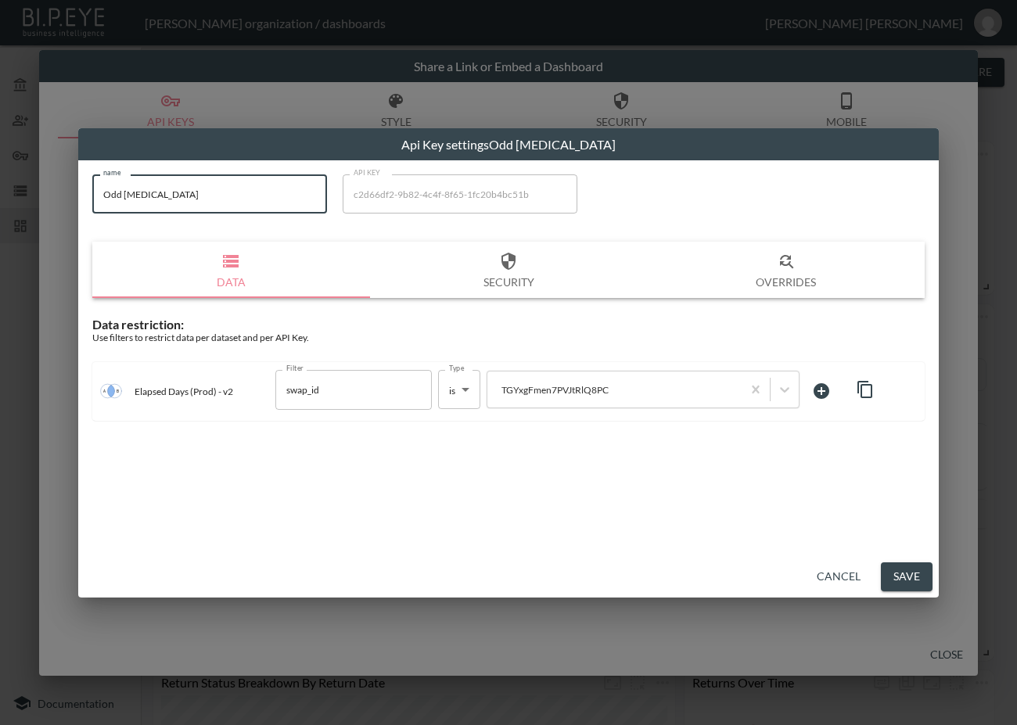
drag, startPoint x: 146, startPoint y: 195, endPoint x: 27, endPoint y: 207, distance: 119.6
click at [18, 196] on div "Api Key settings Odd [MEDICAL_DATA] name Odd [MEDICAL_DATA] name API KEY c2d66d…" at bounding box center [508, 362] width 1017 height 725
click at [912, 581] on button "Save" at bounding box center [907, 577] width 52 height 29
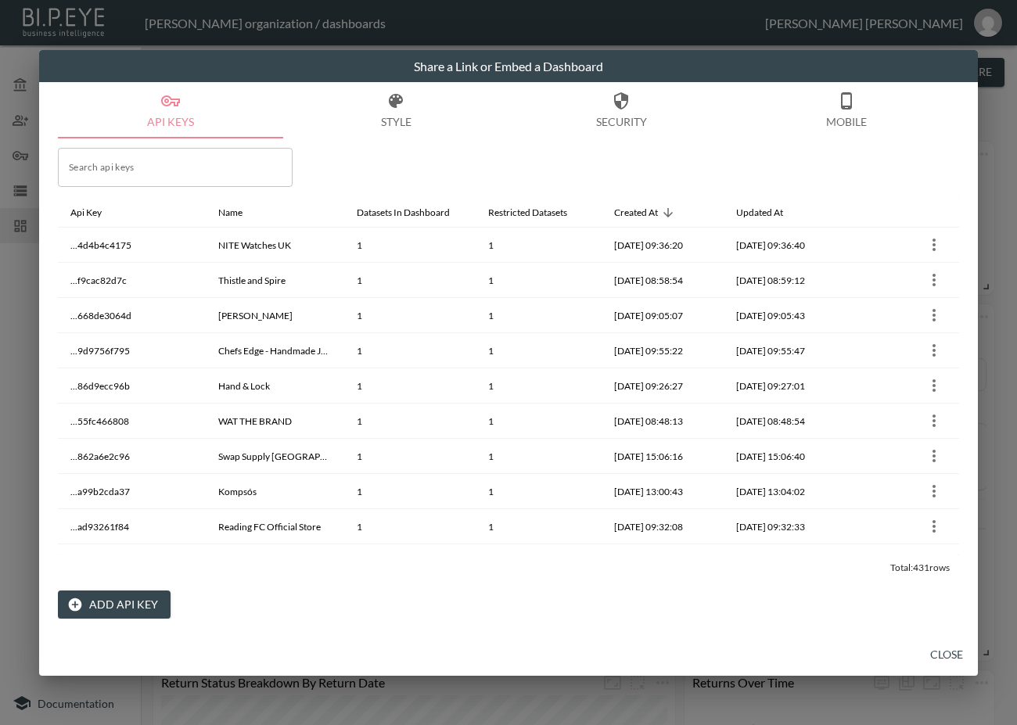
click at [953, 654] on button "Close" at bounding box center [947, 655] width 50 height 29
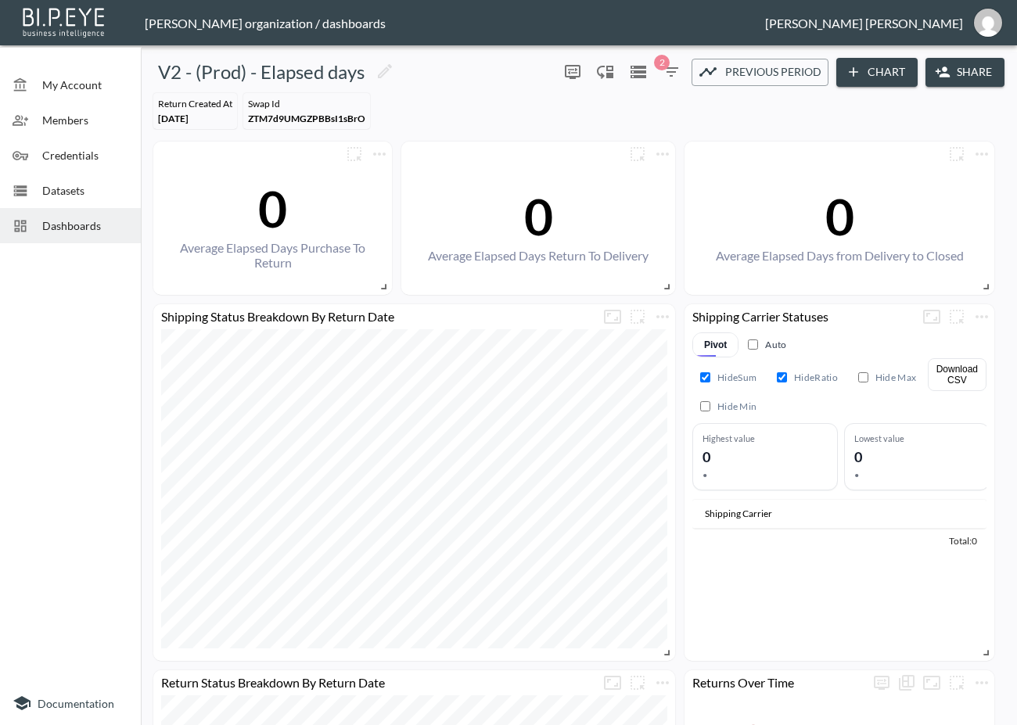
click at [77, 231] on span "Dashboards" at bounding box center [85, 225] width 86 height 16
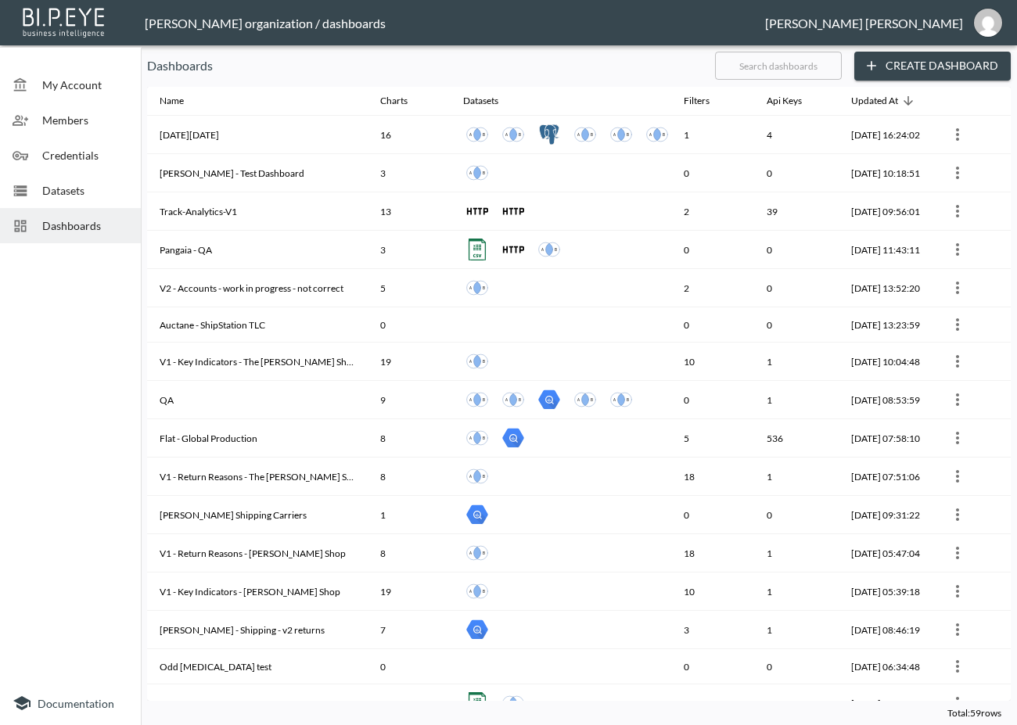
click at [811, 70] on input "text" at bounding box center [778, 65] width 127 height 39
type input "v2"
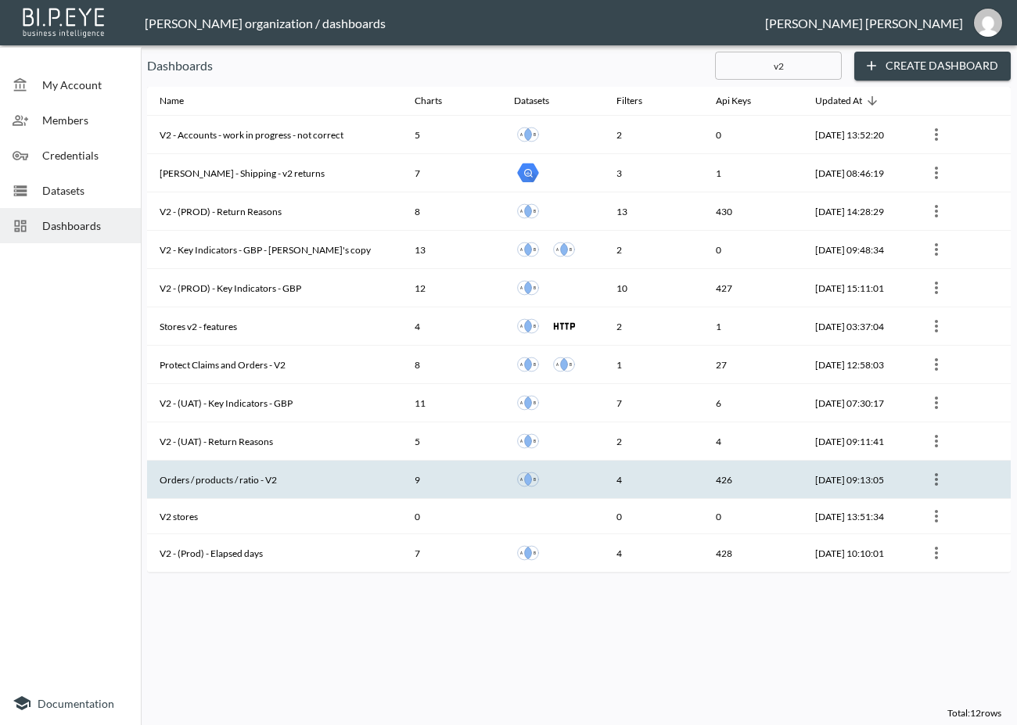
click at [299, 476] on th "Orders / products / ratio - V2" at bounding box center [274, 480] width 255 height 38
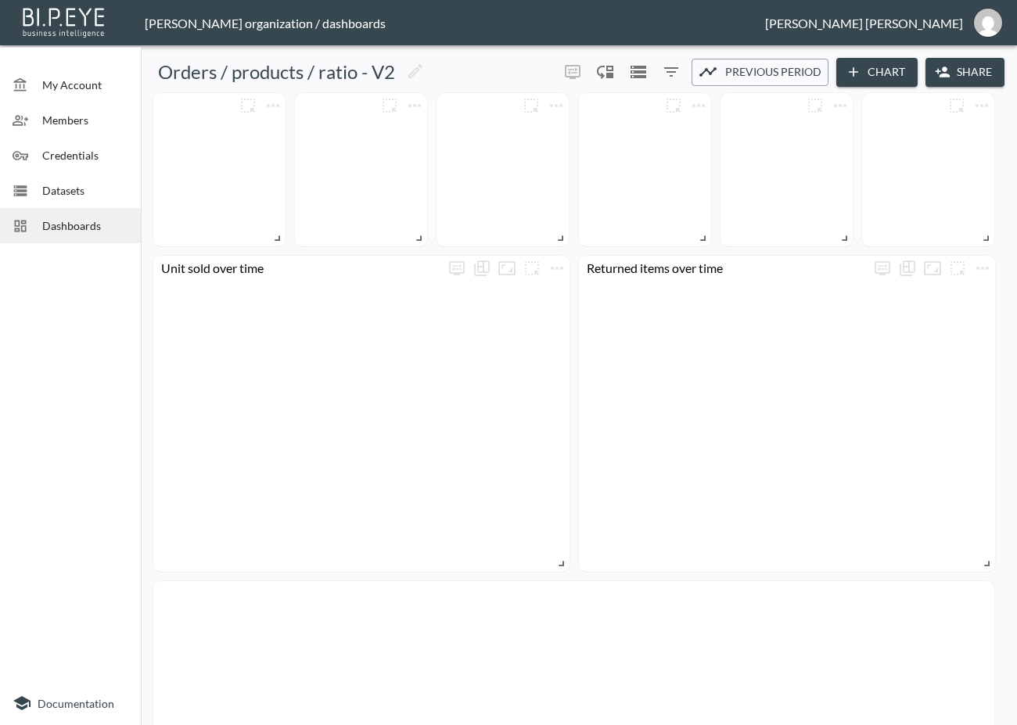
click at [957, 74] on button "Share" at bounding box center [965, 72] width 79 height 29
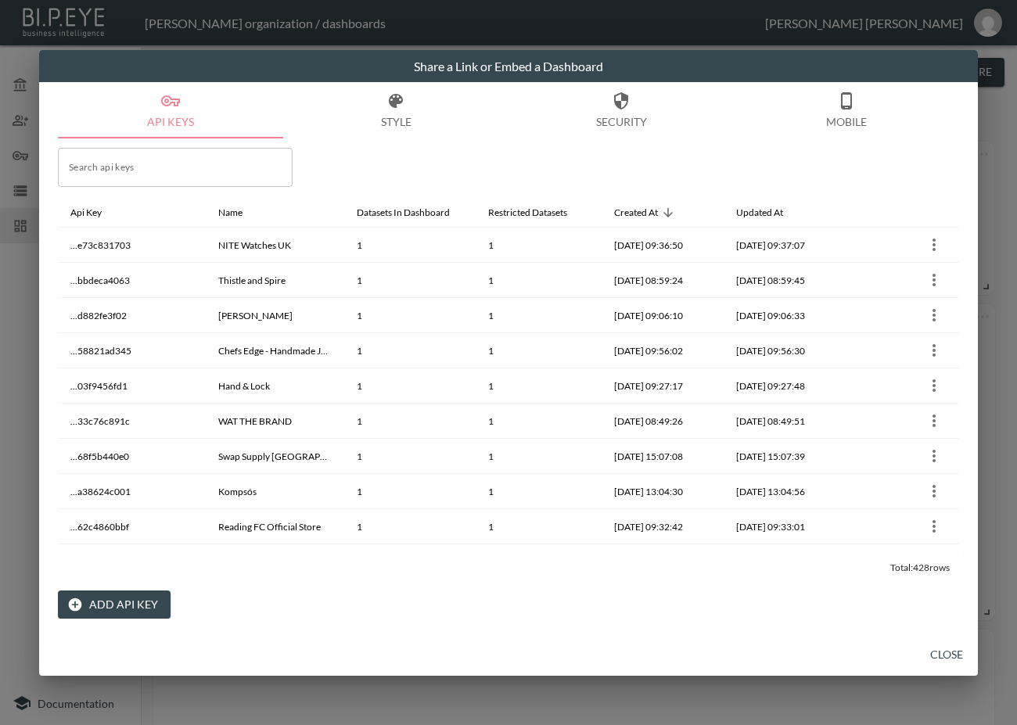
click at [114, 595] on button "Add API Key" at bounding box center [114, 605] width 113 height 29
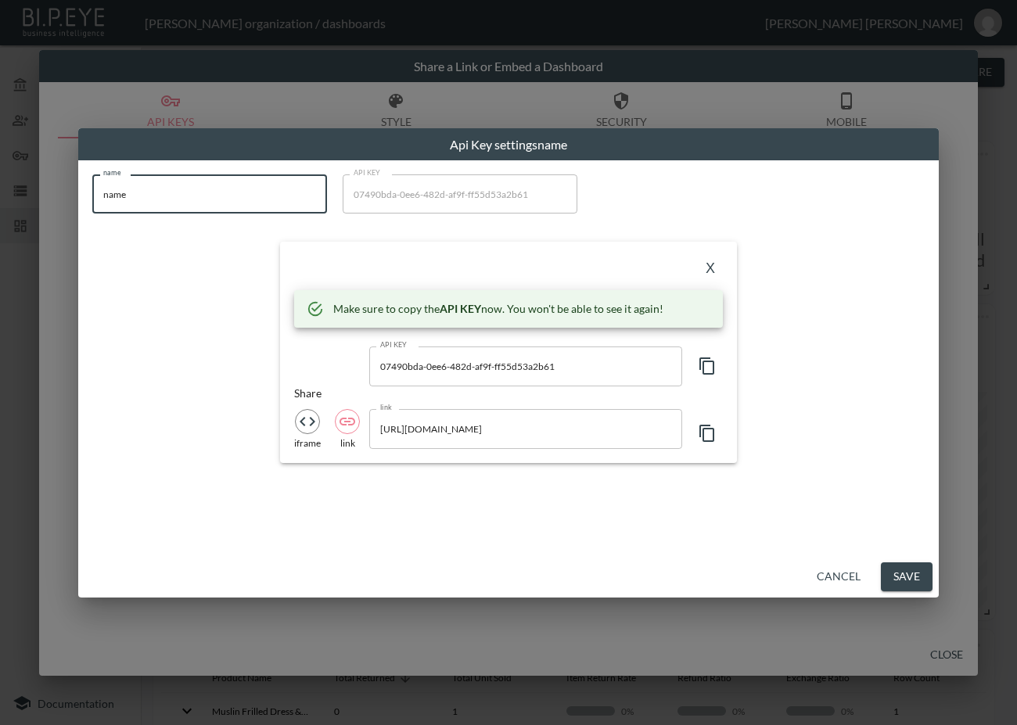
drag, startPoint x: 195, startPoint y: 211, endPoint x: -23, endPoint y: 207, distance: 217.5
click at [0, 207] on html "BI.P.EYE, Interactive Analytics Dashboards - app [PERSON_NAME] organization / d…" at bounding box center [508, 362] width 1017 height 725
paste input "Odd Mus"
type input "Odd [MEDICAL_DATA]"
click at [713, 365] on icon "button" at bounding box center [706, 366] width 15 height 17
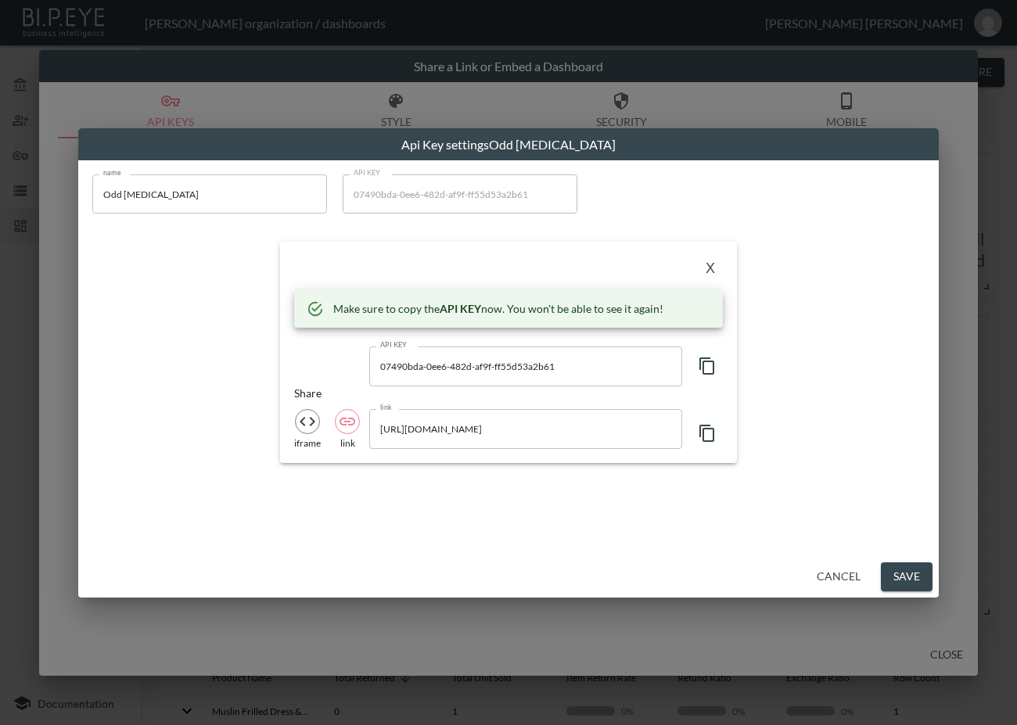
click at [408, 263] on div "X" at bounding box center [508, 268] width 429 height 25
click at [712, 266] on button "X" at bounding box center [710, 268] width 25 height 25
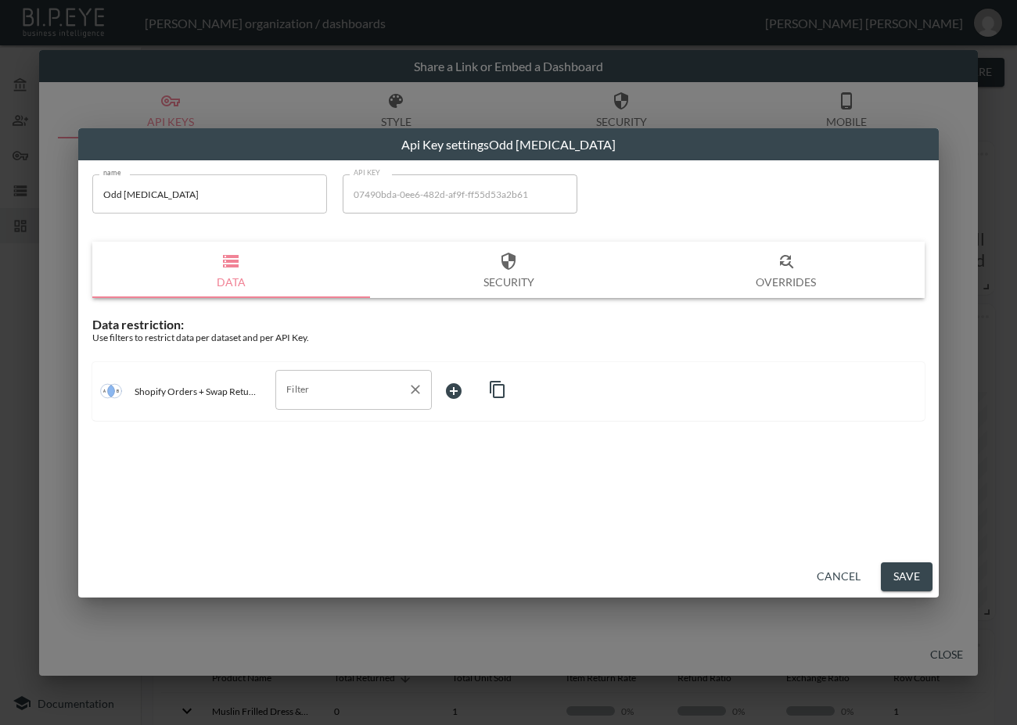
click at [355, 395] on input "Filter" at bounding box center [341, 389] width 119 height 25
click at [311, 479] on span "swap_id" at bounding box center [353, 475] width 131 height 14
type input "swap_id"
click at [484, 379] on body "BI.P.EYE, Interactive Analytics Dashboards - app [PERSON_NAME] organization / d…" at bounding box center [508, 362] width 1017 height 725
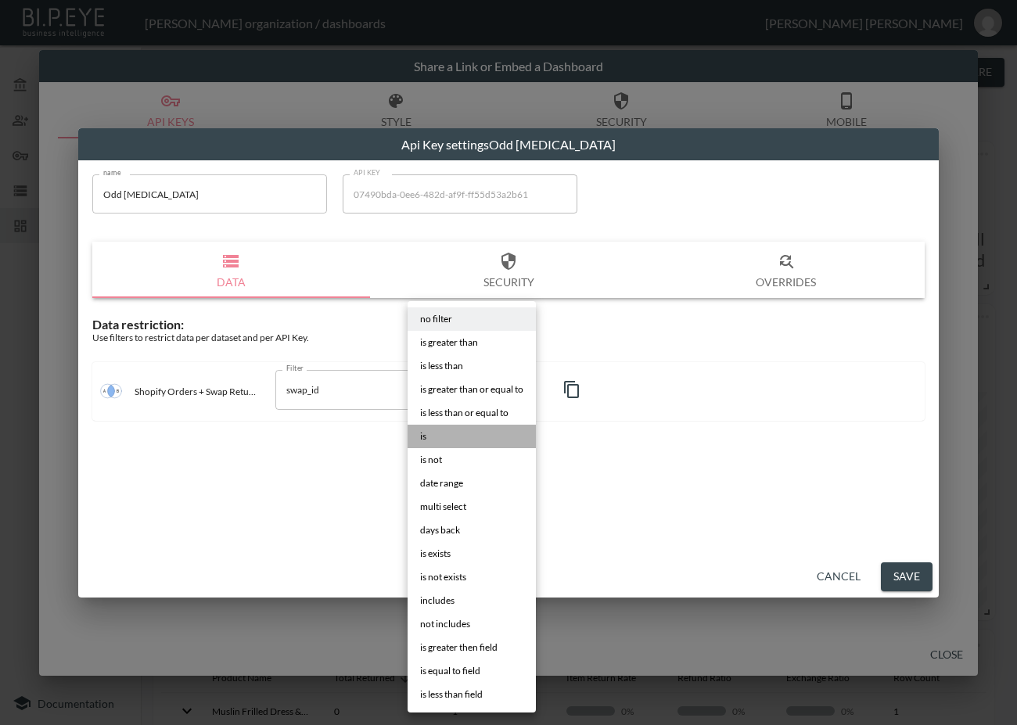
click at [424, 430] on span "is" at bounding box center [423, 437] width 6 height 14
type input "is"
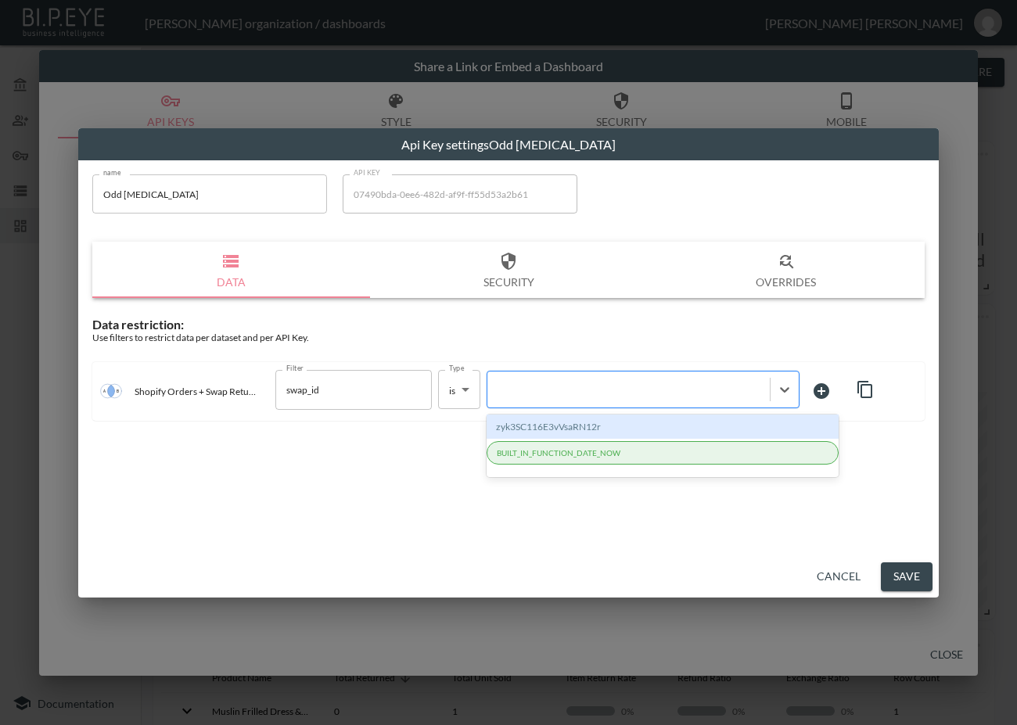
click at [586, 397] on div at bounding box center [628, 389] width 282 height 21
paste input "TGYxgFmen7PVJtRlQ8PC"
type input "TGYxgFmen7PVJtRlQ8PC"
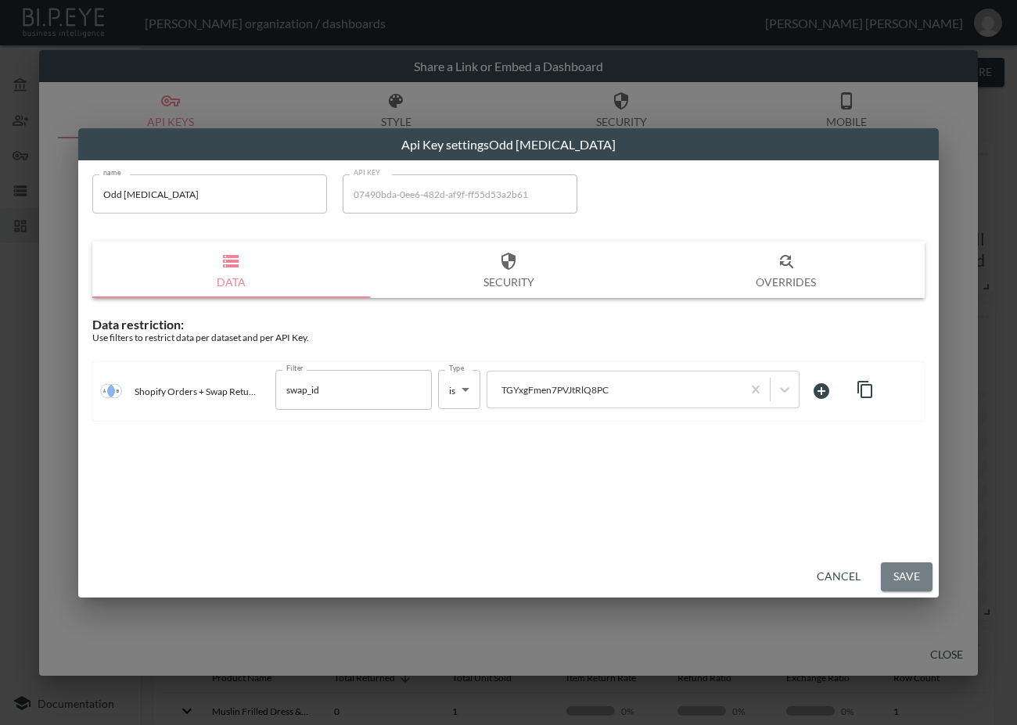
click at [905, 577] on button "Save" at bounding box center [907, 577] width 52 height 29
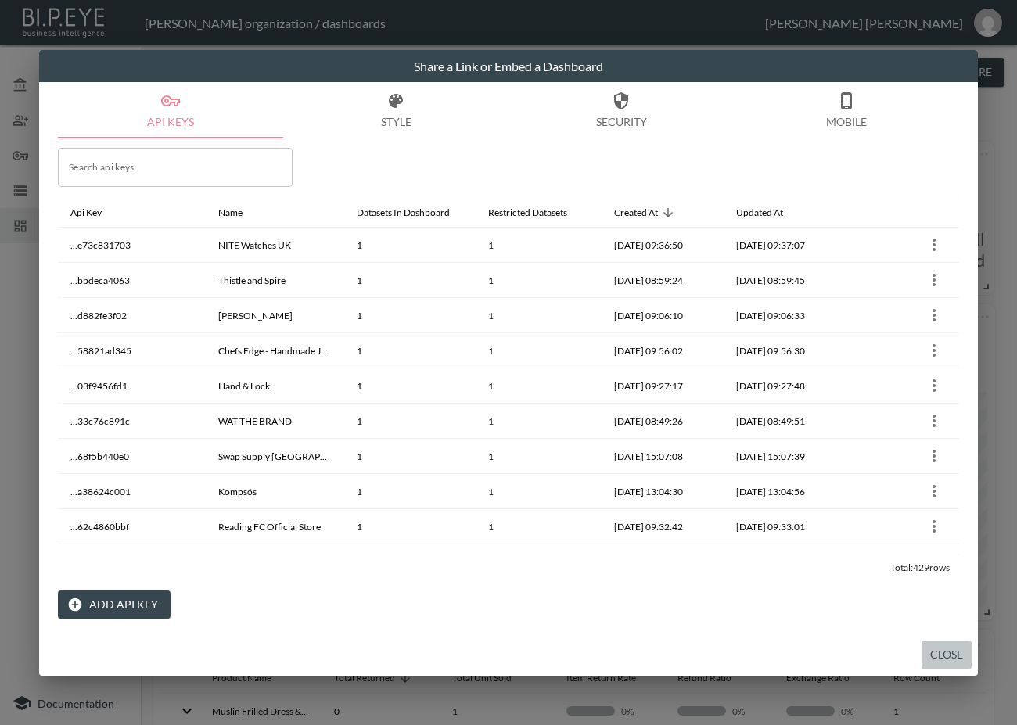
click at [943, 651] on button "Close" at bounding box center [947, 655] width 50 height 29
